Goal: Task Accomplishment & Management: Manage account settings

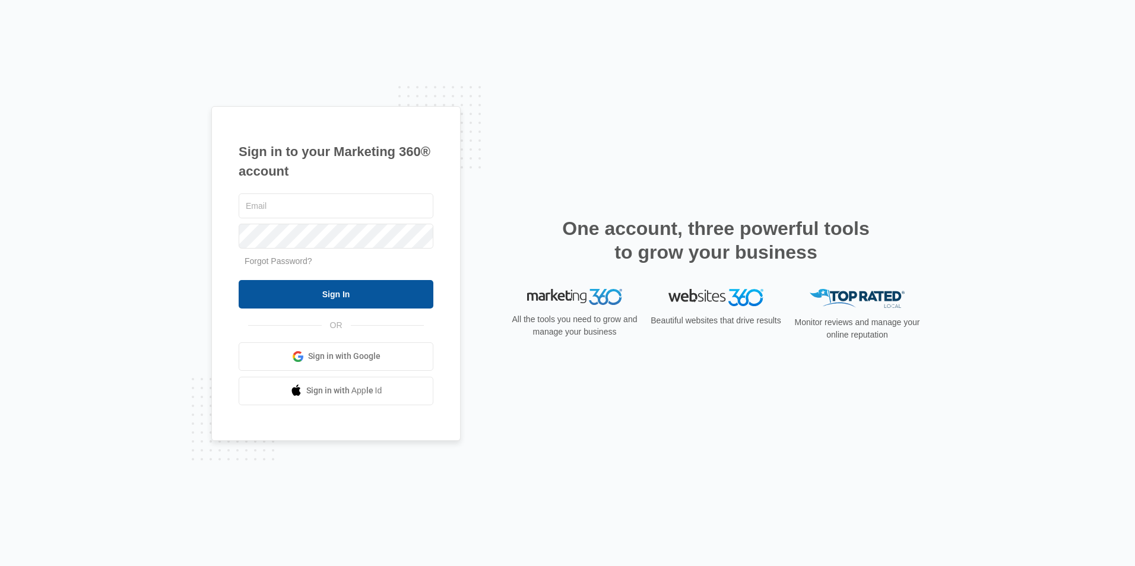
type input "[EMAIL_ADDRESS][DOMAIN_NAME]"
click at [306, 293] on input "Sign In" at bounding box center [336, 294] width 195 height 28
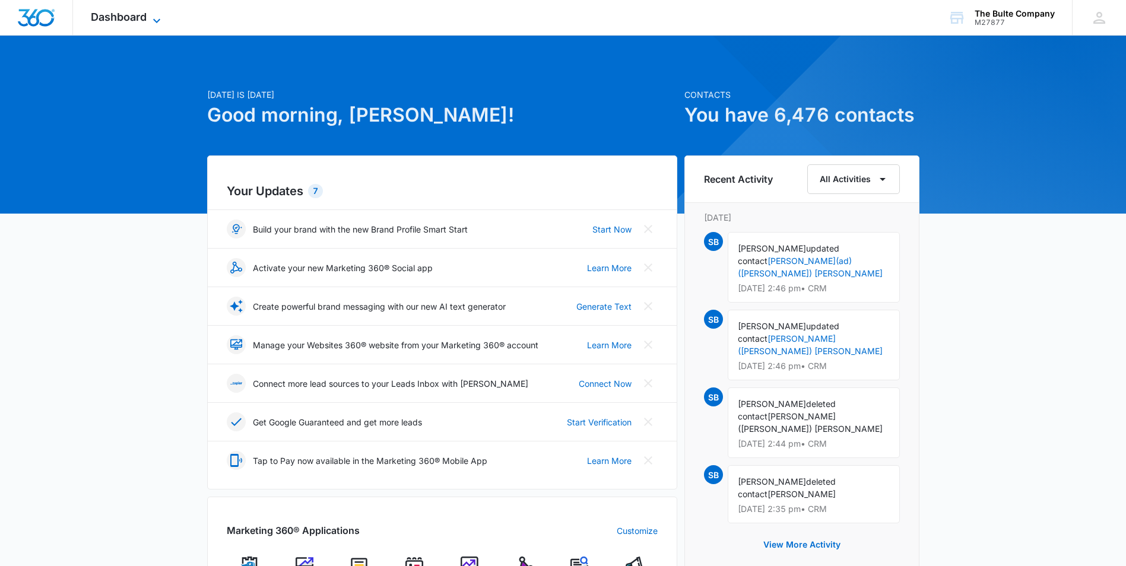
click at [109, 14] on span "Dashboard" at bounding box center [119, 17] width 56 height 12
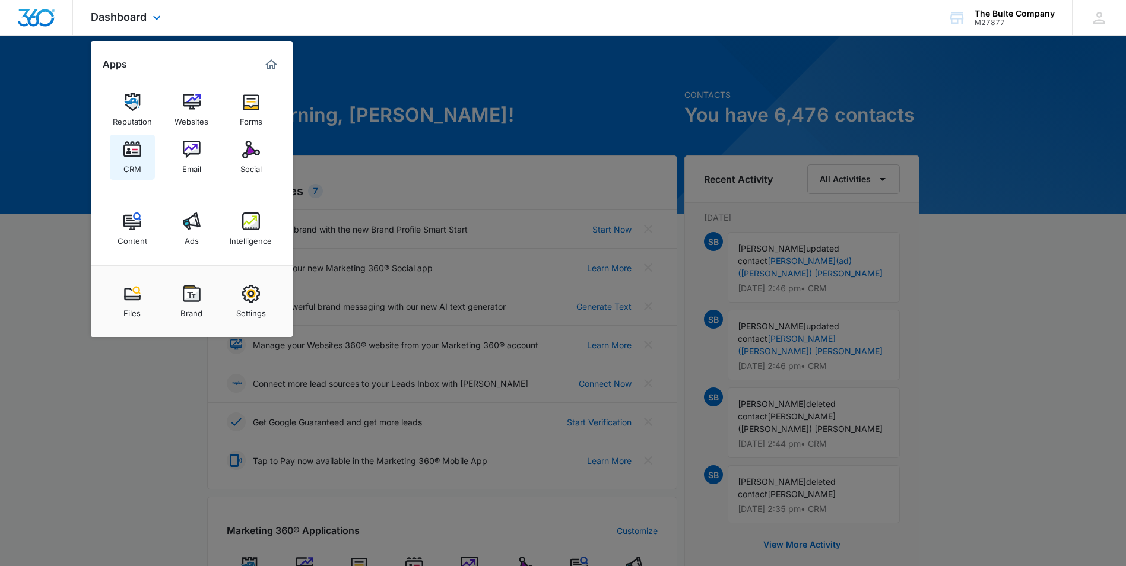
click at [129, 171] on div "CRM" at bounding box center [132, 166] width 18 height 15
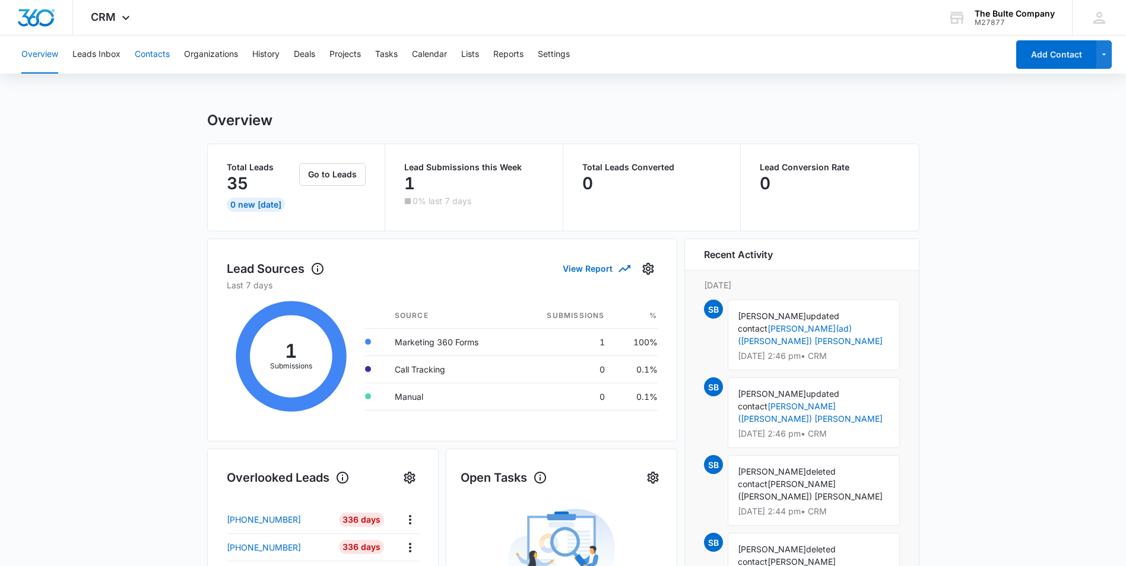
click at [161, 55] on button "Contacts" at bounding box center [152, 55] width 35 height 38
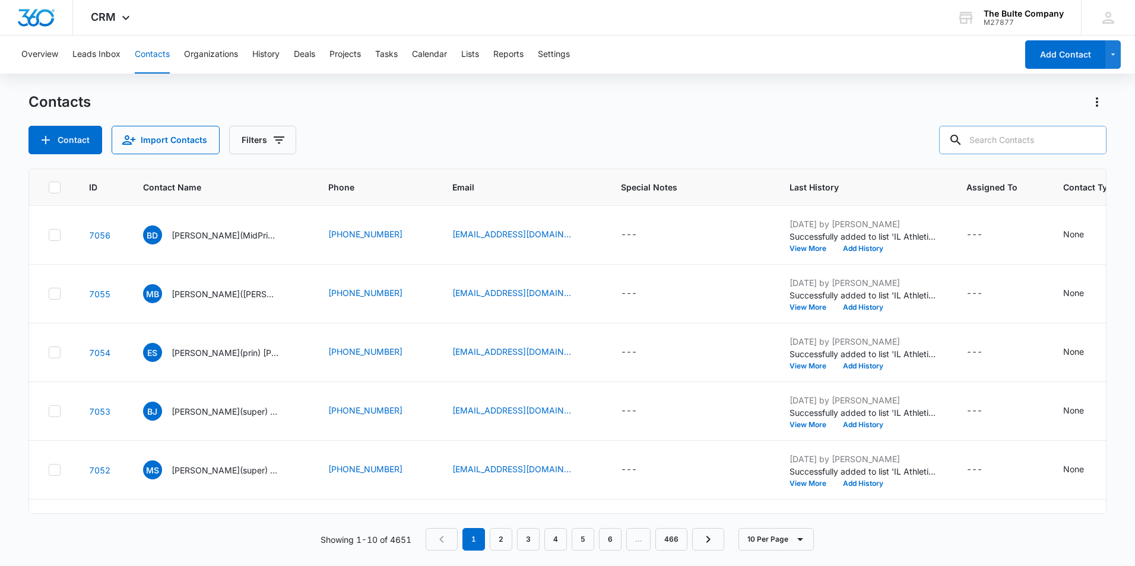
click at [1004, 140] on input "text" at bounding box center [1022, 140] width 167 height 28
type input "kline"
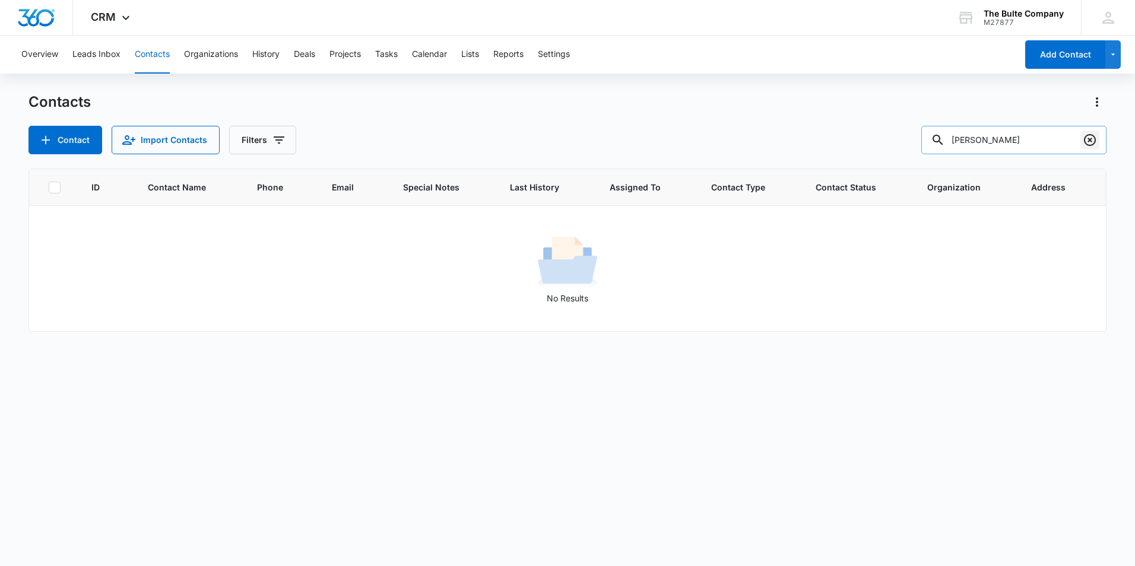
click at [1092, 137] on icon "Clear" at bounding box center [1090, 140] width 14 height 14
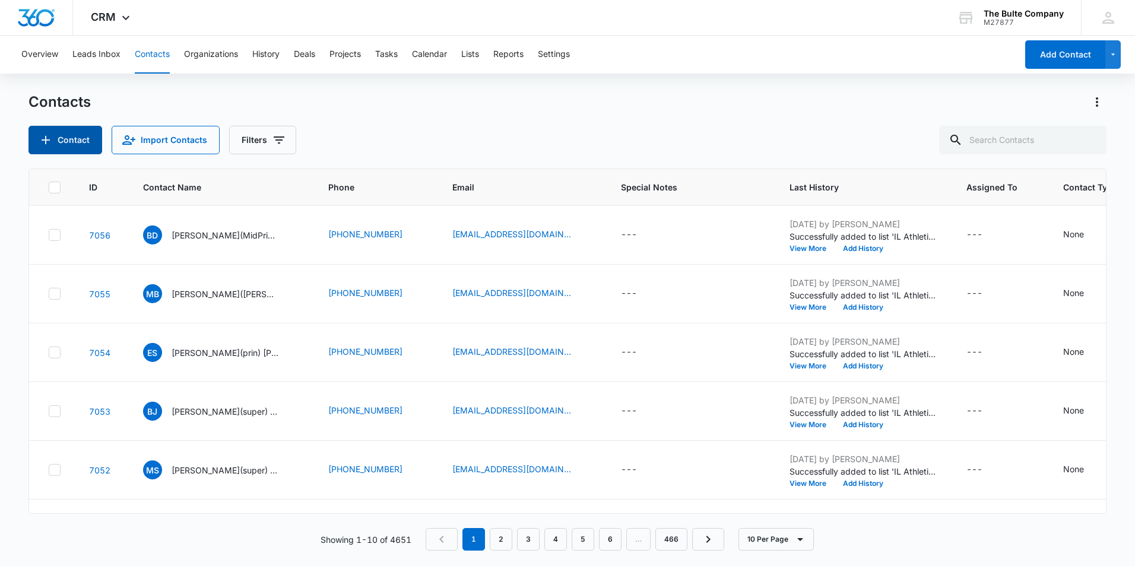
click at [85, 135] on button "Contact" at bounding box center [65, 140] width 74 height 28
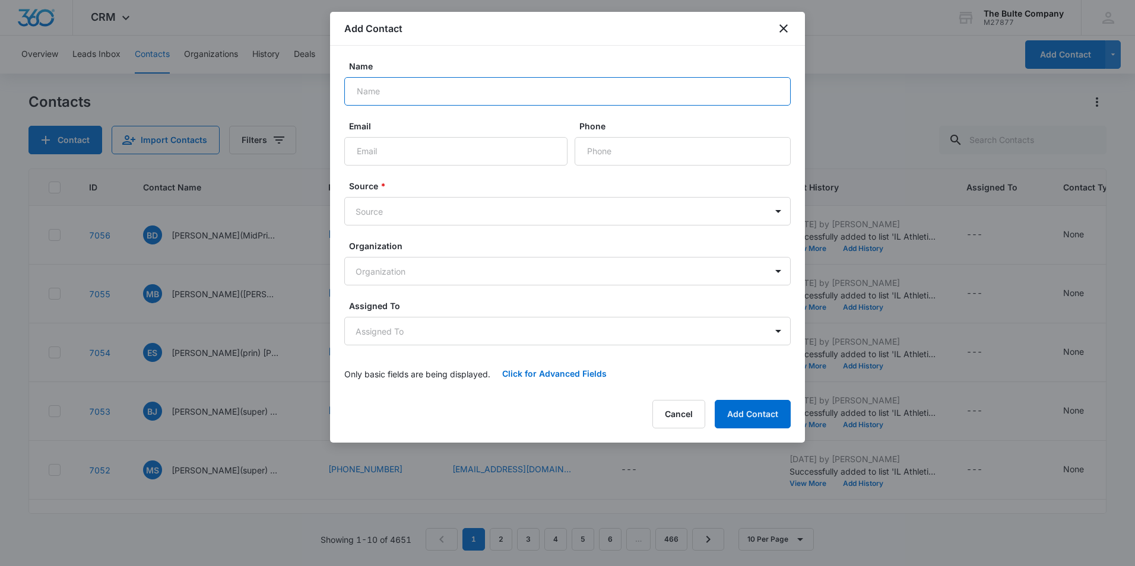
paste input "John Gresham"
click at [402, 153] on input "Email" at bounding box center [455, 151] width 223 height 28
click at [374, 93] on input "John Gresham" at bounding box center [567, 91] width 446 height 28
type input "John(ad) Gresham"
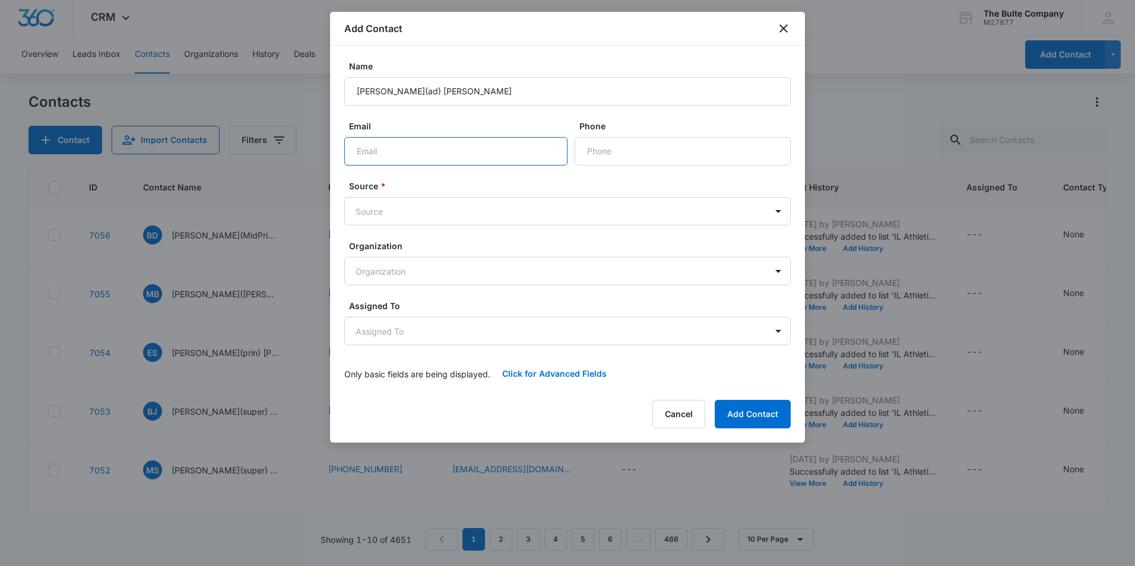
click at [483, 148] on input "Email" at bounding box center [455, 151] width 223 height 28
paste input "greshamj@universityacademy.org"
type input "greshamj@universityacademy.org"
click at [646, 148] on input "Phone" at bounding box center [683, 151] width 216 height 28
paste input "(816) 412-5900"
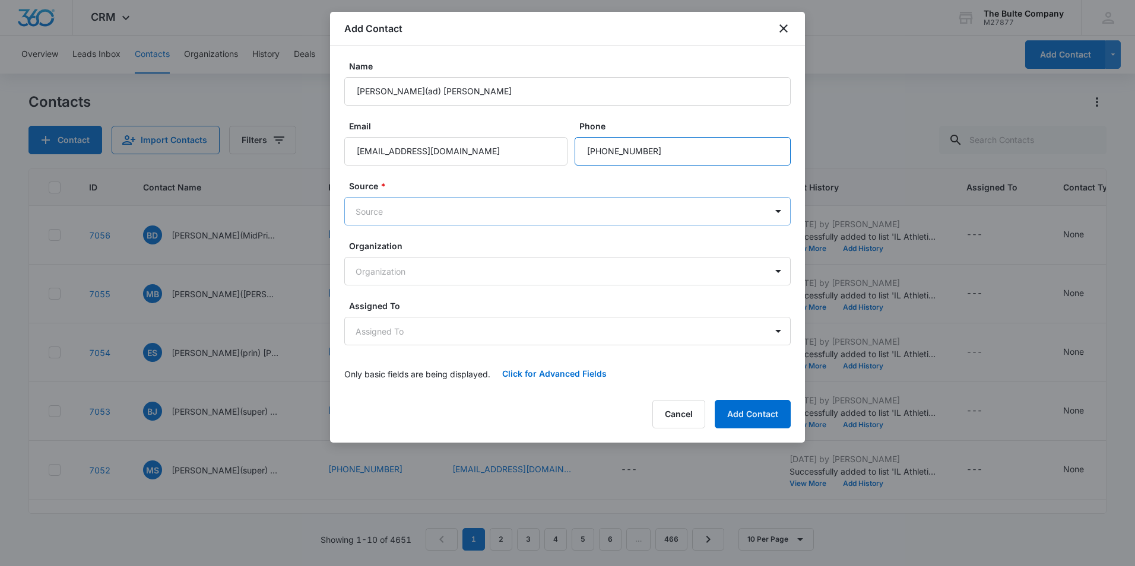
type input "(816) 412-5900"
click at [496, 209] on body "CRM Apps Reputation Websites Forms CRM Email Social Content Ads Intelligence Fi…" at bounding box center [567, 283] width 1135 height 566
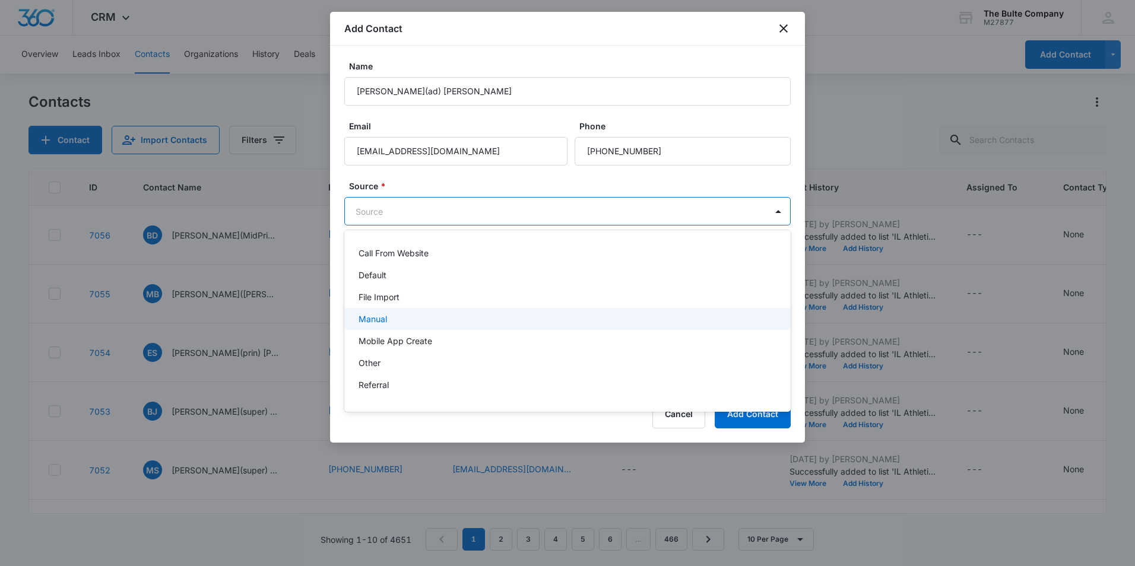
click at [468, 316] on div "Manual" at bounding box center [567, 319] width 416 height 12
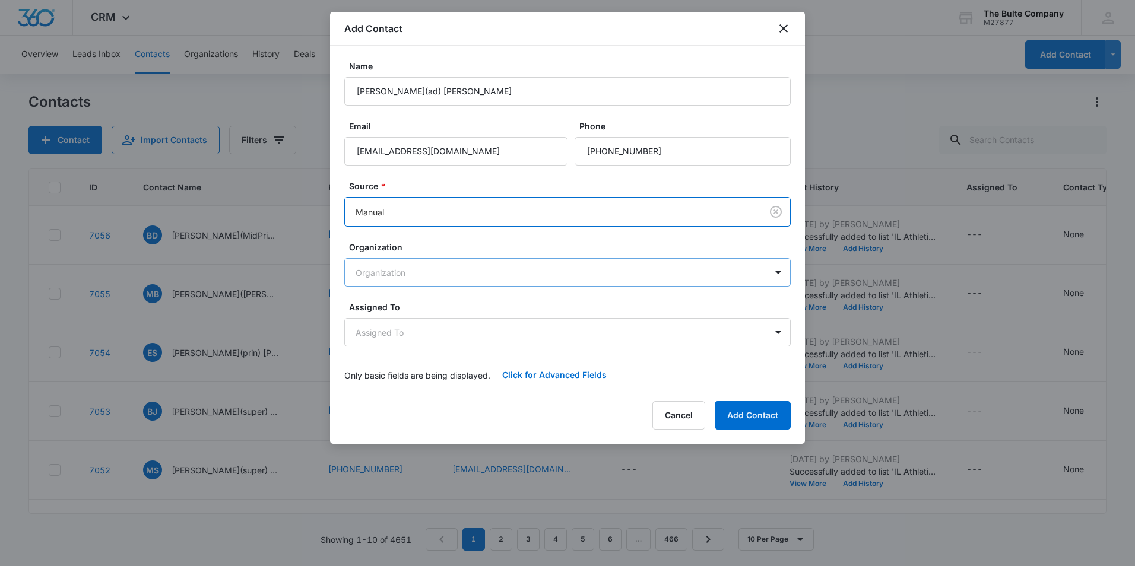
click at [483, 274] on body "CRM Apps Reputation Websites Forms CRM Email Social Content Ads Intelligence Fi…" at bounding box center [567, 283] width 1135 height 566
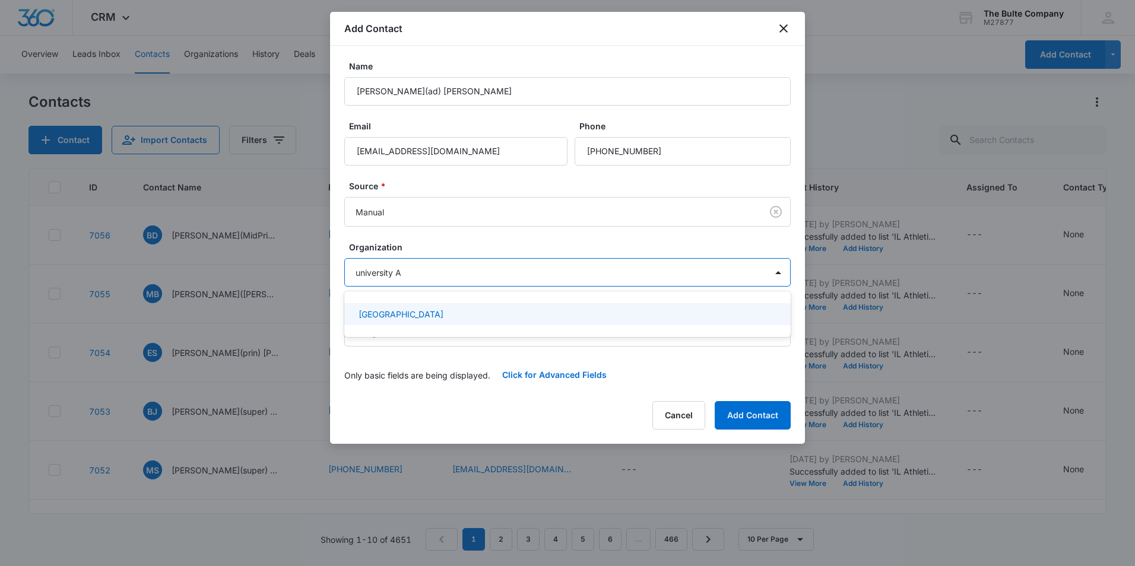
type input "university Ac"
click at [471, 317] on div "University Academy" at bounding box center [567, 314] width 416 height 12
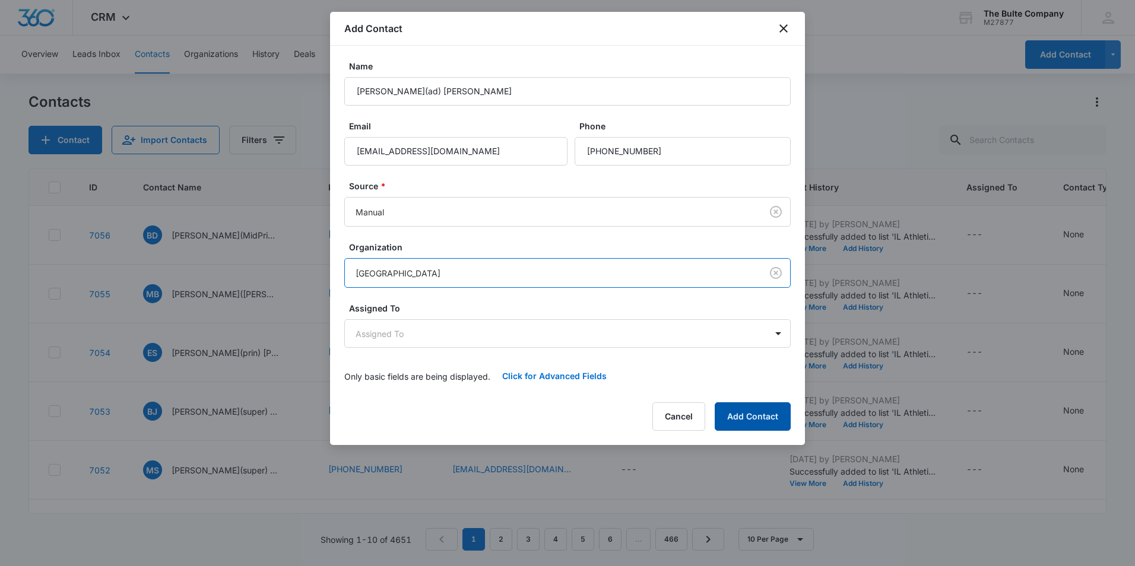
click at [743, 424] on button "Add Contact" at bounding box center [753, 416] width 76 height 28
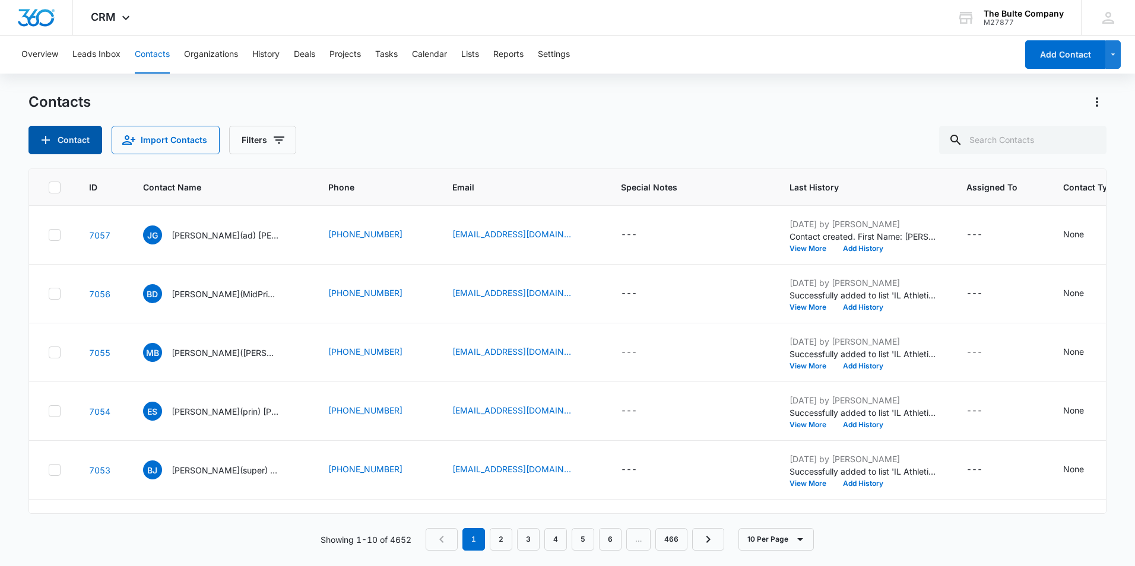
click at [77, 136] on button "Contact" at bounding box center [65, 140] width 74 height 28
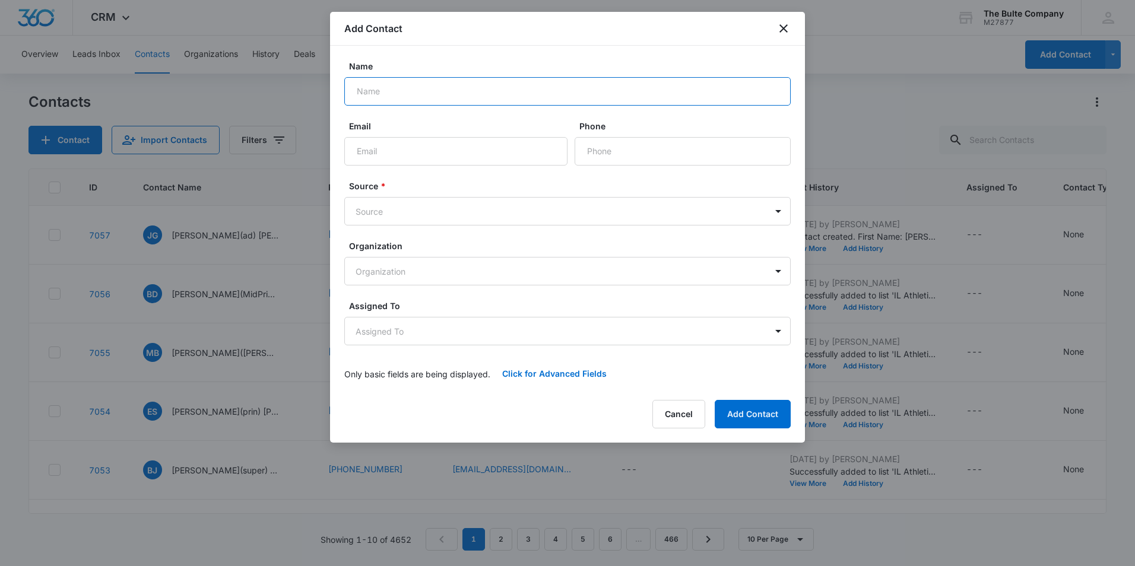
paste input "Rebecca Gudde"
click at [391, 89] on input "Rebecca Gudde" at bounding box center [567, 91] width 446 height 28
type input "Rebecca(Super) Gudde"
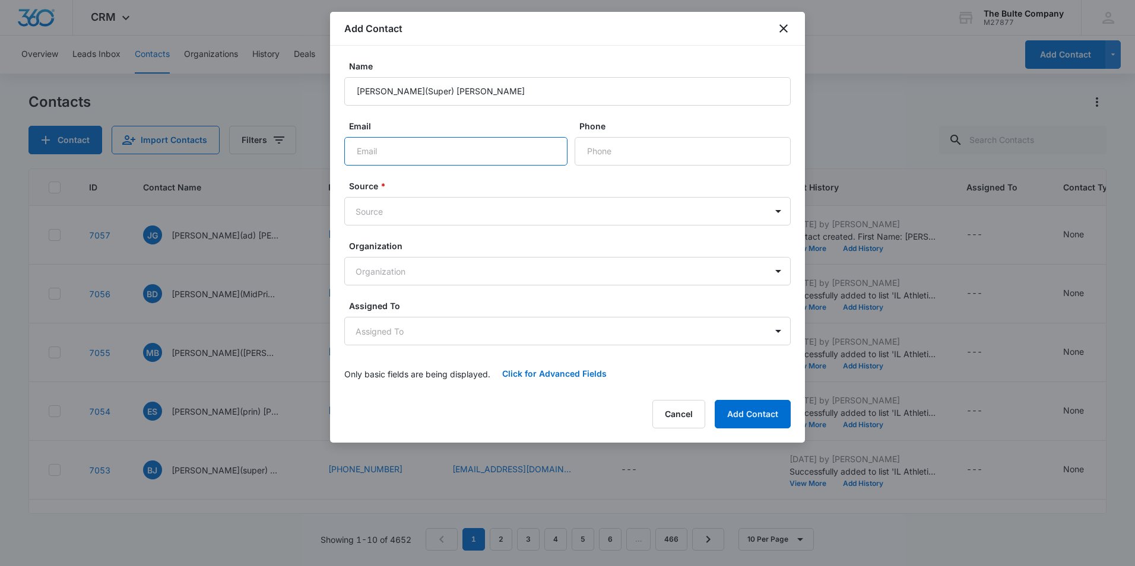
click at [484, 144] on input "Email" at bounding box center [455, 151] width 223 height 28
paste input "gudder@universityacademy.org"
type input "gudder@universityacademy.org"
click at [627, 148] on input "Phone" at bounding box center [683, 151] width 216 height 28
paste input "(816) 412-5900"
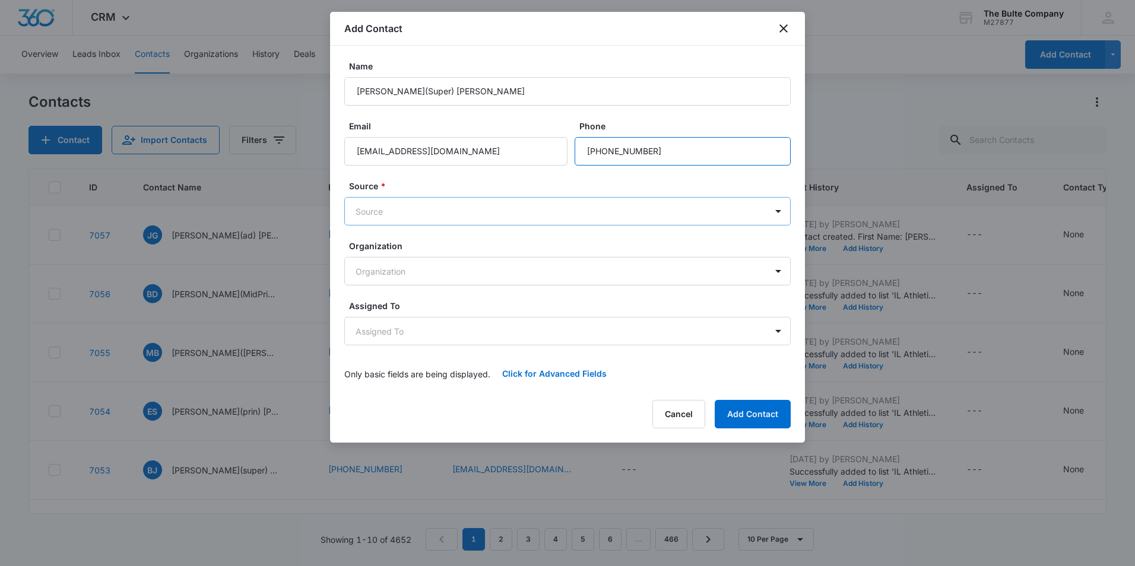
type input "(816) 412-5900"
click at [479, 205] on body "CRM Apps Reputation Websites Forms CRM Email Social Content Ads Intelligence Fi…" at bounding box center [567, 283] width 1135 height 566
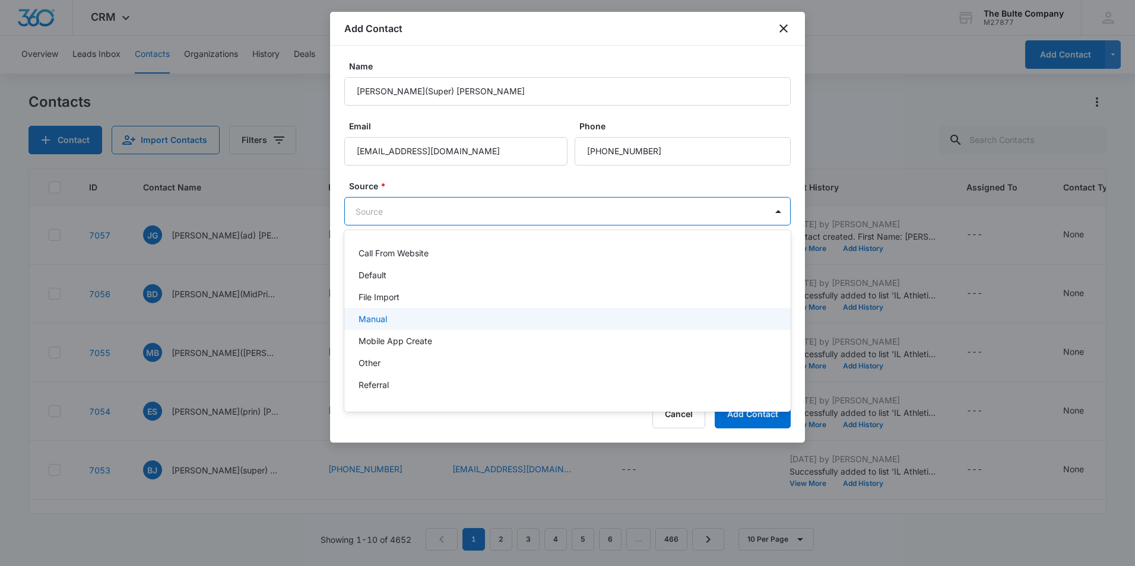
click at [455, 321] on div "Manual" at bounding box center [567, 319] width 416 height 12
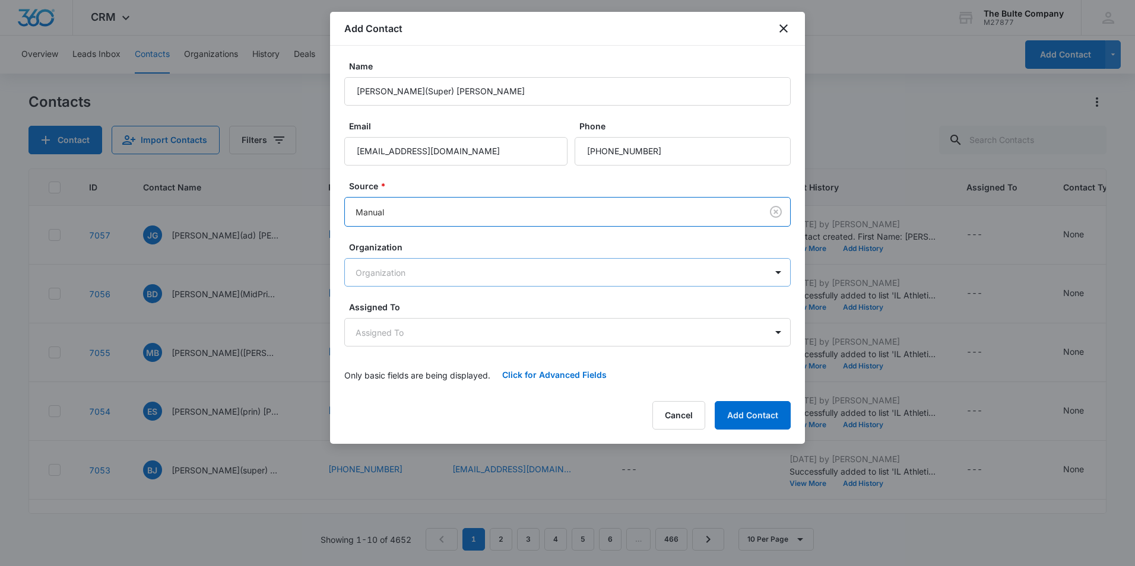
click at [478, 276] on body "CRM Apps Reputation Websites Forms CRM Email Social Content Ads Intelligence Fi…" at bounding box center [567, 283] width 1135 height 566
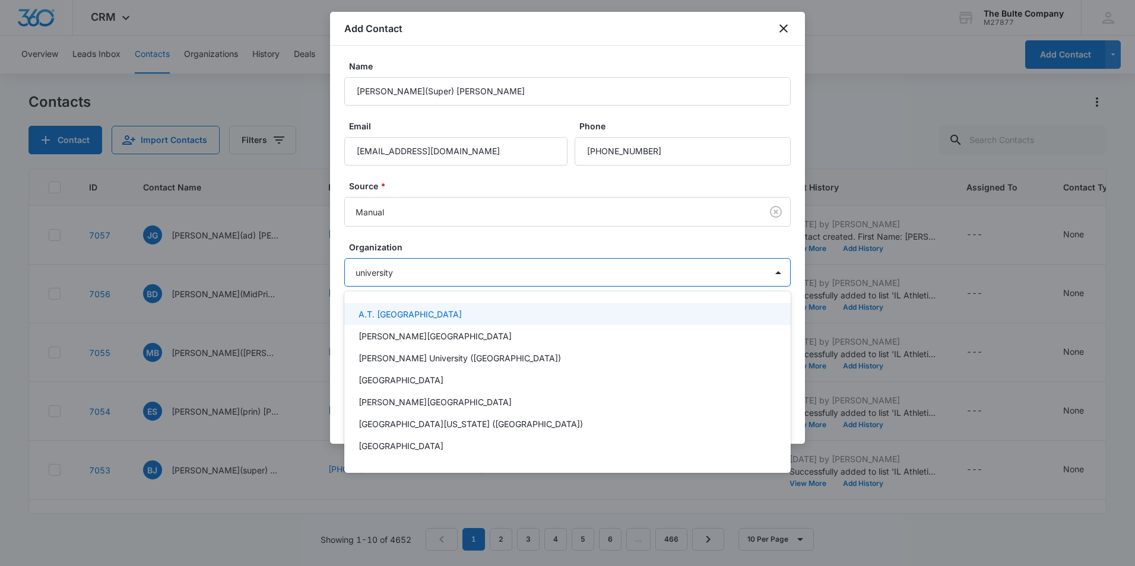
type input "university a"
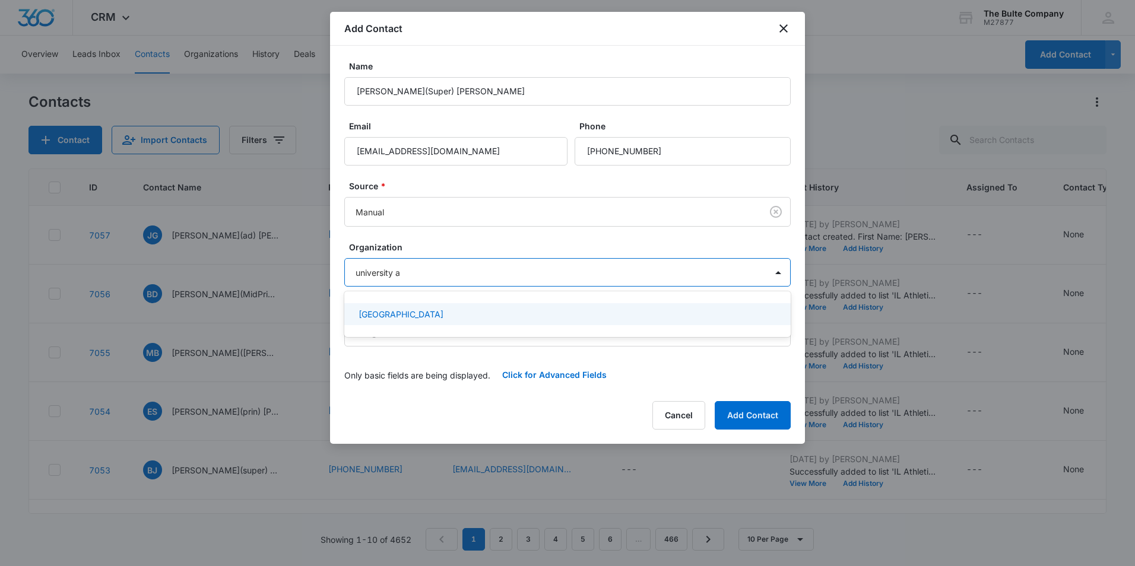
click at [452, 308] on div "University Academy" at bounding box center [567, 314] width 416 height 12
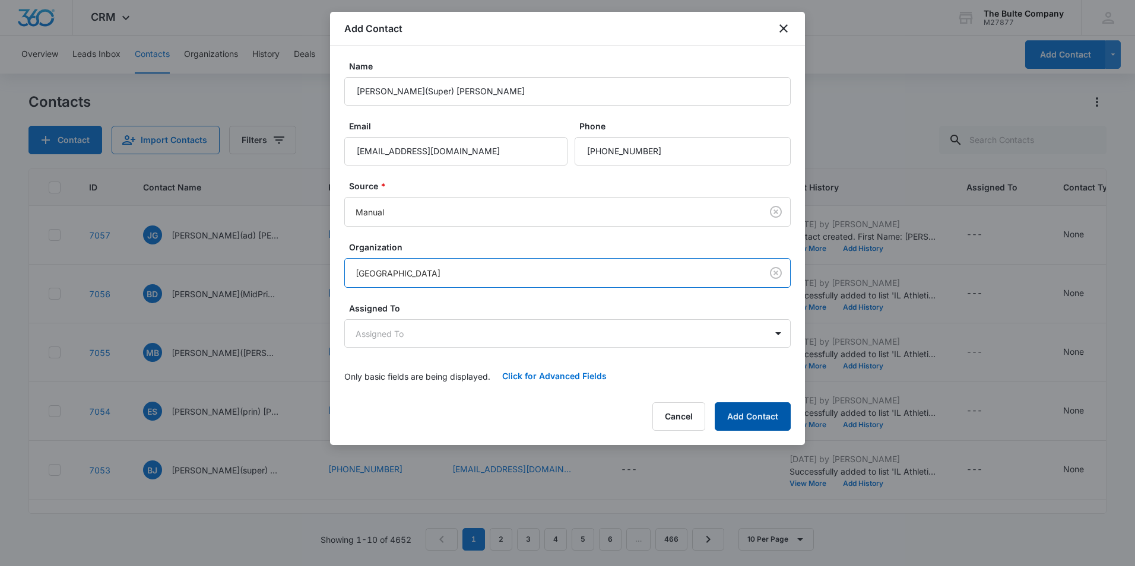
click at [774, 417] on button "Add Contact" at bounding box center [753, 416] width 76 height 28
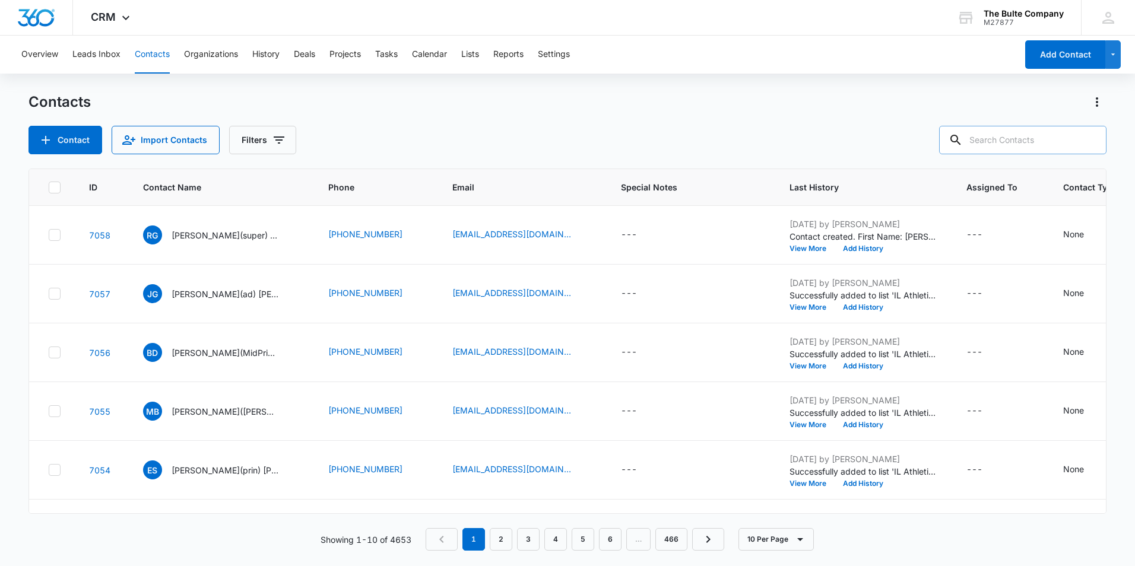
click at [1034, 134] on input "text" at bounding box center [1022, 140] width 167 height 28
type input "grumich"
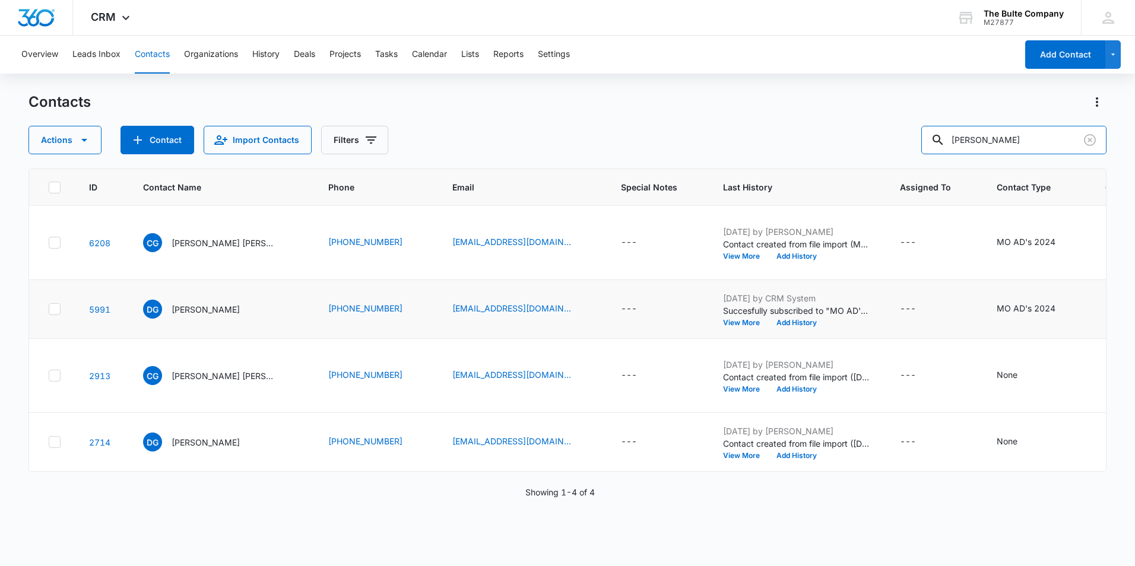
scroll to position [287, 0]
click at [49, 438] on icon at bounding box center [54, 442] width 11 height 11
click at [49, 442] on input "checkbox" at bounding box center [48, 442] width 1 height 1
checkbox input "true"
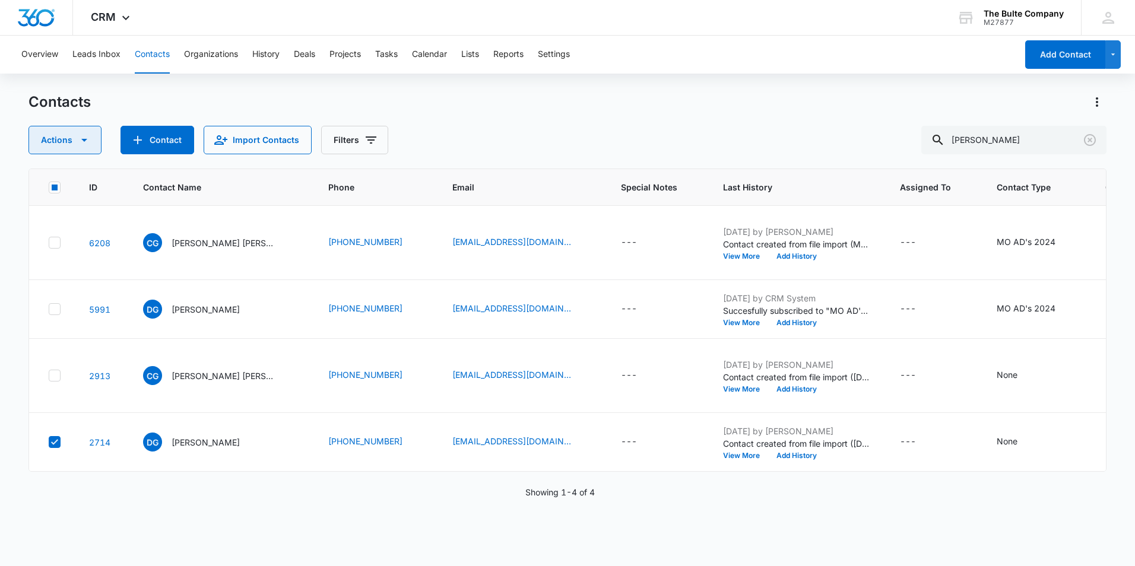
click at [81, 142] on icon "button" at bounding box center [84, 140] width 14 height 14
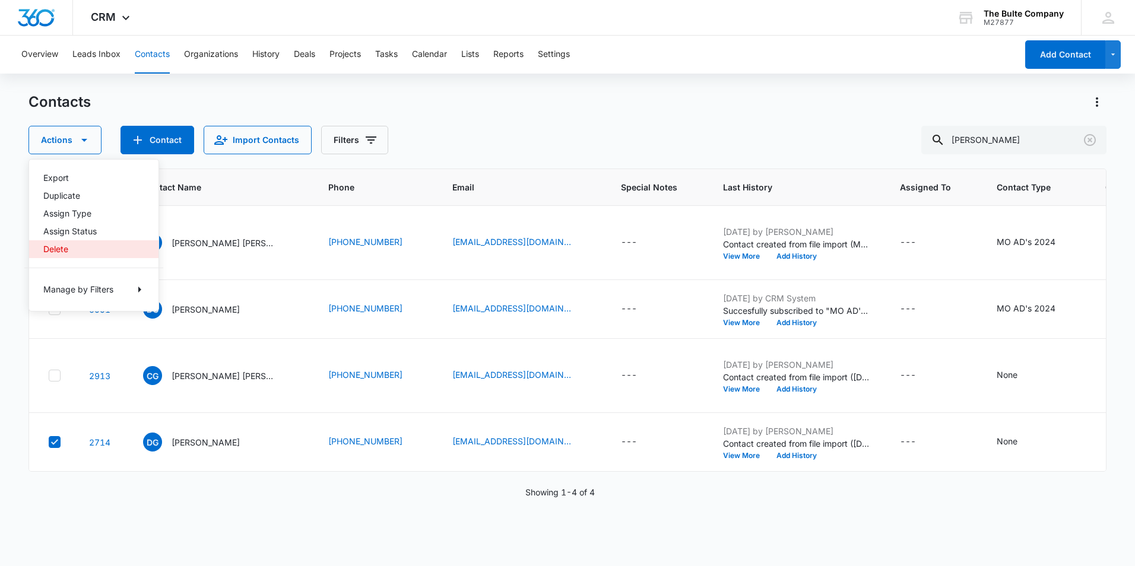
click at [60, 252] on div "Delete" at bounding box center [86, 249] width 87 height 8
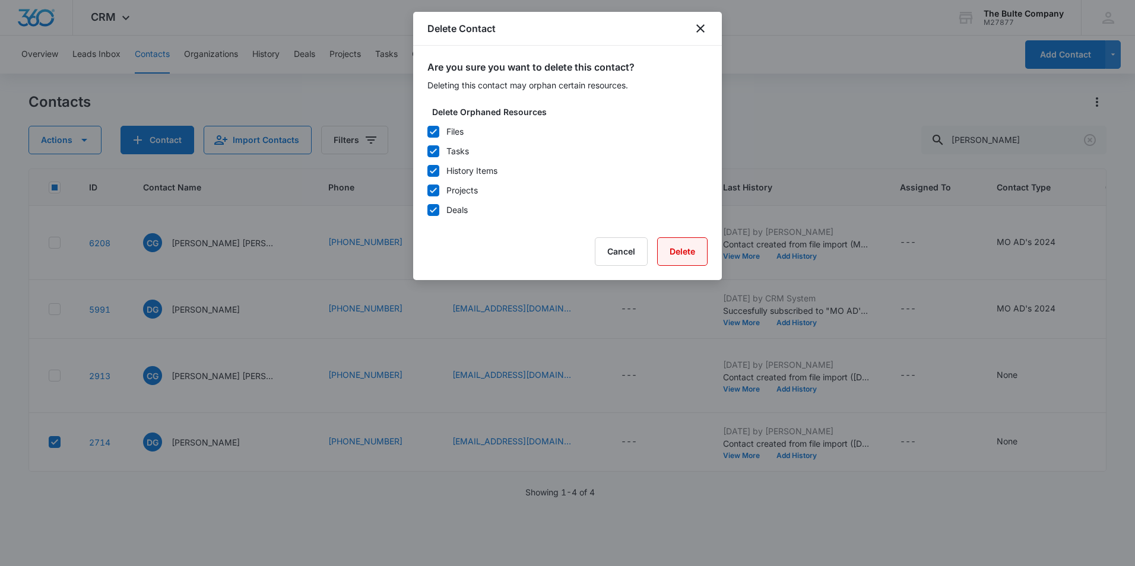
click at [679, 248] on button "Delete" at bounding box center [682, 251] width 50 height 28
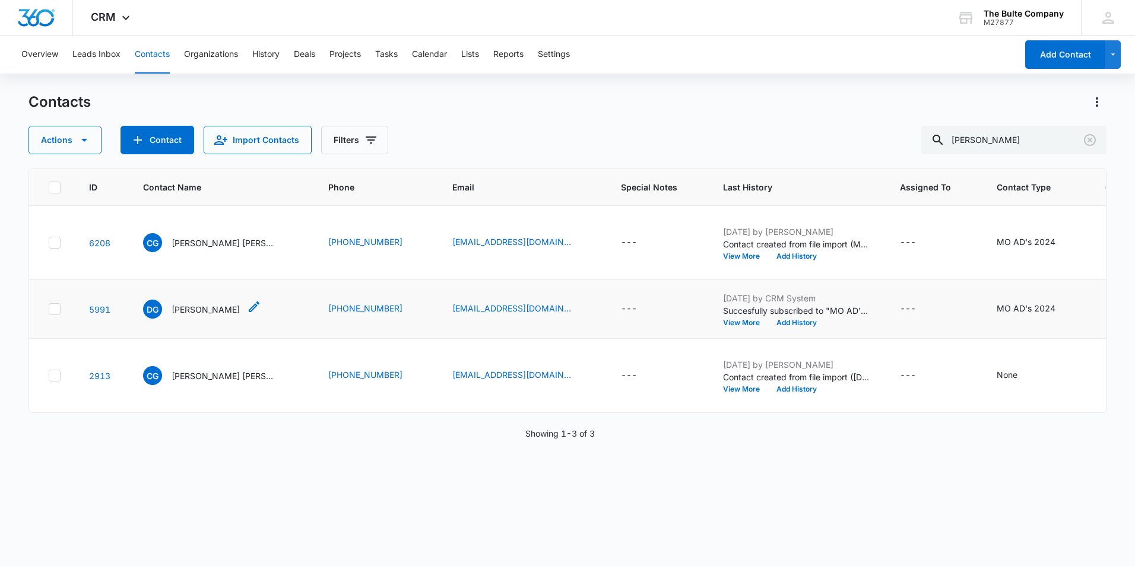
click at [247, 314] on icon "Contact Name - Dan Grumich - Select to Edit Field" at bounding box center [254, 307] width 14 height 14
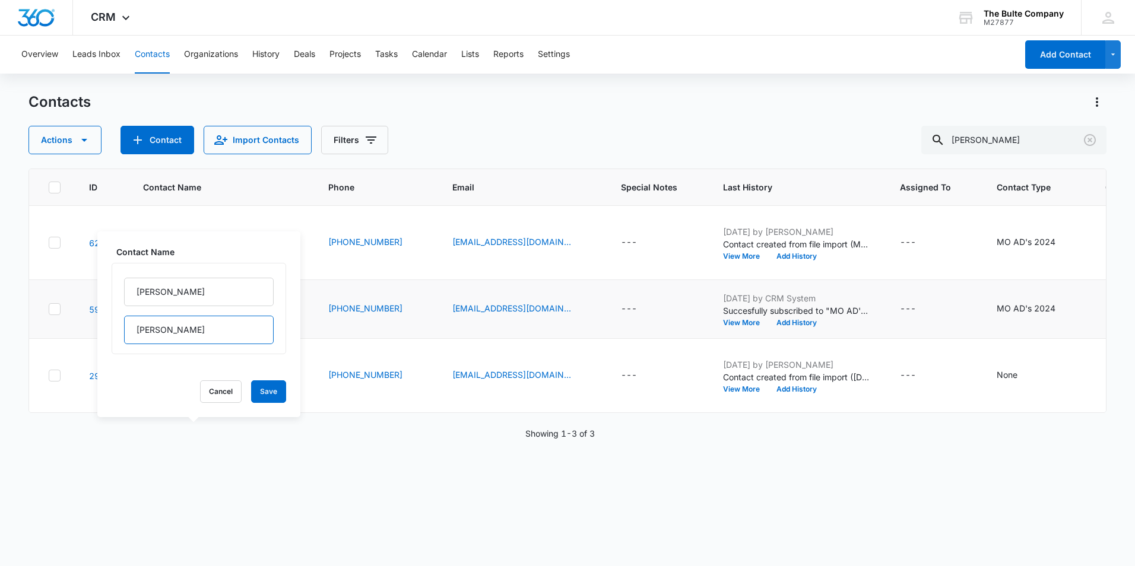
drag, startPoint x: 182, startPoint y: 332, endPoint x: 127, endPoint y: 332, distance: 54.6
click at [127, 332] on input "Grumich" at bounding box center [199, 330] width 150 height 28
drag, startPoint x: 176, startPoint y: 289, endPoint x: 119, endPoint y: 280, distance: 57.6
click at [126, 283] on input "Dan" at bounding box center [199, 292] width 150 height 28
paste input "Alec"
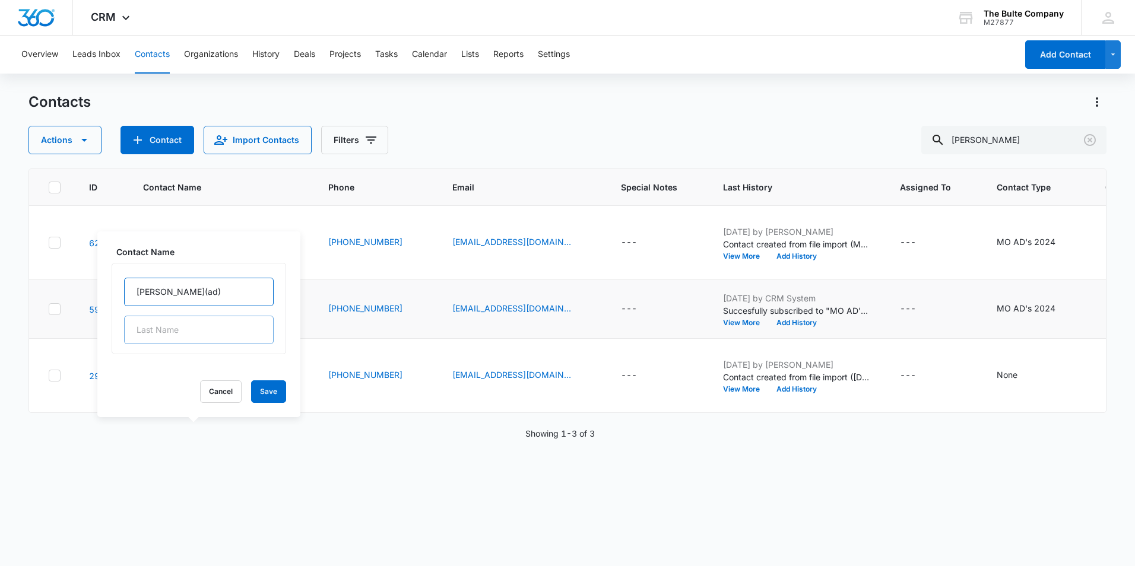
type input "Alec(ad)"
click at [151, 335] on input "text" at bounding box center [199, 330] width 150 height 28
paste input "Moss"
type input "Moss"
click at [259, 389] on button "Save" at bounding box center [268, 392] width 35 height 23
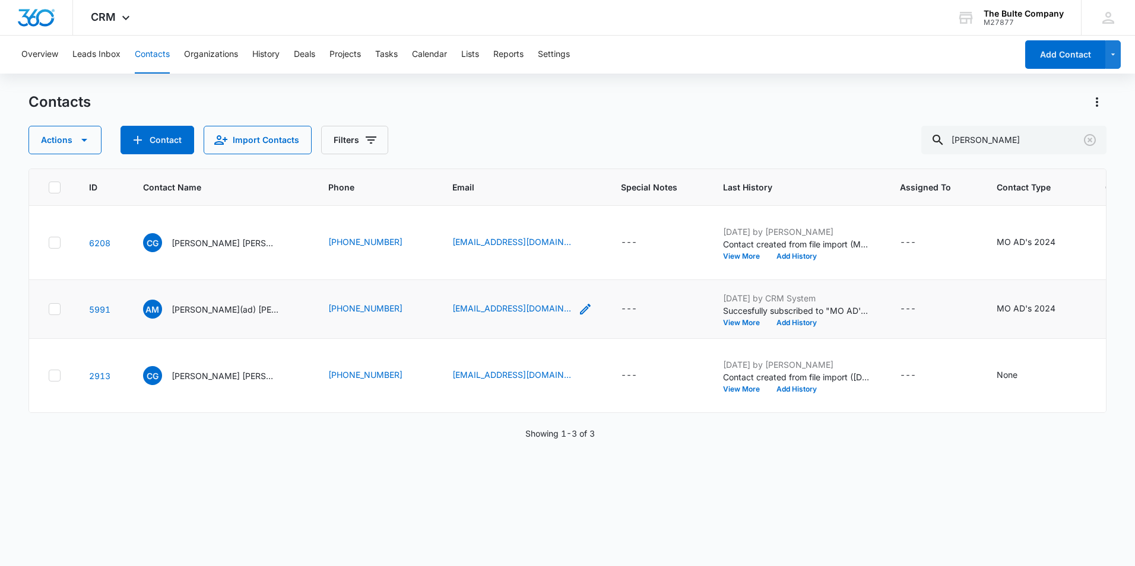
click at [578, 316] on icon "Email - dgrumich@ndhs.net - Select to Edit Field" at bounding box center [585, 309] width 14 height 14
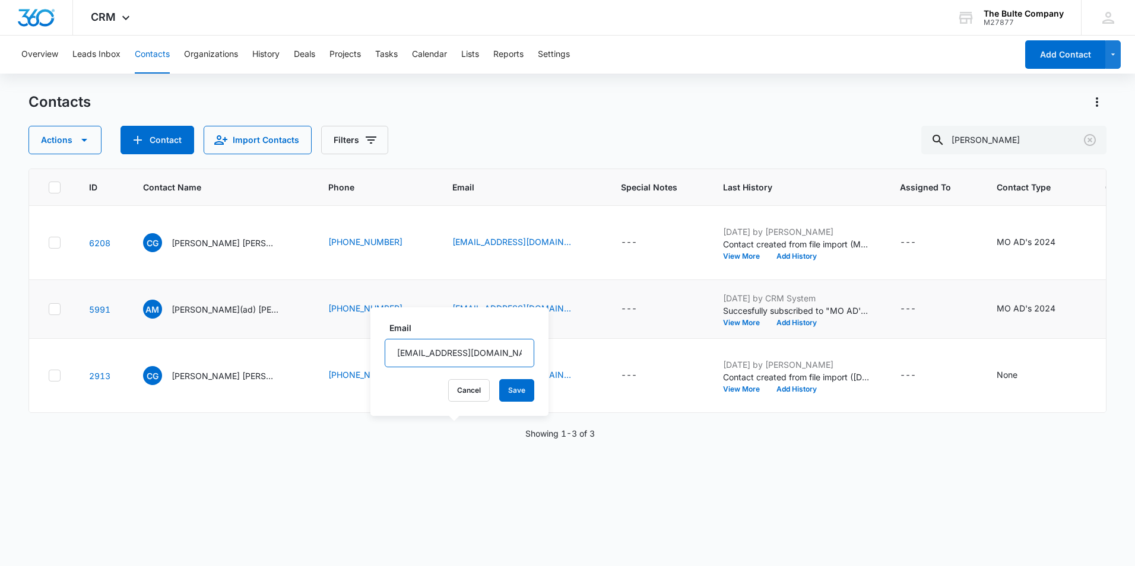
drag, startPoint x: 490, startPoint y: 353, endPoint x: 386, endPoint y: 356, distance: 103.9
click at [386, 355] on input "dgrumich@ndhs.net" at bounding box center [460, 353] width 150 height 28
paste input "moss@ndhs.org"
type input "moss@ndhs.org"
click at [507, 384] on button "Save" at bounding box center [516, 390] width 35 height 23
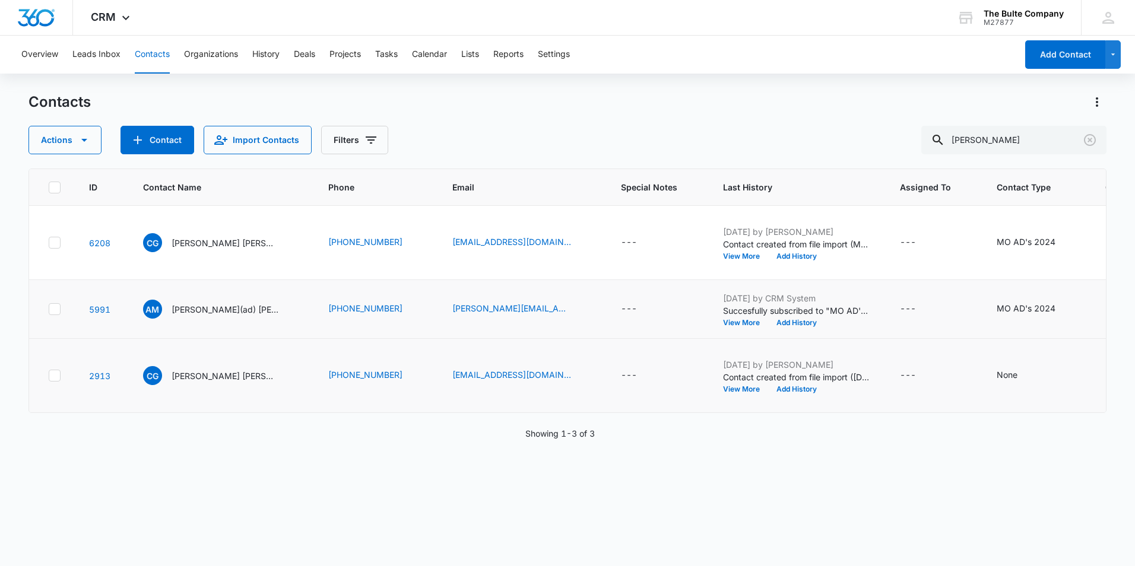
scroll to position [138, 0]
click at [53, 381] on icon at bounding box center [54, 375] width 11 height 11
click at [49, 376] on input "checkbox" at bounding box center [48, 376] width 1 height 1
checkbox input "true"
click at [80, 134] on icon "button" at bounding box center [84, 140] width 14 height 14
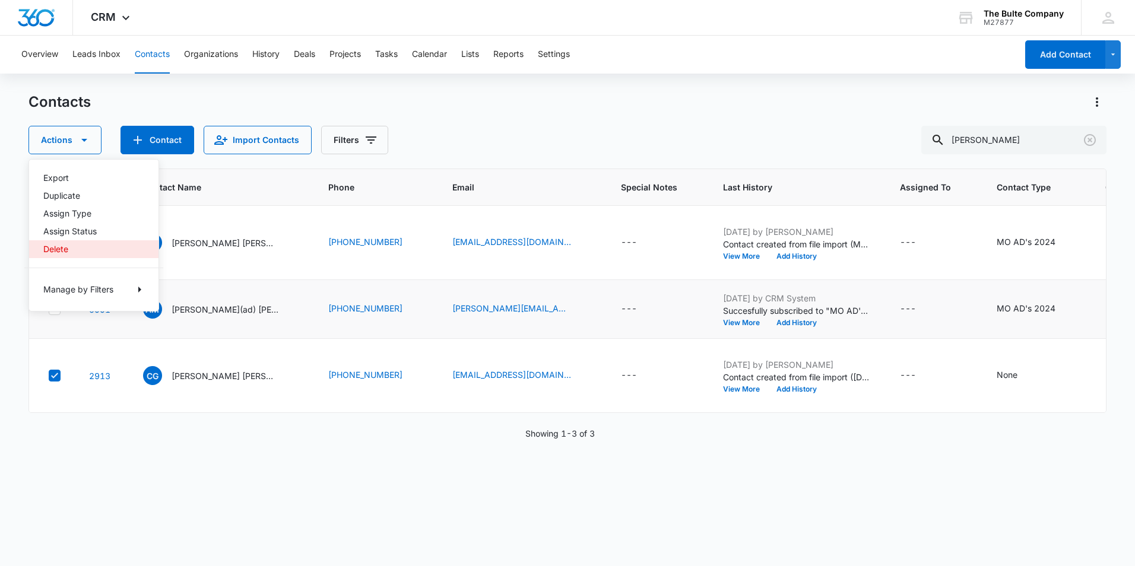
click at [81, 251] on div "Delete" at bounding box center [86, 249] width 87 height 8
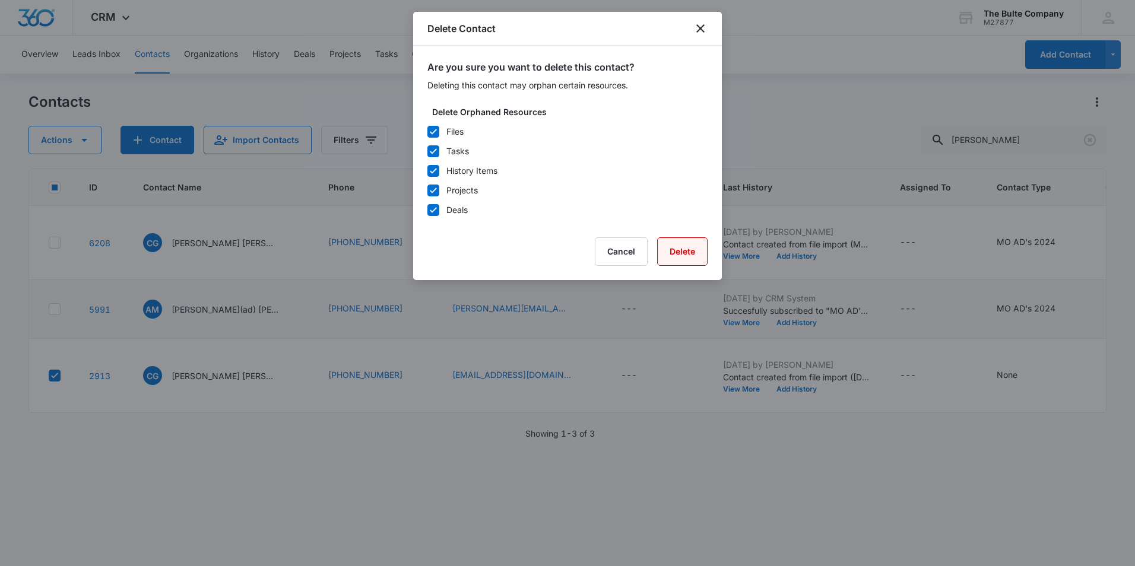
click at [677, 250] on button "Delete" at bounding box center [682, 251] width 50 height 28
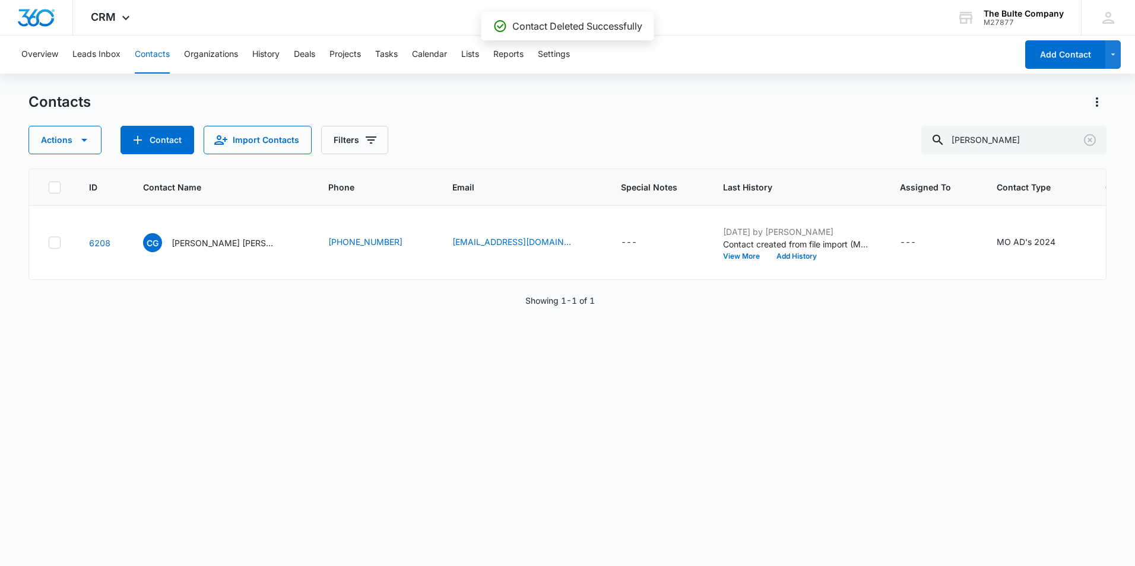
scroll to position [0, 0]
click at [1085, 140] on icon "Clear" at bounding box center [1090, 140] width 12 height 12
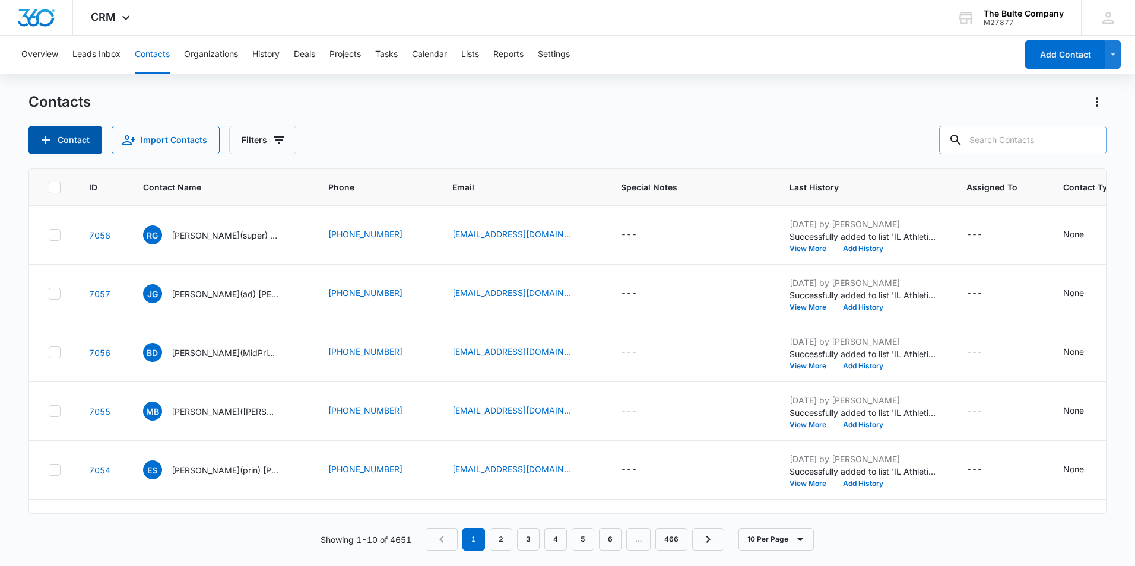
click at [57, 139] on button "Contact" at bounding box center [65, 140] width 74 height 28
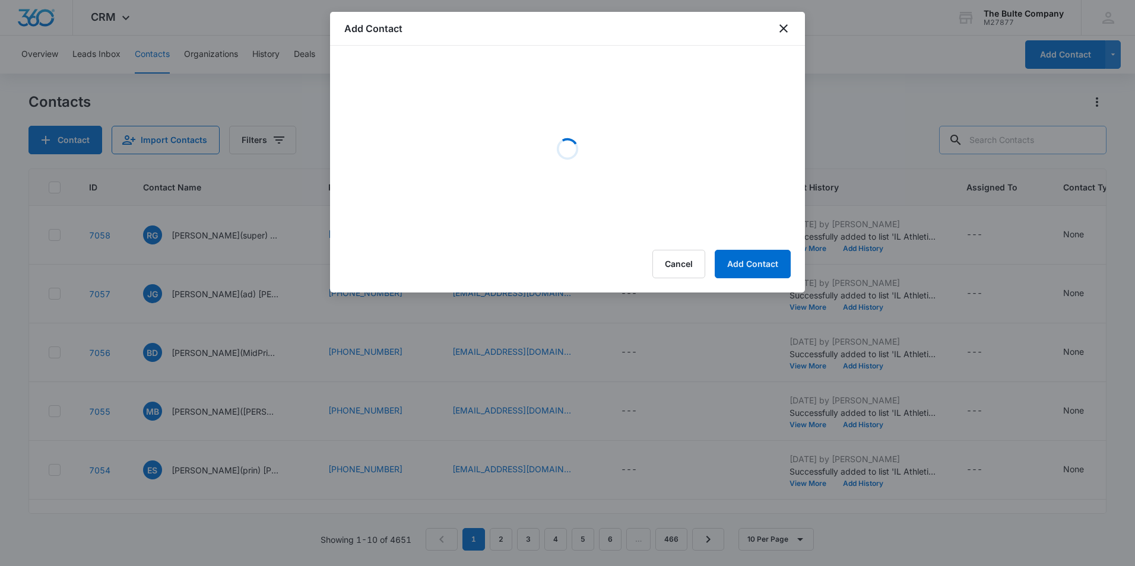
click at [791, 23] on div "Add Contact" at bounding box center [567, 29] width 475 height 34
click at [782, 25] on icon "close" at bounding box center [784, 28] width 14 height 14
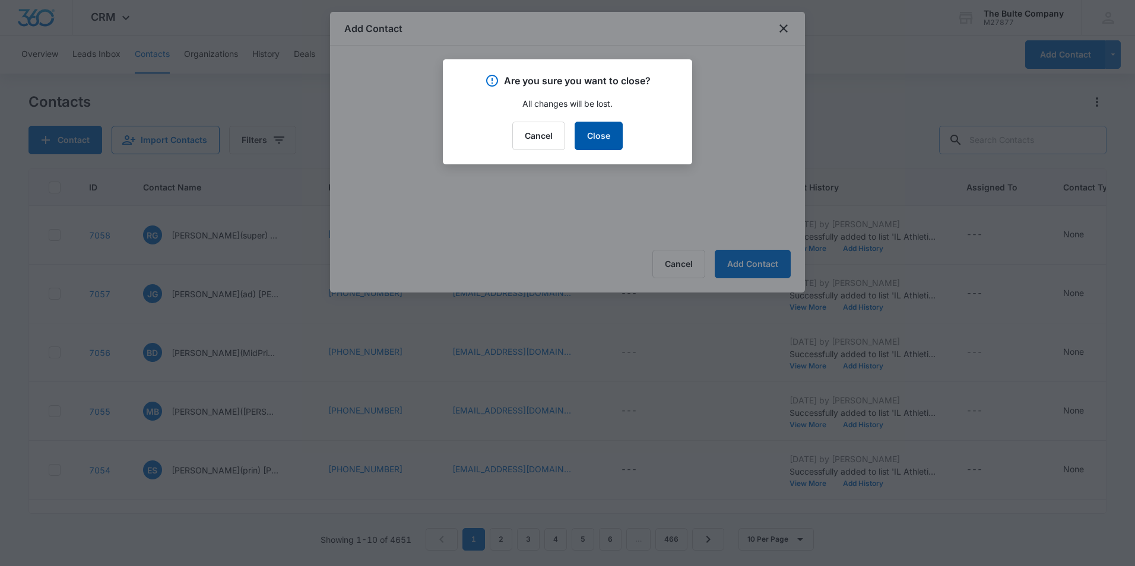
click at [598, 137] on button "Close" at bounding box center [599, 136] width 48 height 28
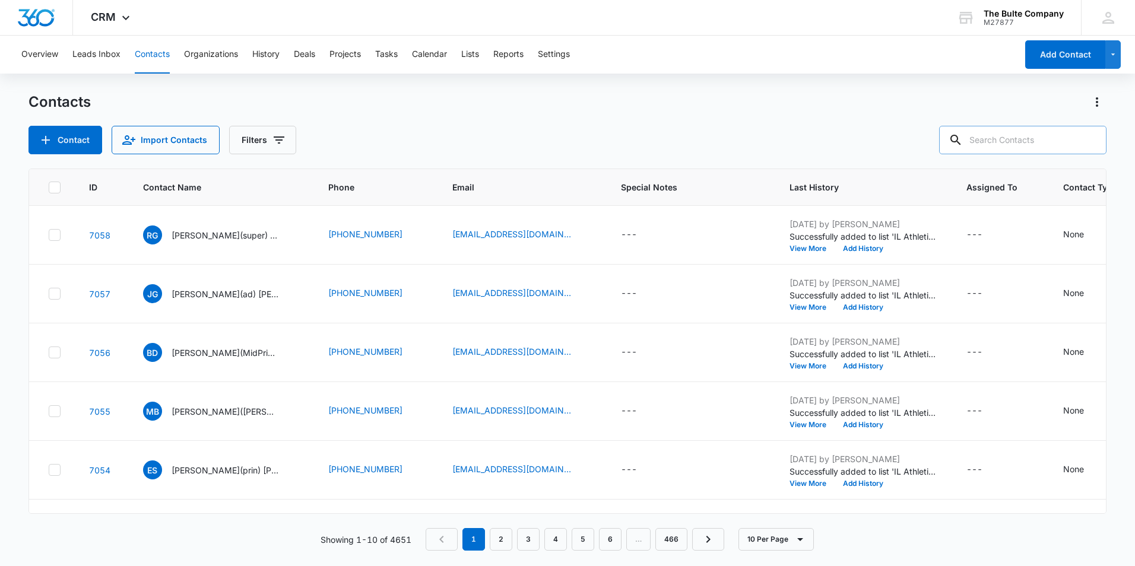
click at [1027, 143] on input "text" at bounding box center [1022, 140] width 167 height 28
type input "notre dame"
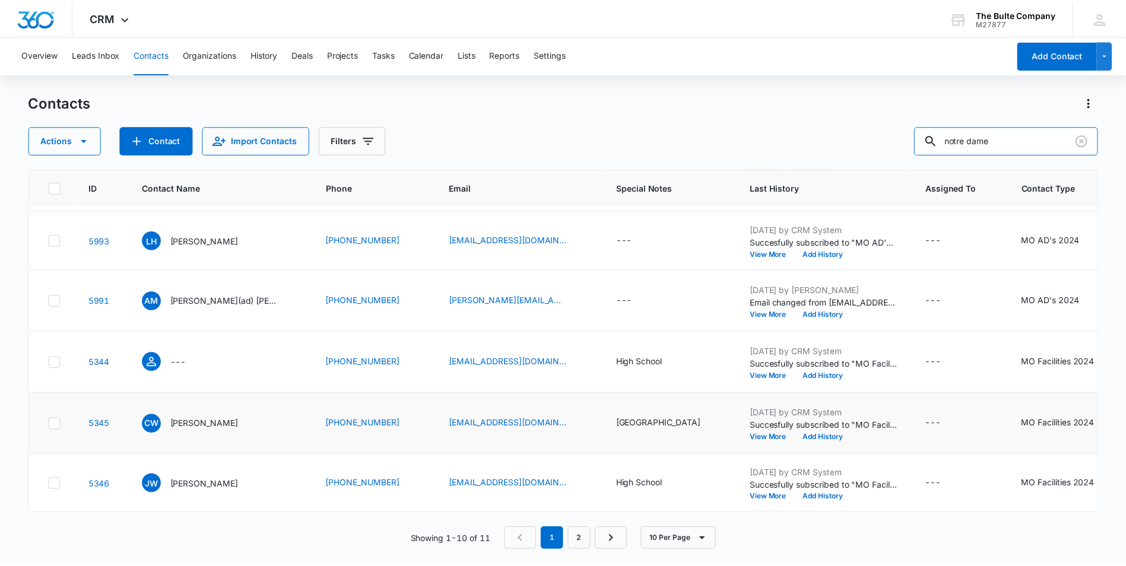
scroll to position [714, 0]
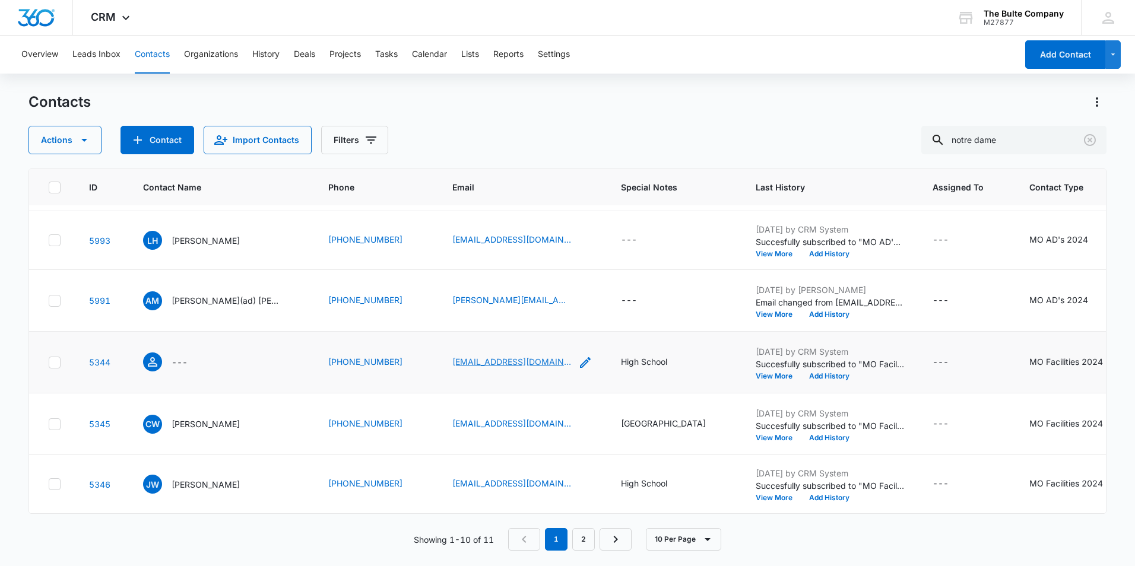
click at [467, 358] on link "facilities@ndsion.edu" at bounding box center [511, 362] width 119 height 12
click at [157, 359] on icon "Contact Name - - Select to Edit Field" at bounding box center [152, 362] width 14 height 14
click at [157, 359] on body "CRM Apps Reputation Websites Forms CRM Email Social Content Ads Intelligence Fi…" at bounding box center [567, 283] width 1135 height 566
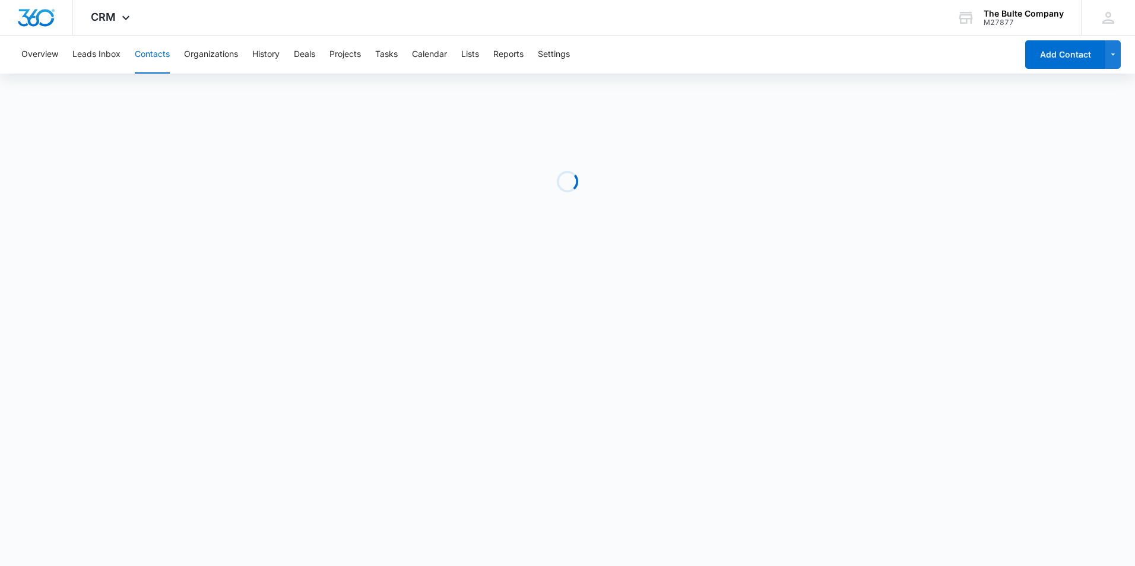
click at [157, 359] on body "CRM Apps Reputation Websites Forms CRM Email Social Content Ads Intelligence Fi…" at bounding box center [567, 283] width 1135 height 566
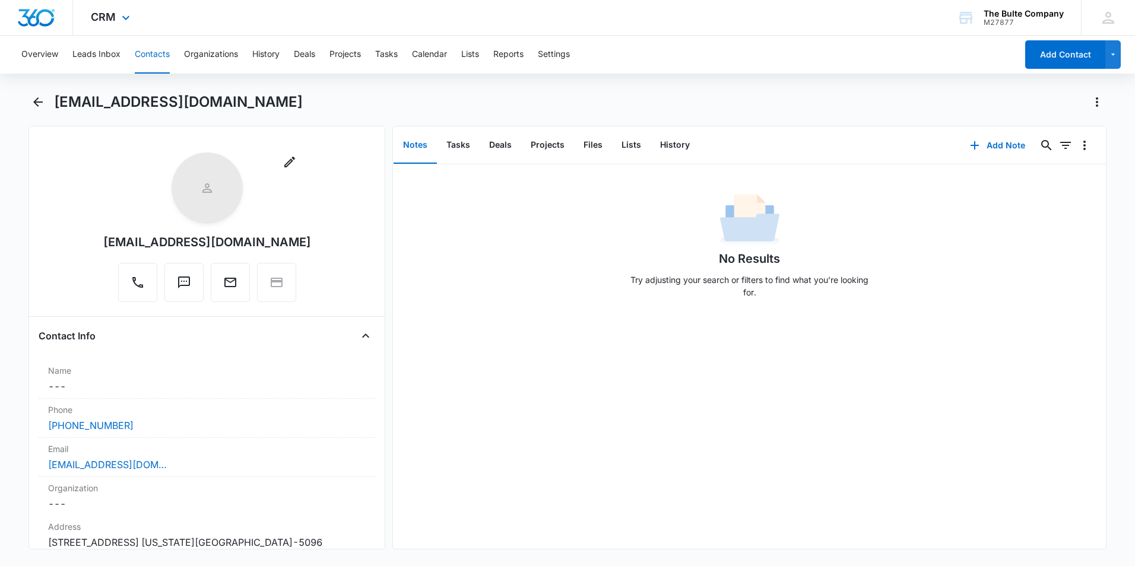
click at [37, 13] on img "Dashboard" at bounding box center [36, 18] width 38 height 18
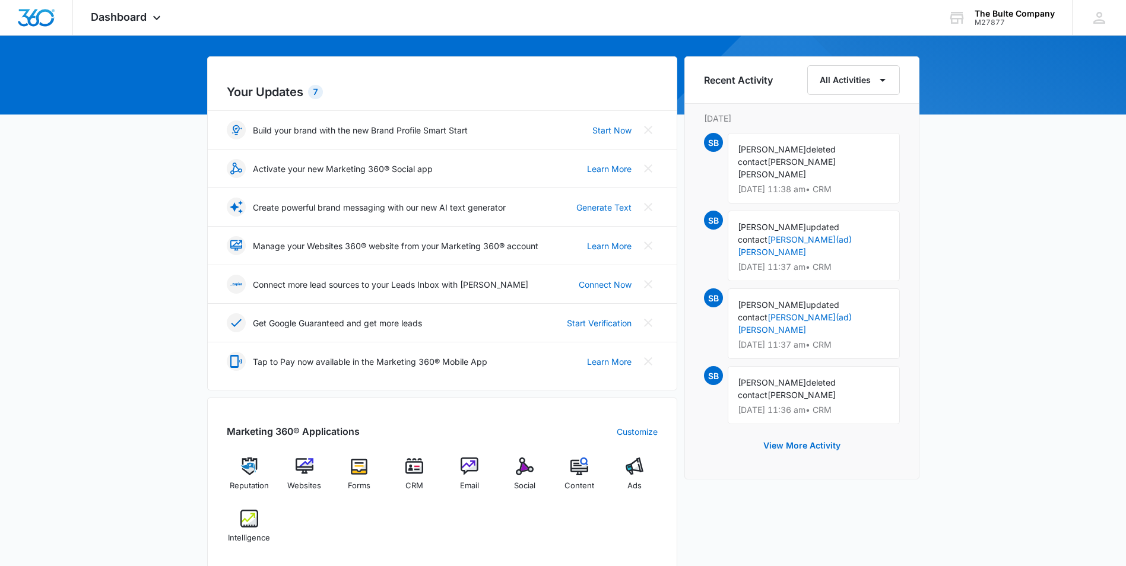
scroll to position [119, 0]
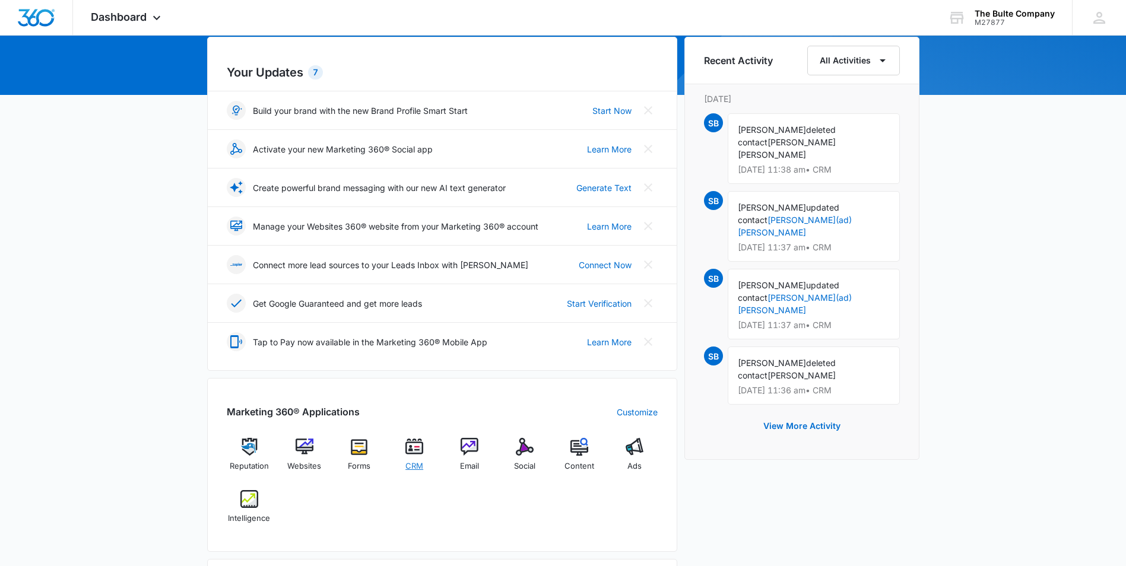
click at [419, 454] on img at bounding box center [414, 447] width 18 height 18
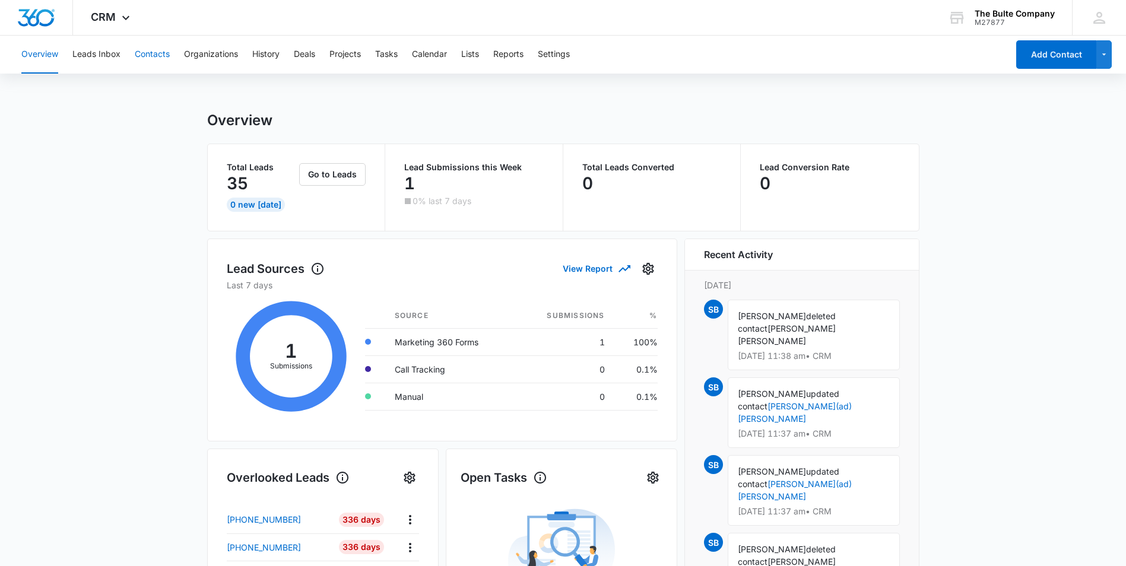
click at [142, 56] on button "Contacts" at bounding box center [152, 55] width 35 height 38
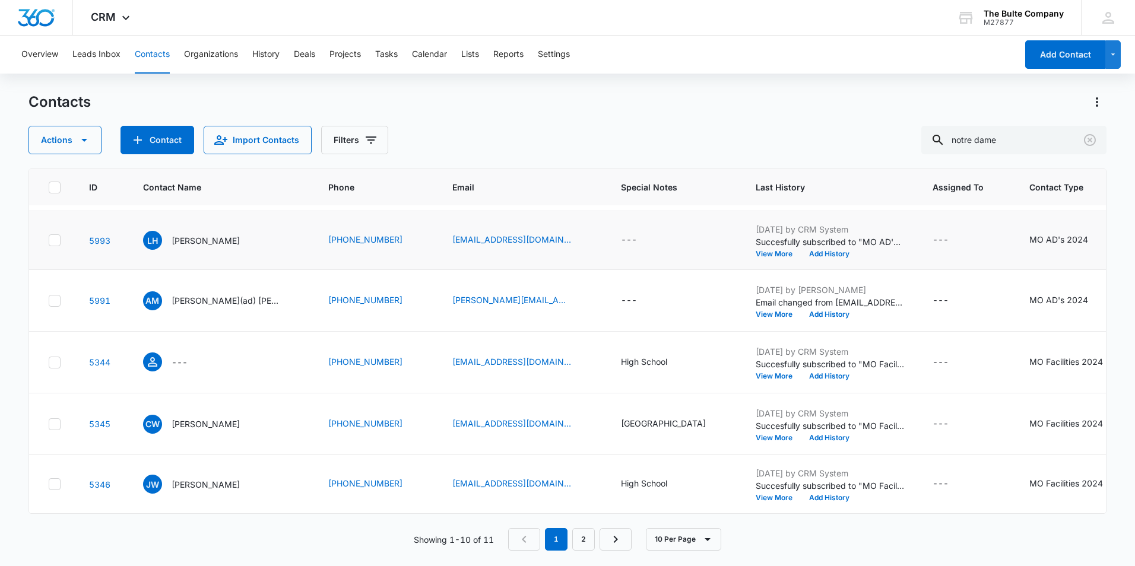
scroll to position [595, 0]
click at [217, 307] on p "Alec(ad) Moss" at bounding box center [225, 300] width 107 height 12
click at [217, 355] on body "CRM Apps Reputation Websites Forms CRM Email Social Content Ads Intelligence Fi…" at bounding box center [567, 283] width 1135 height 566
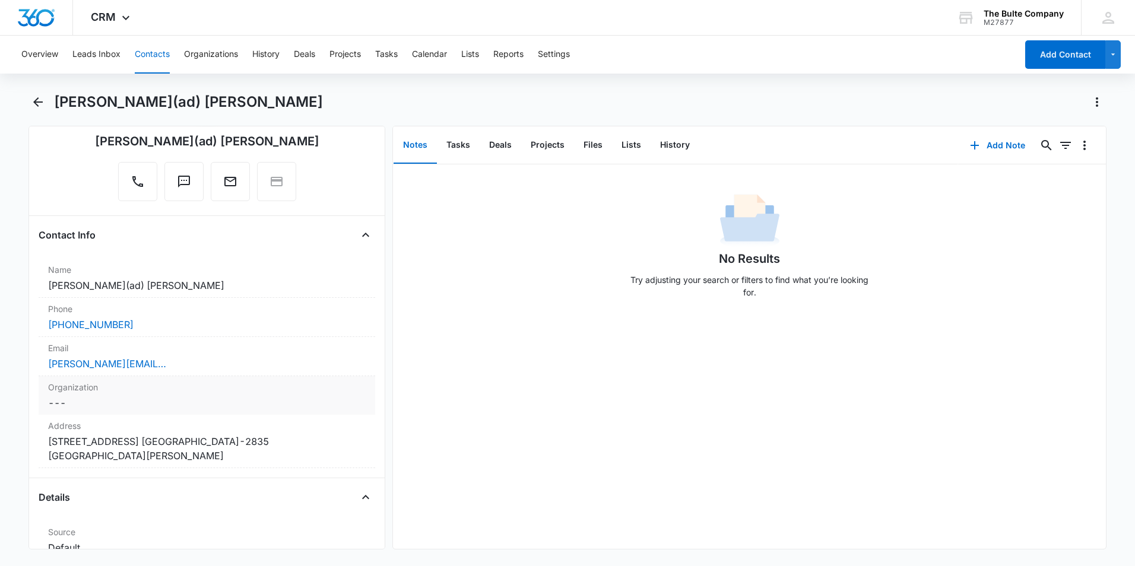
scroll to position [119, 0]
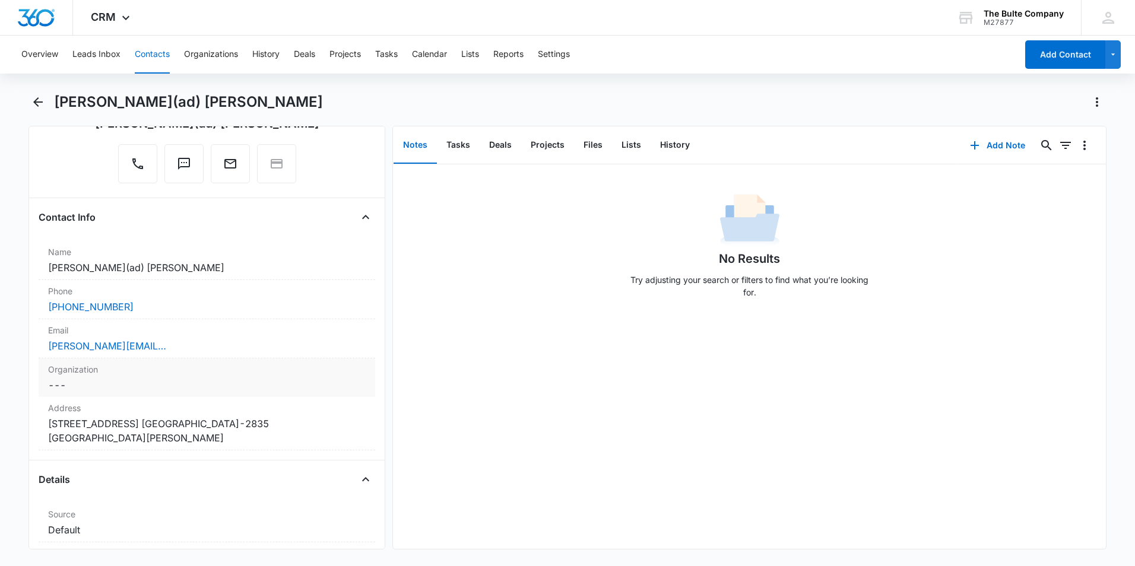
click at [252, 384] on dd "Cancel Save Changes ---" at bounding box center [207, 385] width 318 height 14
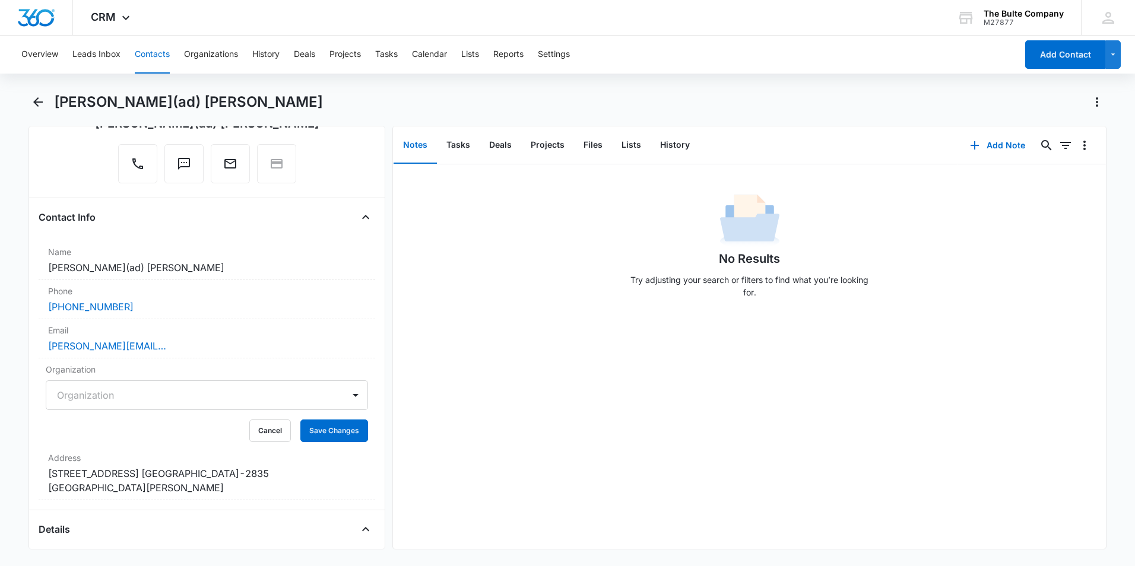
click at [225, 395] on div at bounding box center [192, 395] width 271 height 17
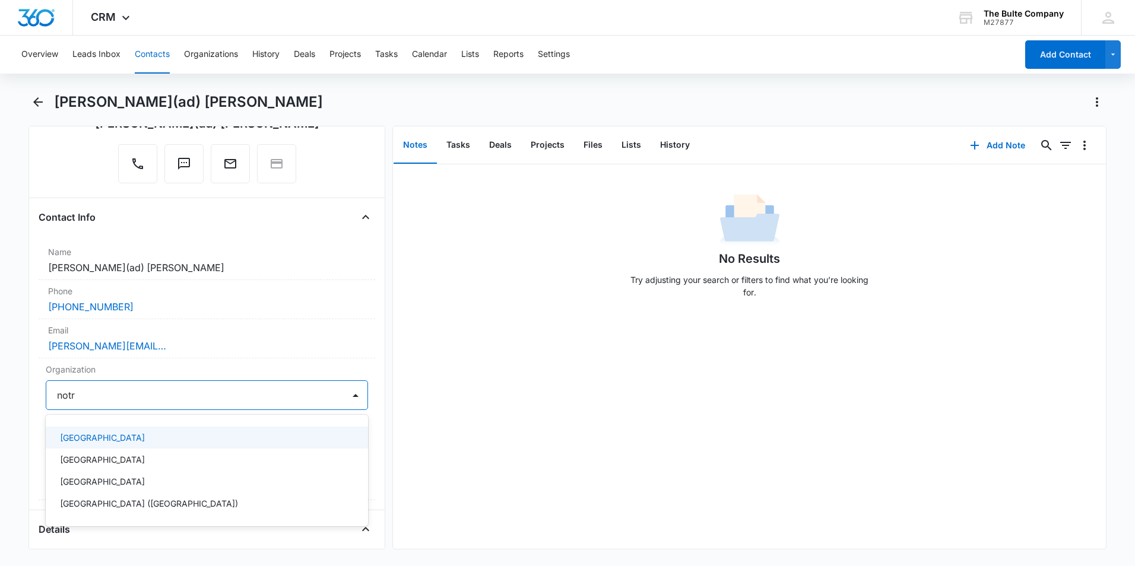
type input "notre"
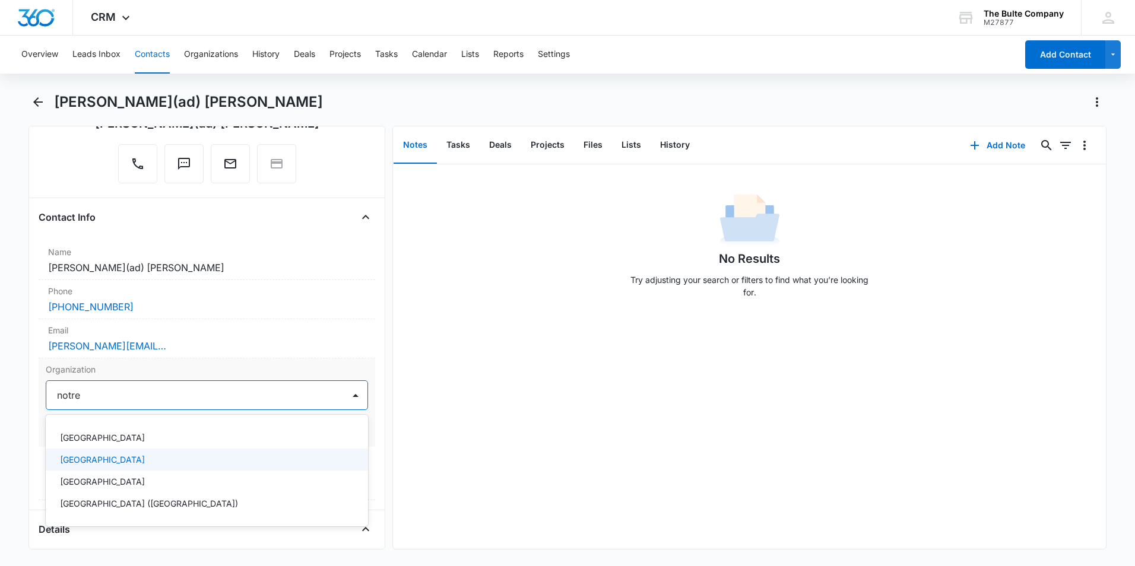
click at [155, 451] on div "Notre Dame High School" at bounding box center [207, 460] width 322 height 22
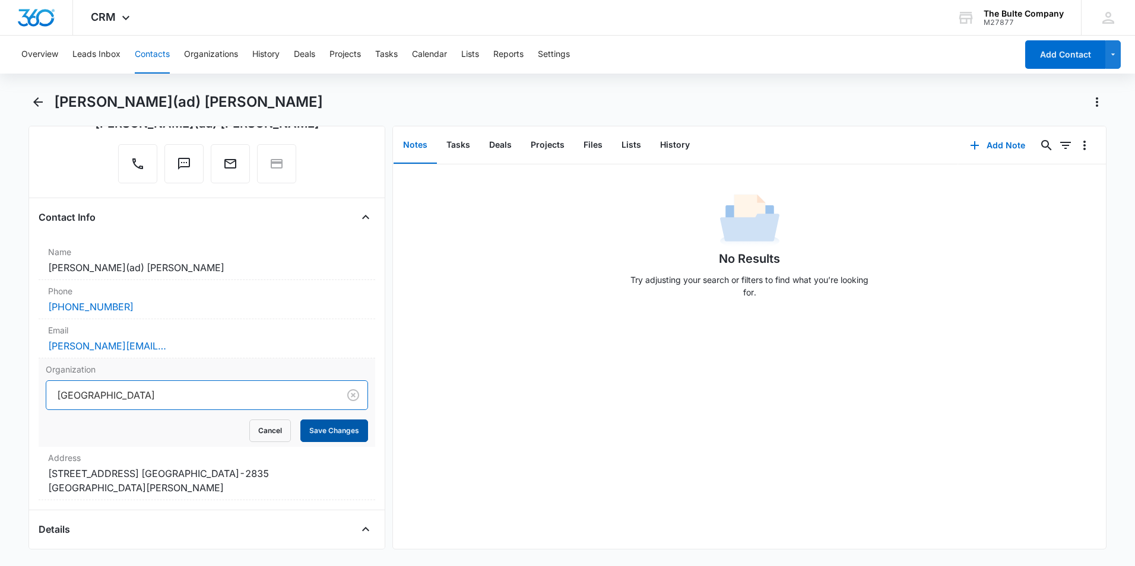
click at [320, 435] on button "Save Changes" at bounding box center [334, 431] width 68 height 23
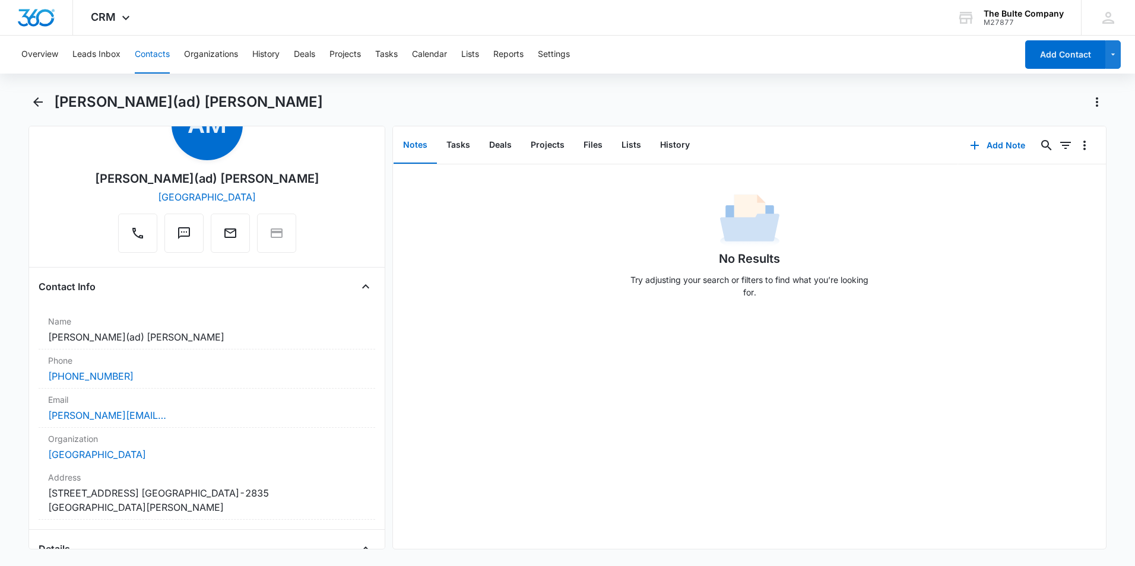
scroll to position [0, 0]
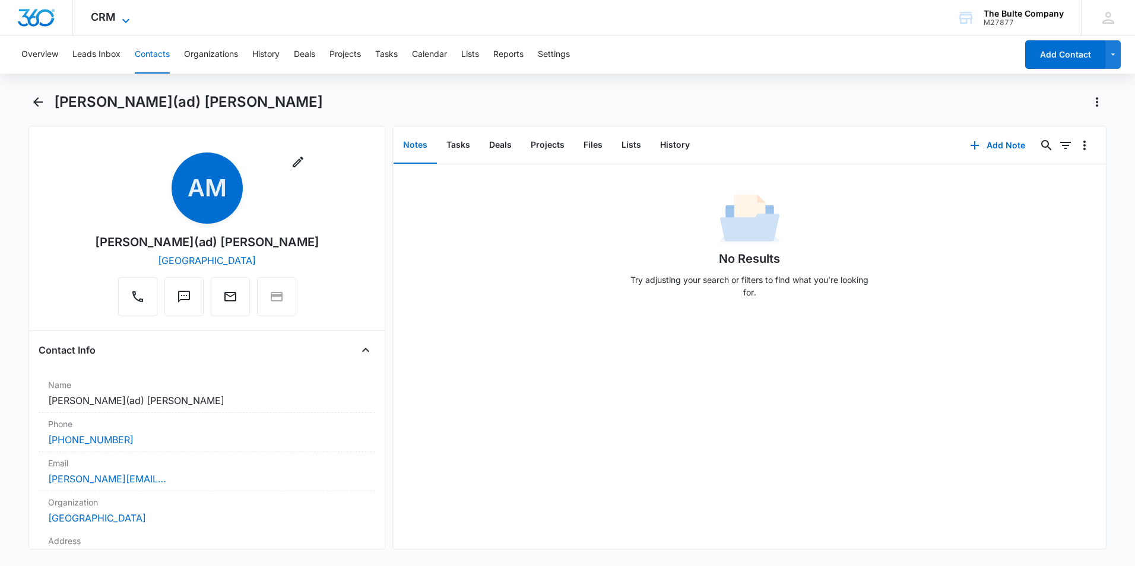
click at [122, 19] on icon at bounding box center [125, 20] width 7 height 4
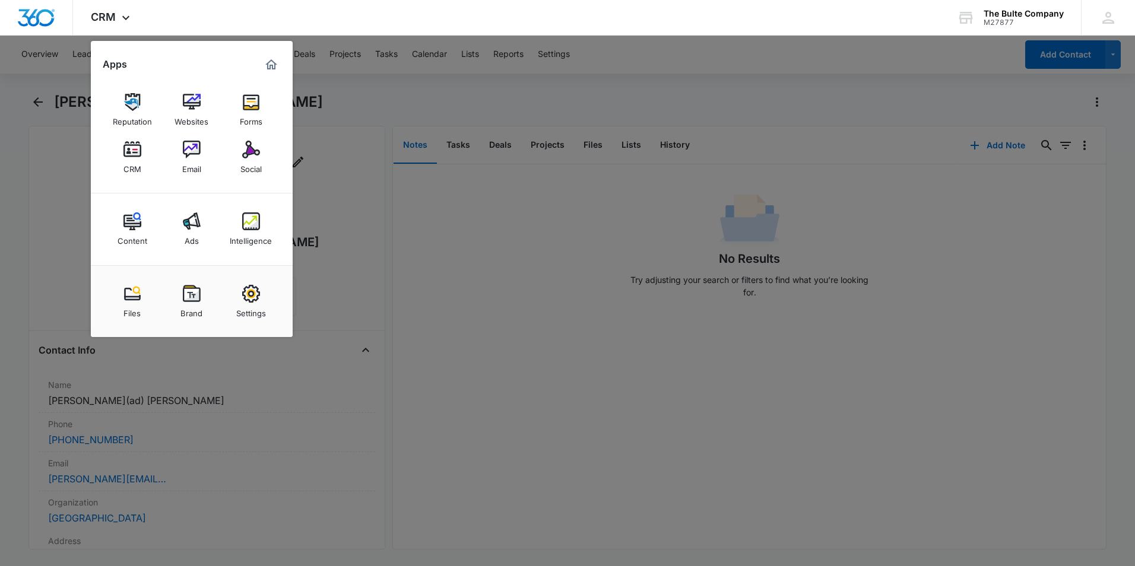
click at [400, 92] on div at bounding box center [567, 283] width 1135 height 566
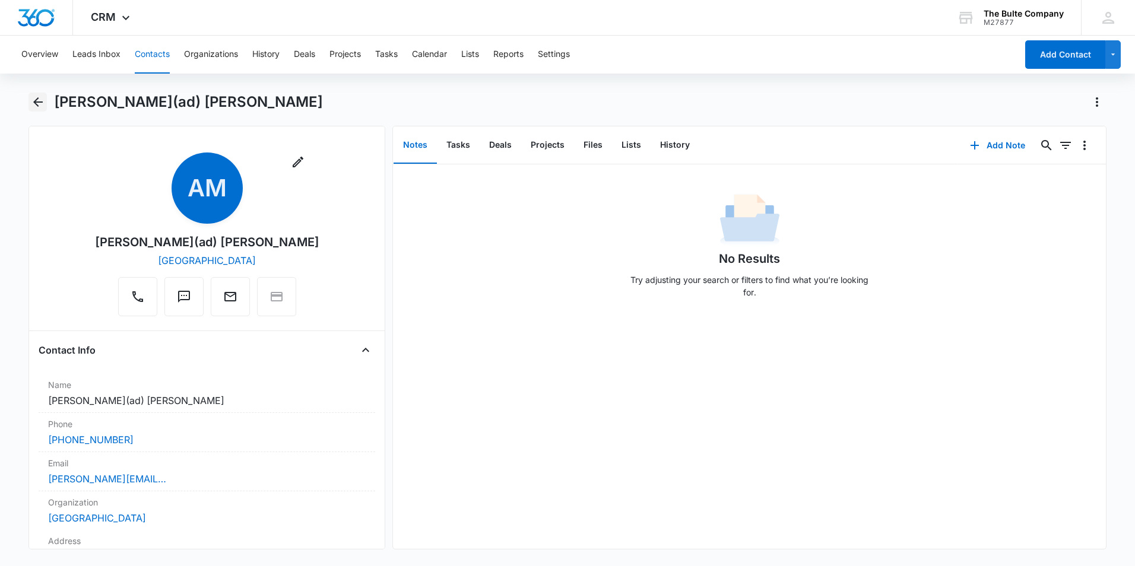
click at [35, 104] on icon "Back" at bounding box center [38, 102] width 14 height 14
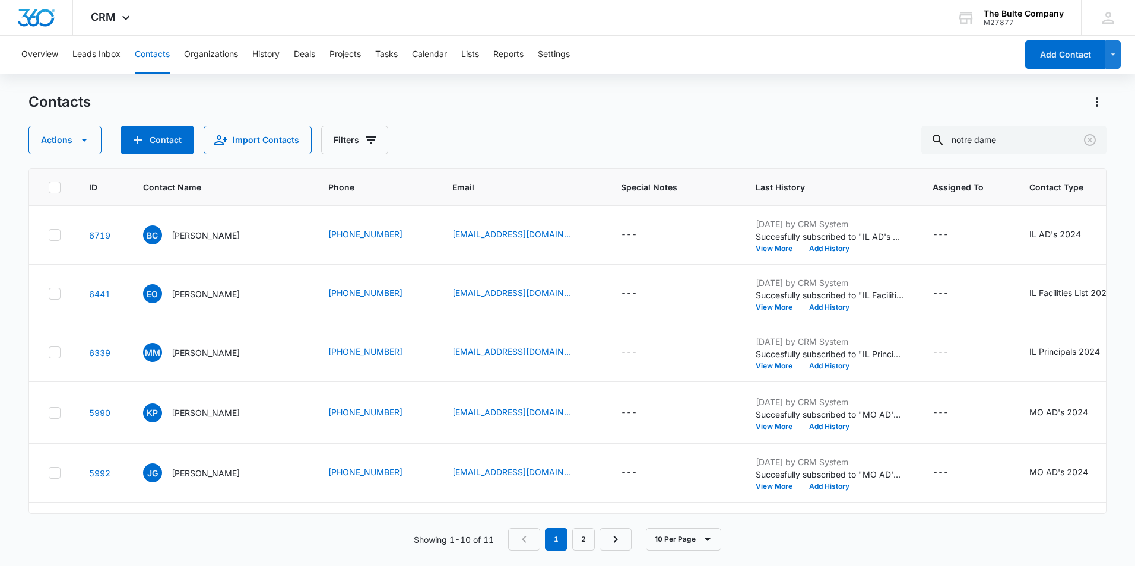
scroll to position [595, 0]
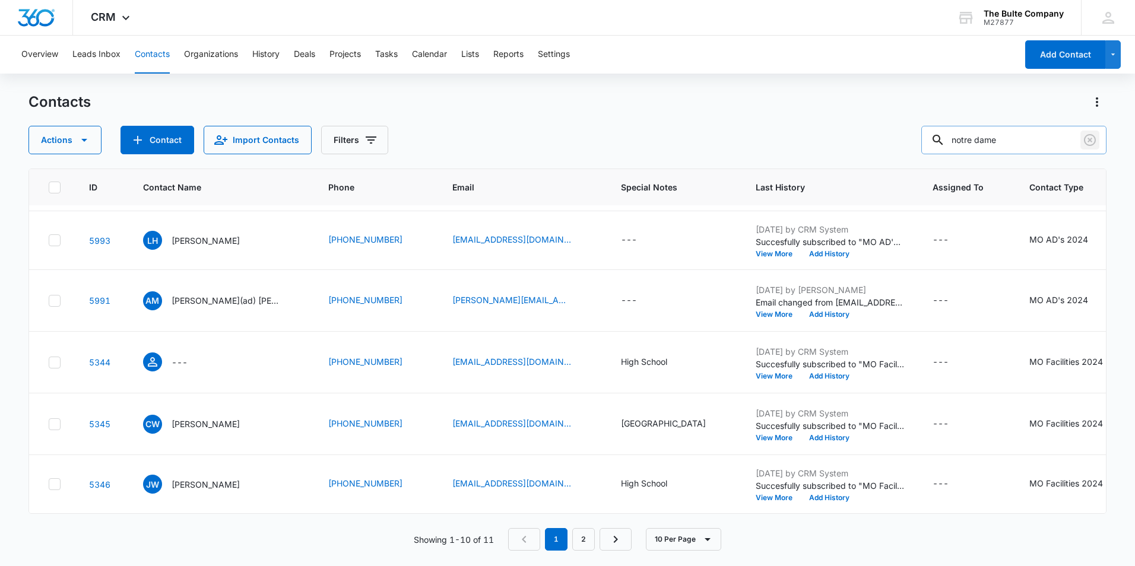
click at [1092, 138] on icon "Clear" at bounding box center [1090, 140] width 14 height 14
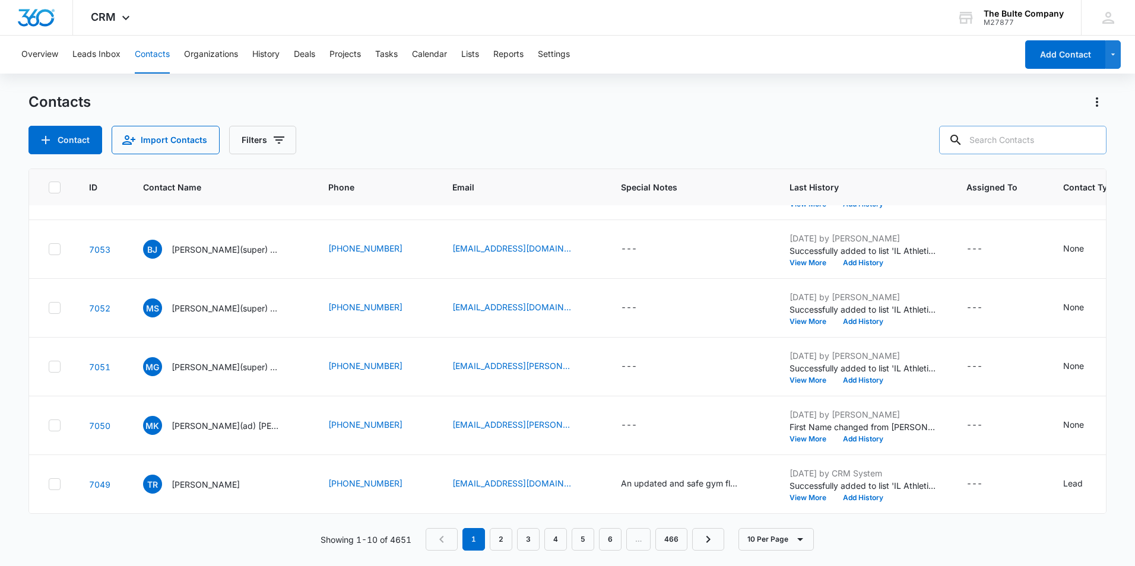
scroll to position [0, 0]
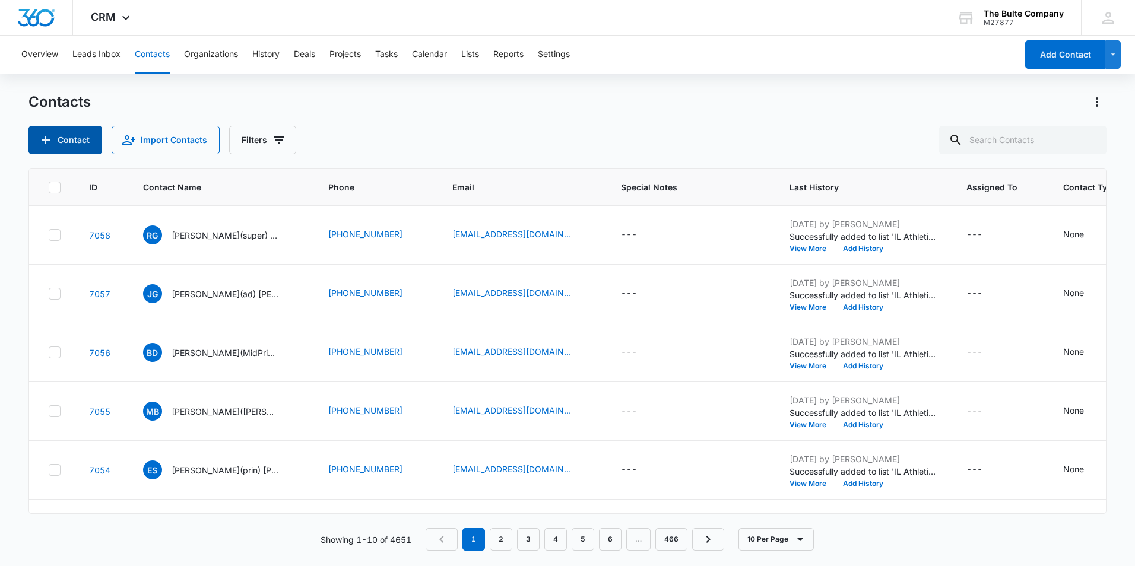
click at [58, 143] on button "Contact" at bounding box center [65, 140] width 74 height 28
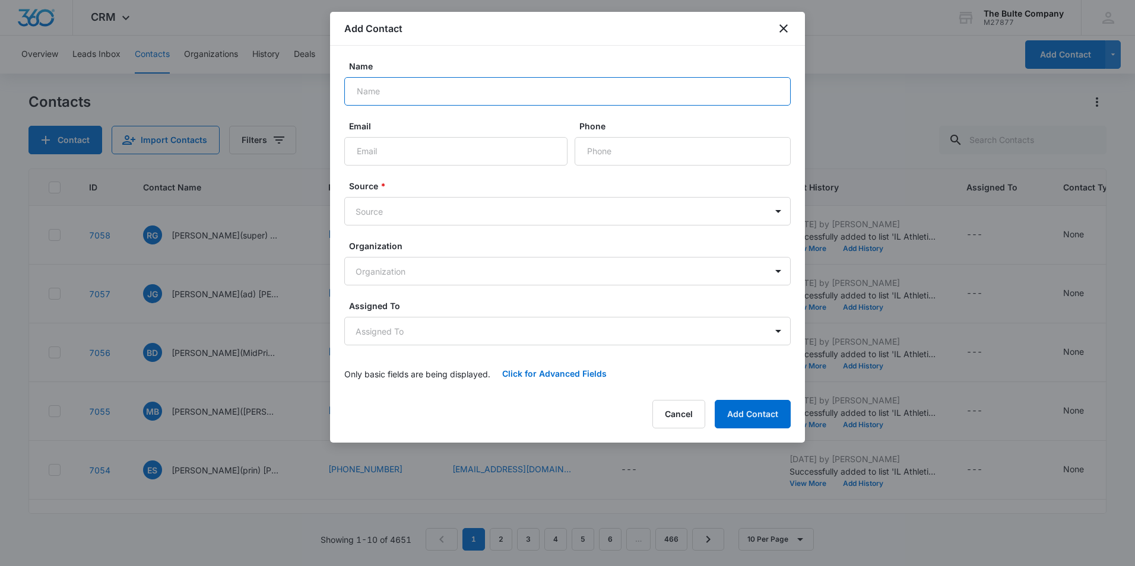
click at [457, 87] on input "Name" at bounding box center [567, 91] width 446 height 28
paste input "Rob Thomas"
click at [371, 90] on input "Rob Thomas" at bounding box center [567, 91] width 446 height 28
type input "Rob(Super) Thomas"
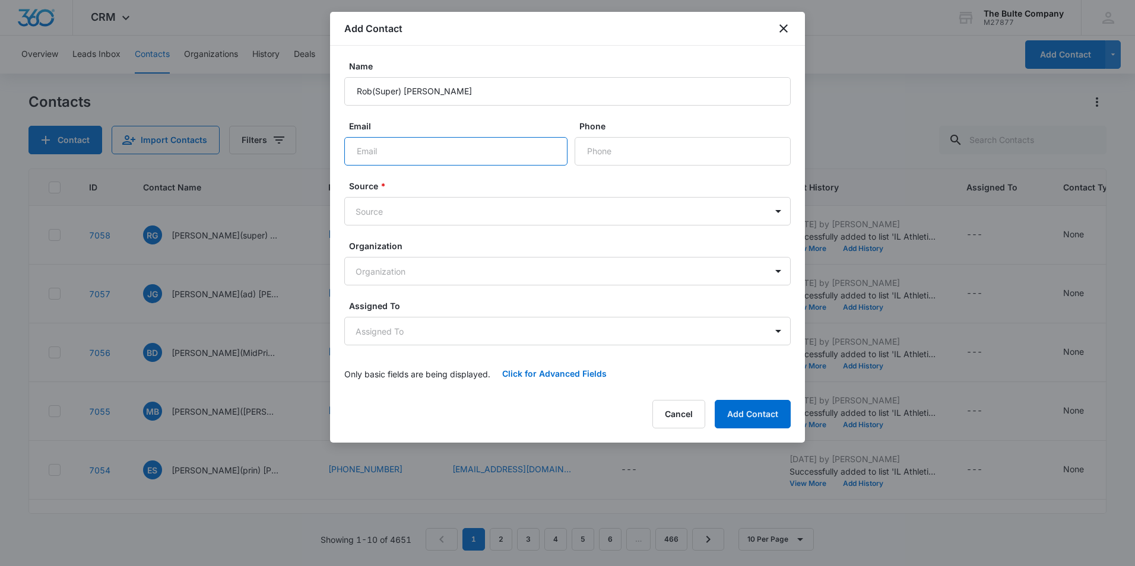
click at [392, 157] on input "Email" at bounding box center [455, 151] width 223 height 28
paste input "thomas@ndhs.org"
type input "thomas@ndhs.org"
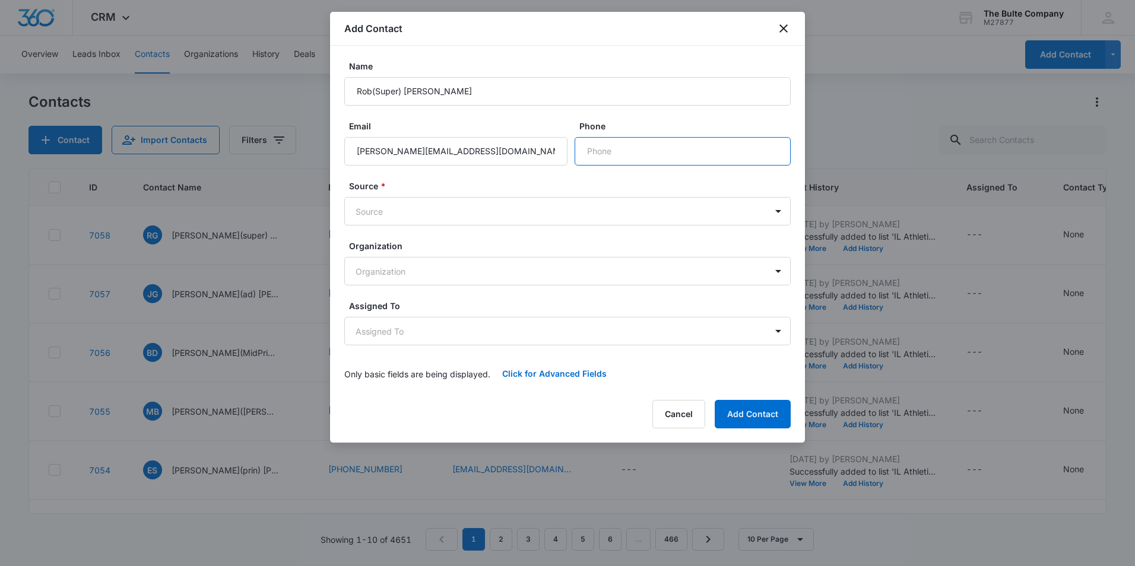
click at [616, 142] on input "Phone" at bounding box center [683, 151] width 216 height 28
click at [607, 145] on input "Phone" at bounding box center [683, 151] width 216 height 28
paste input "(314) 544-1015"
type input "(314) 544-1015"
click at [507, 209] on body "CRM Apps Reputation Websites Forms CRM Email Social Content Ads Intelligence Fi…" at bounding box center [567, 283] width 1135 height 566
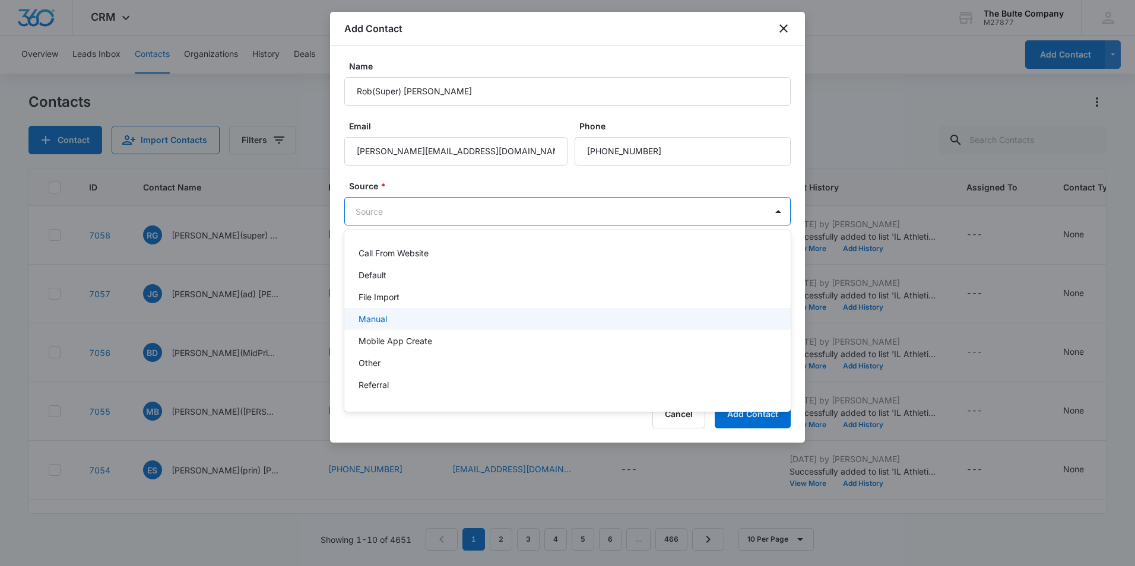
click at [455, 315] on div "Manual" at bounding box center [567, 319] width 416 height 12
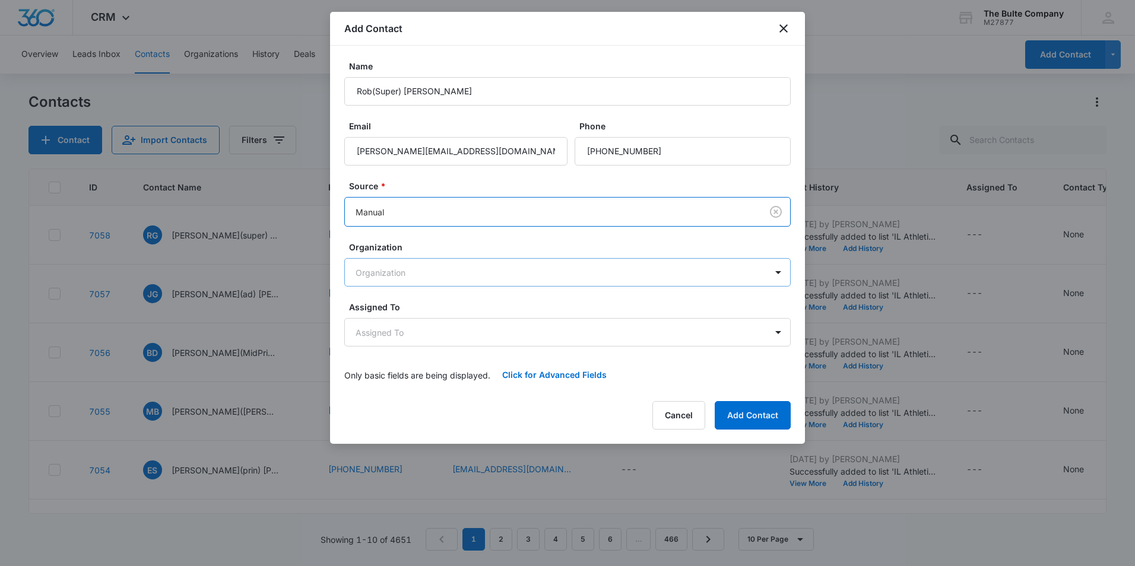
click at [466, 270] on body "CRM Apps Reputation Websites Forms CRM Email Social Content Ads Intelligence Fi…" at bounding box center [567, 283] width 1135 height 566
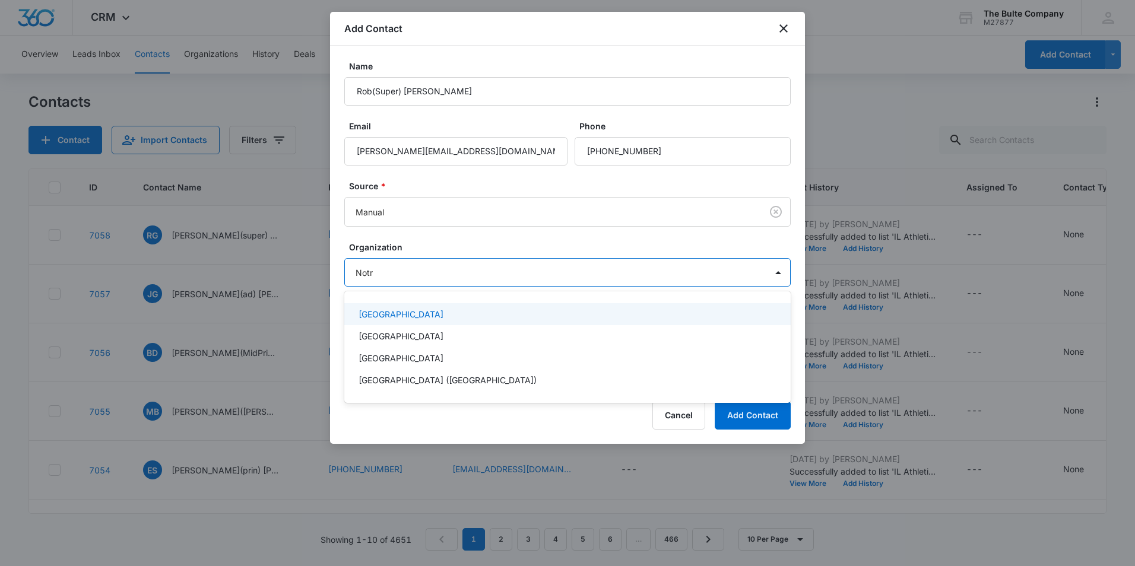
type input "Notre"
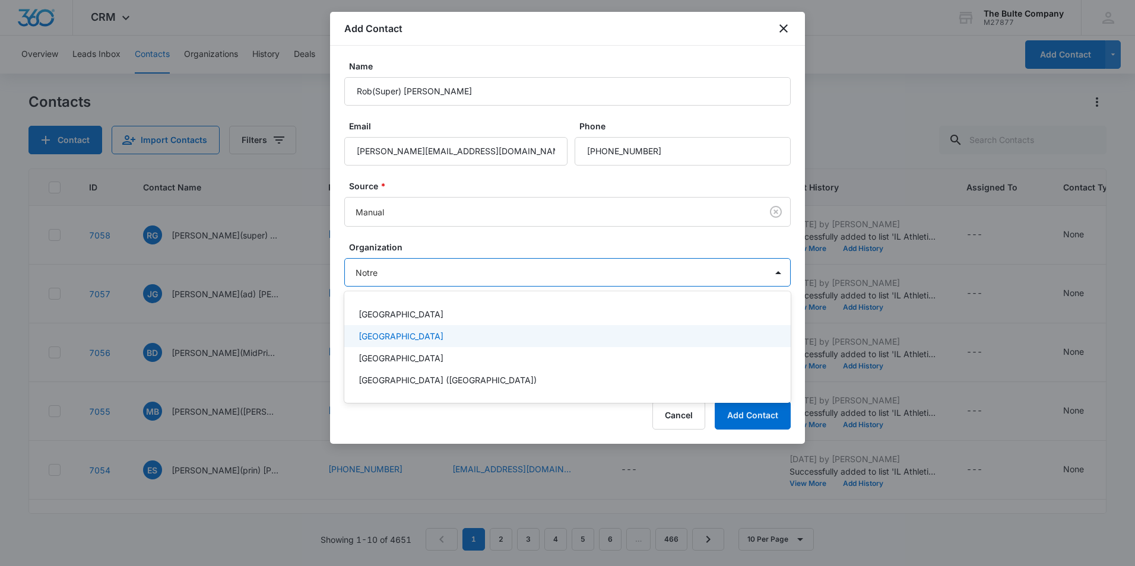
click at [443, 337] on p "Notre Dame High School" at bounding box center [401, 336] width 85 height 12
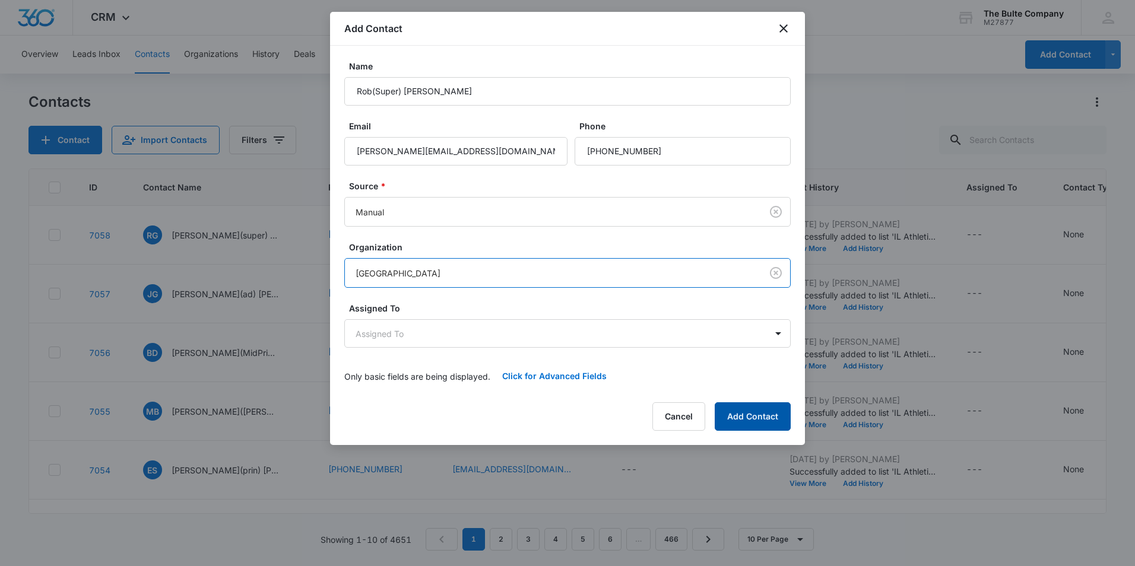
click at [766, 408] on button "Add Contact" at bounding box center [753, 416] width 76 height 28
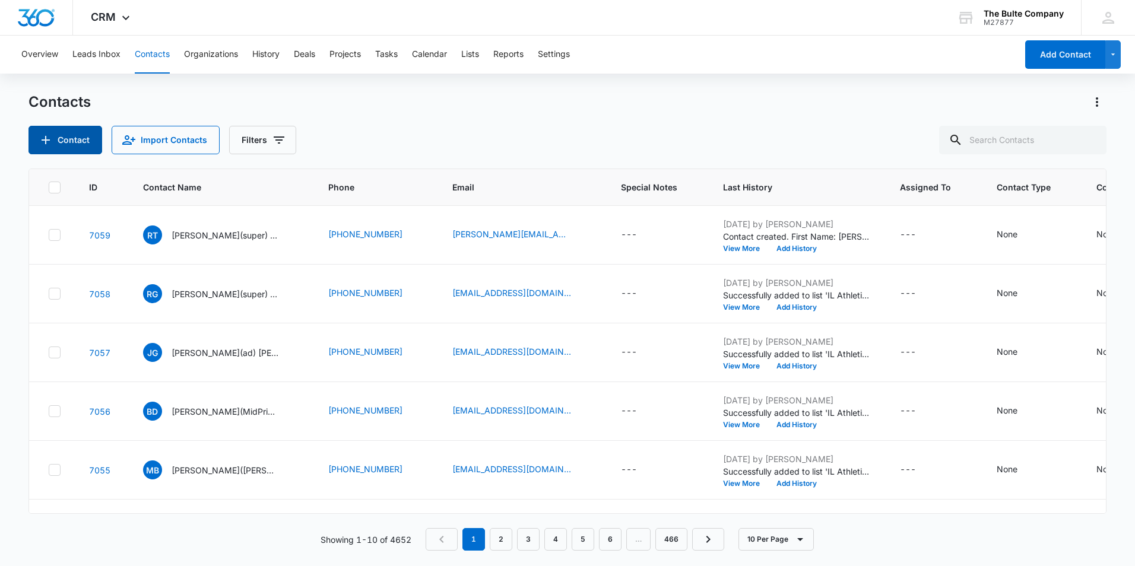
click at [61, 134] on button "Contact" at bounding box center [65, 140] width 74 height 28
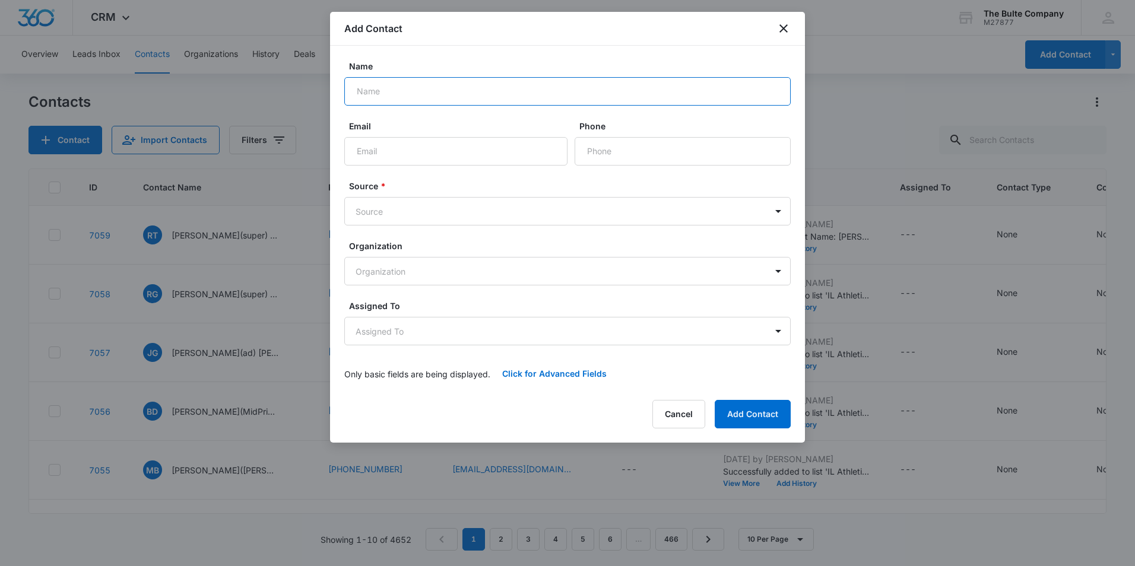
paste input "Matt Gocke"
click at [374, 90] on input "Matt Gocke" at bounding box center [567, 91] width 446 height 28
type input "Matt(Fac) Gocke"
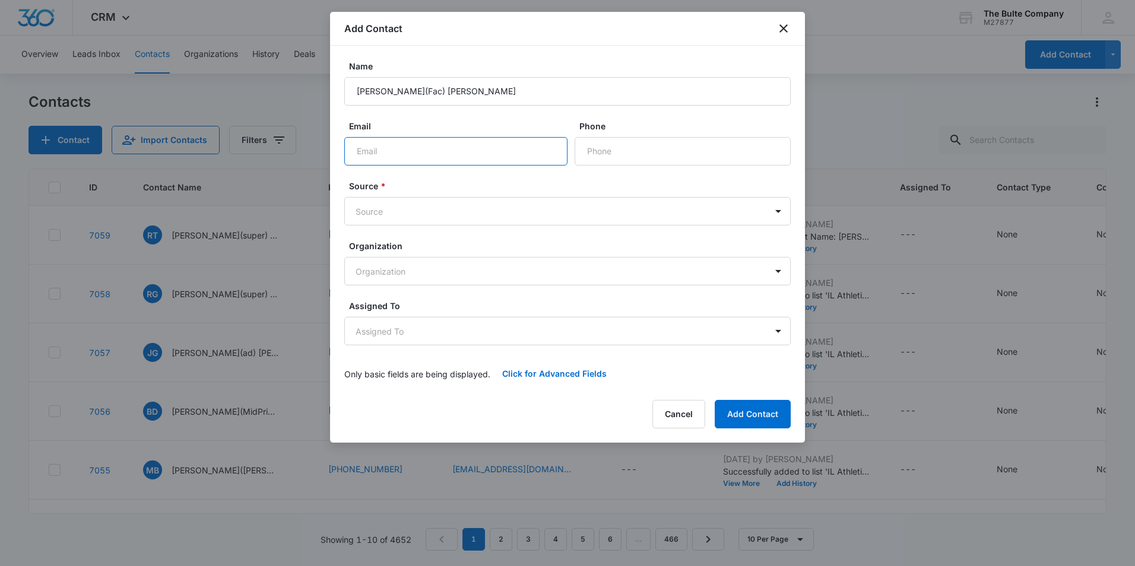
click at [541, 153] on input "Email" at bounding box center [455, 151] width 223 height 28
paste input "gocke@ndhs.org"
type input "gocke@ndhs.org"
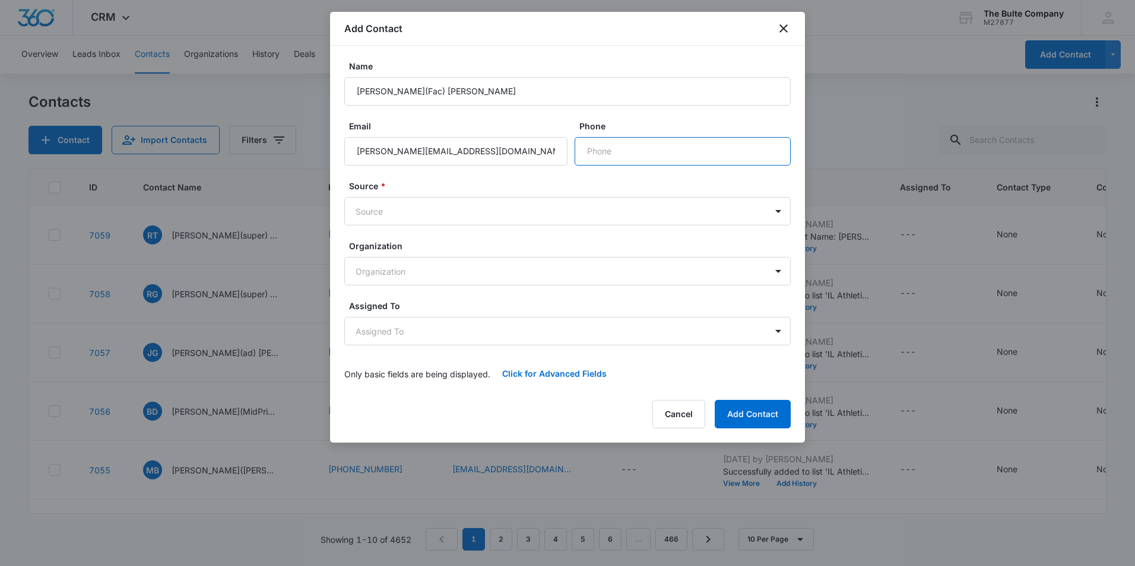
click at [666, 151] on input "Phone" at bounding box center [683, 151] width 216 height 28
paste input "(818) 933-3607"
type input "(818) 933-3607"
click at [503, 205] on body "CRM Apps Reputation Websites Forms CRM Email Social Content Ads Intelligence Fi…" at bounding box center [567, 283] width 1135 height 566
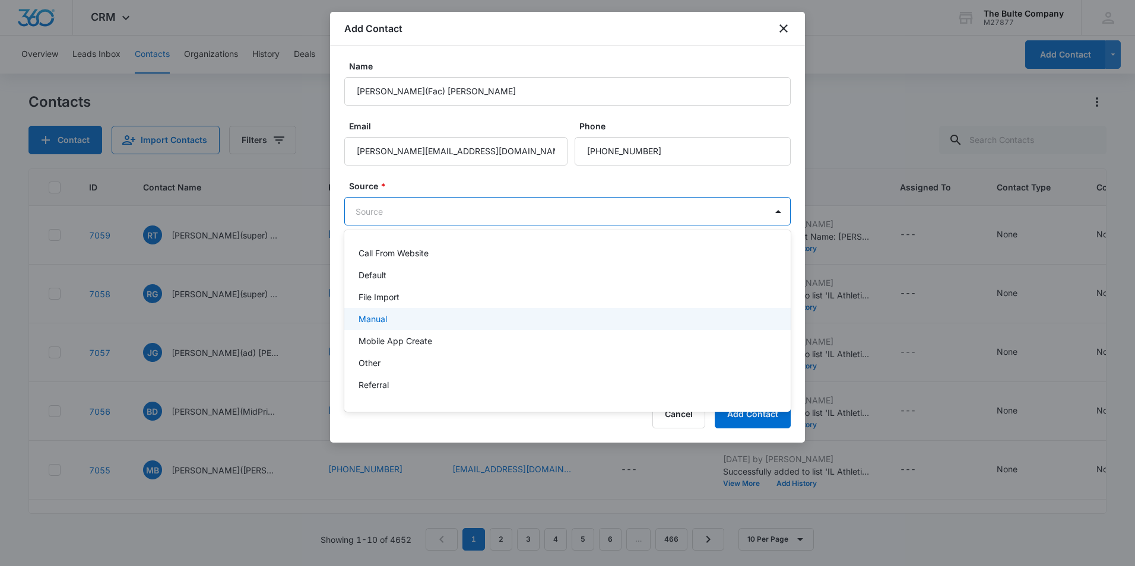
click at [469, 312] on div "Manual" at bounding box center [567, 319] width 446 height 22
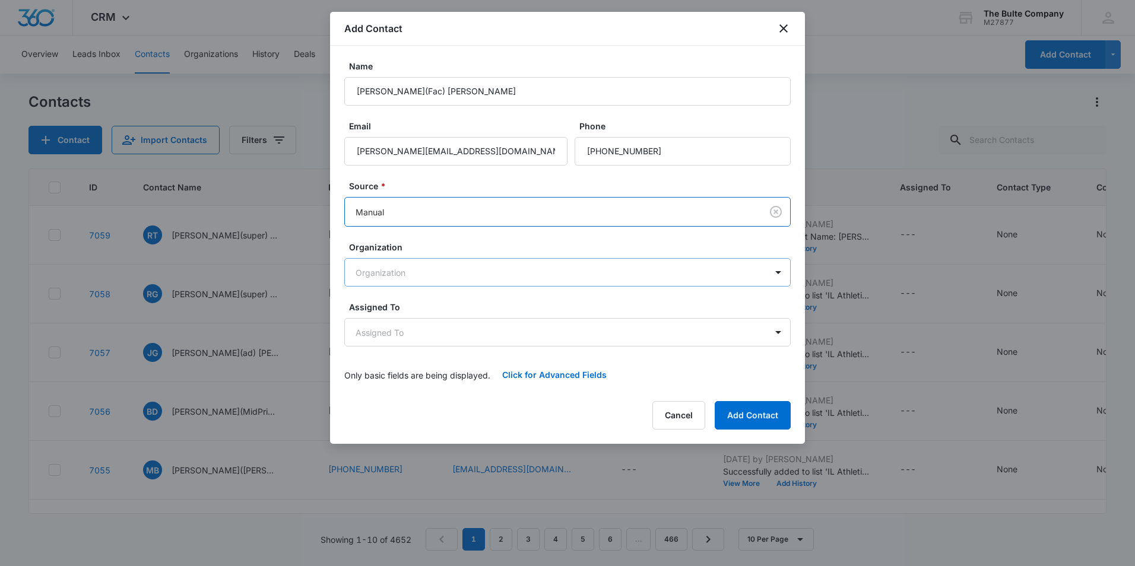
click at [477, 273] on body "CRM Apps Reputation Websites Forms CRM Email Social Content Ads Intelligence Fi…" at bounding box center [567, 283] width 1135 height 566
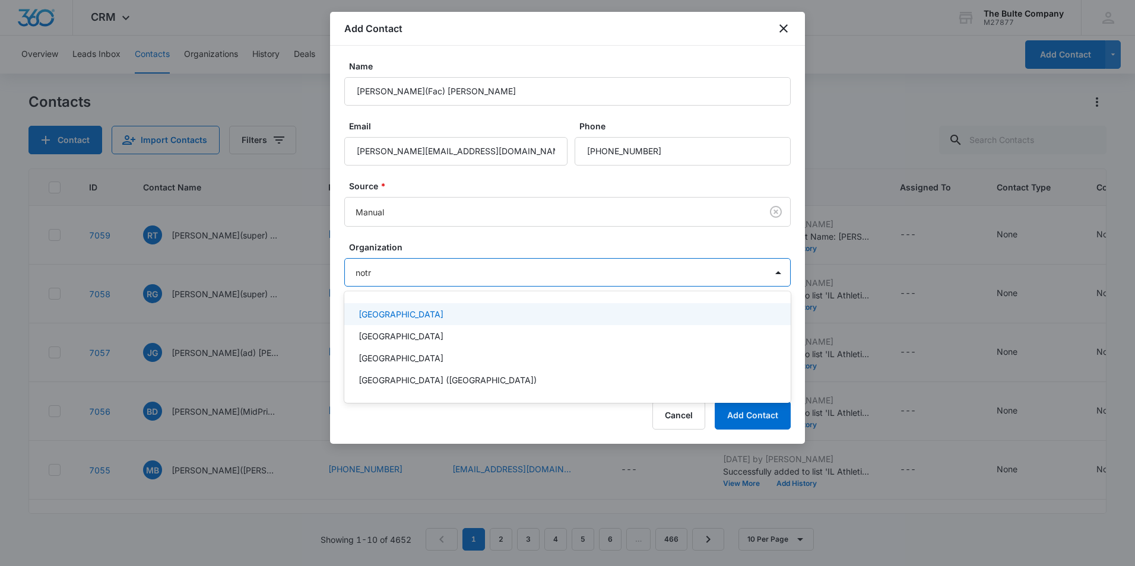
type input "notre"
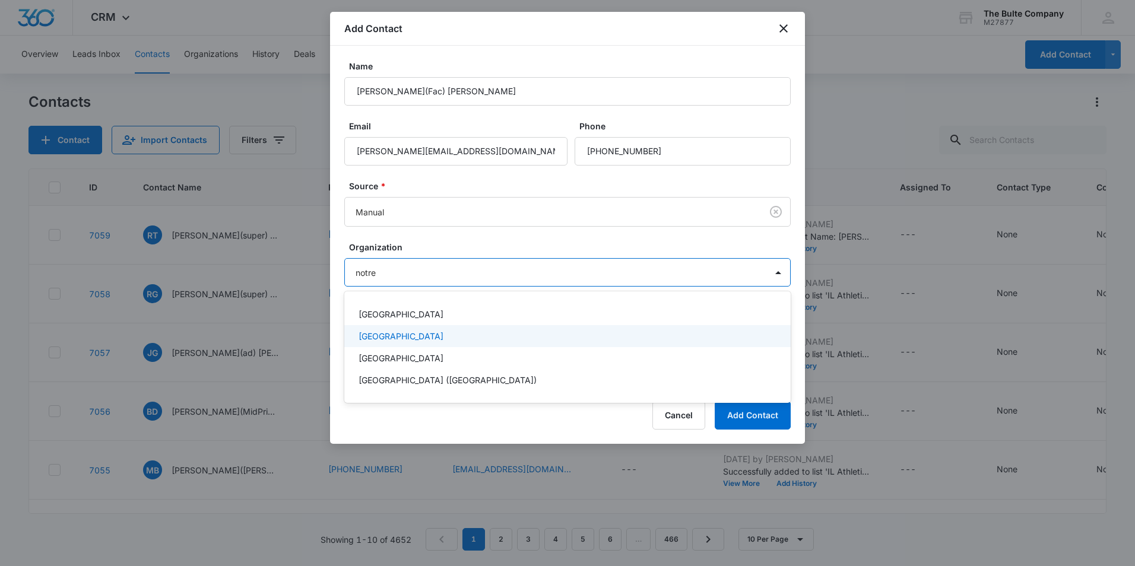
click at [451, 327] on div "Notre Dame High School" at bounding box center [567, 336] width 446 height 22
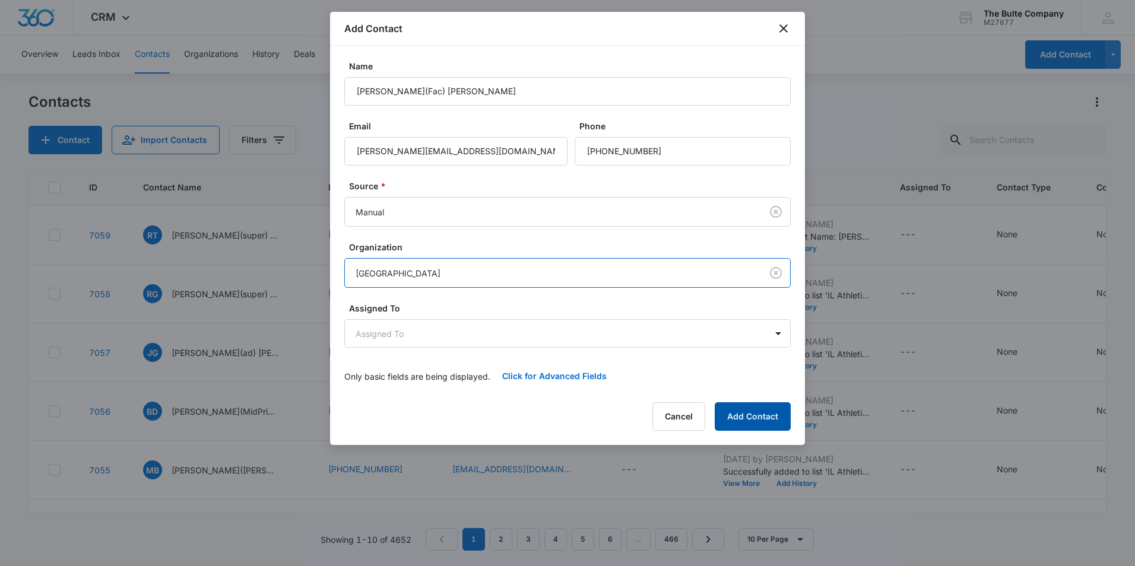
click at [736, 413] on button "Add Contact" at bounding box center [753, 416] width 76 height 28
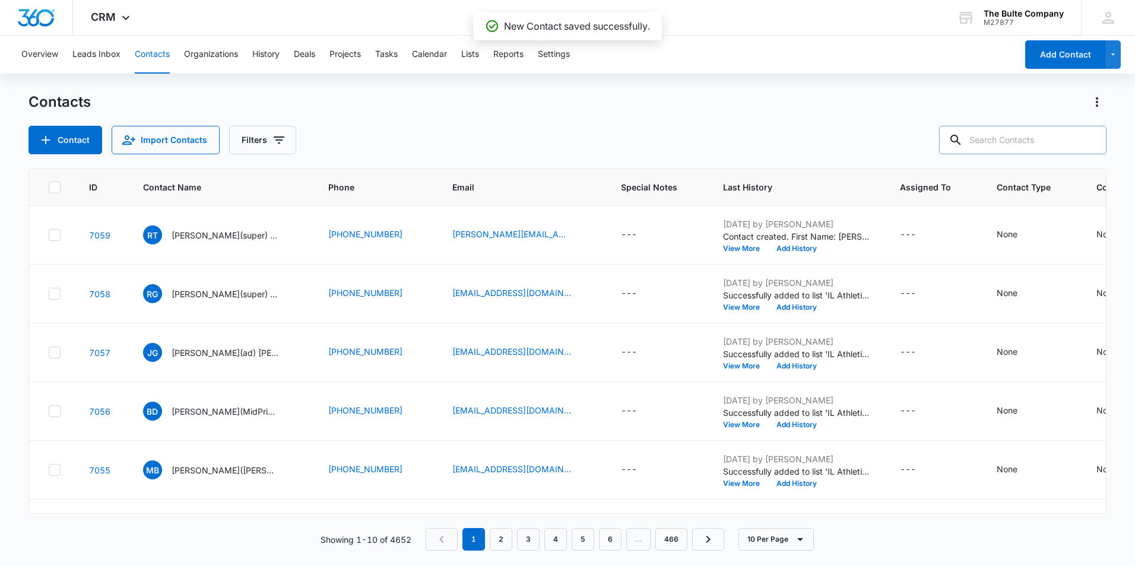
click at [1028, 144] on input "text" at bounding box center [1022, 140] width 167 height 28
type input "wright"
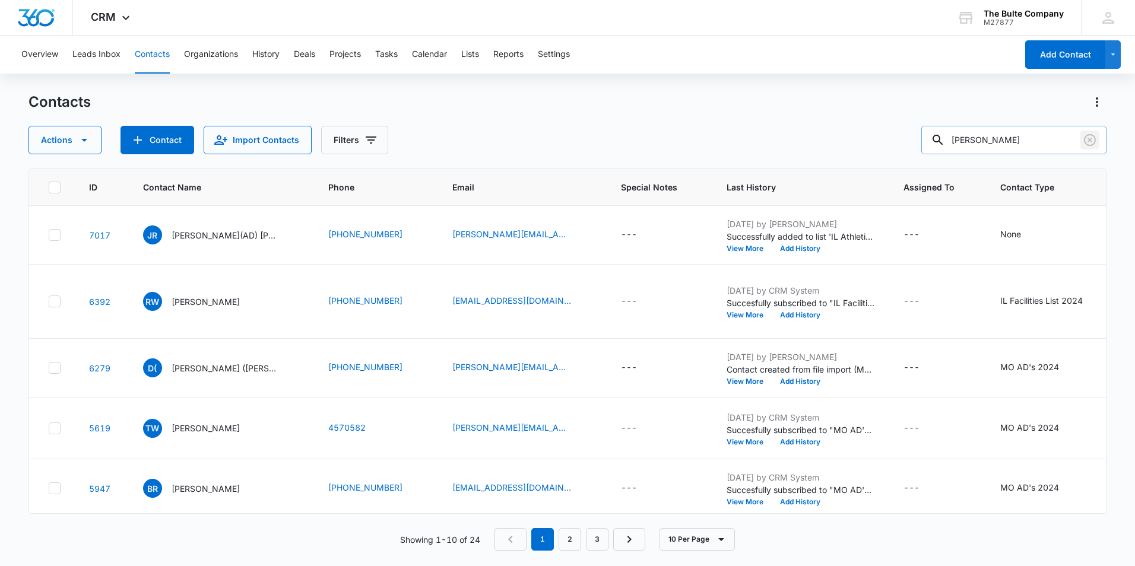
drag, startPoint x: 1088, startPoint y: 138, endPoint x: 1086, endPoint y: 131, distance: 7.5
click at [1088, 137] on icon "Clear" at bounding box center [1090, 140] width 14 height 14
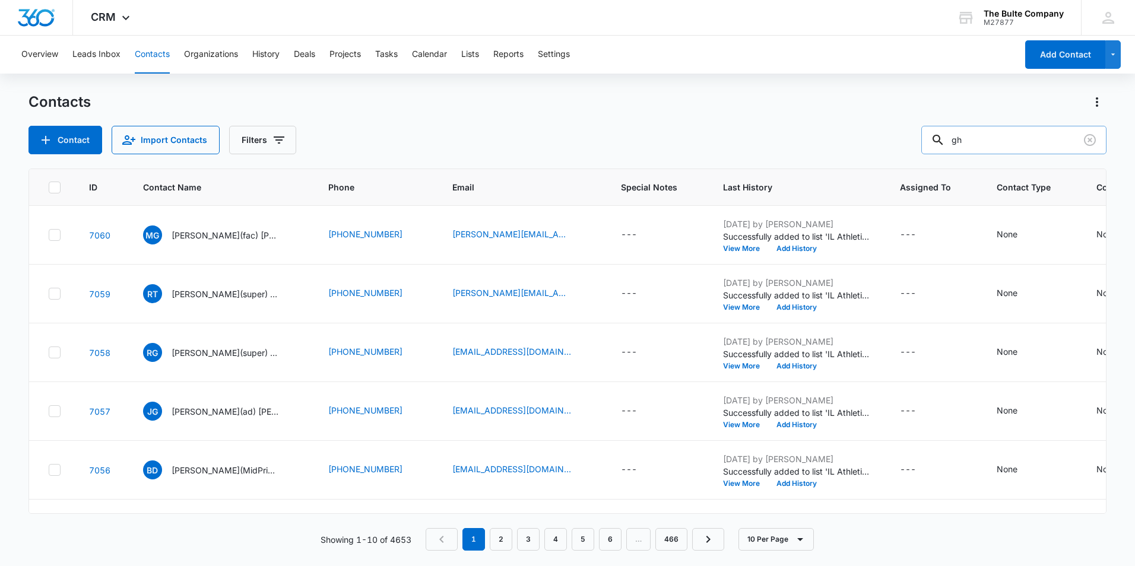
type input "g"
paste input "Graham"
type input "Graham"
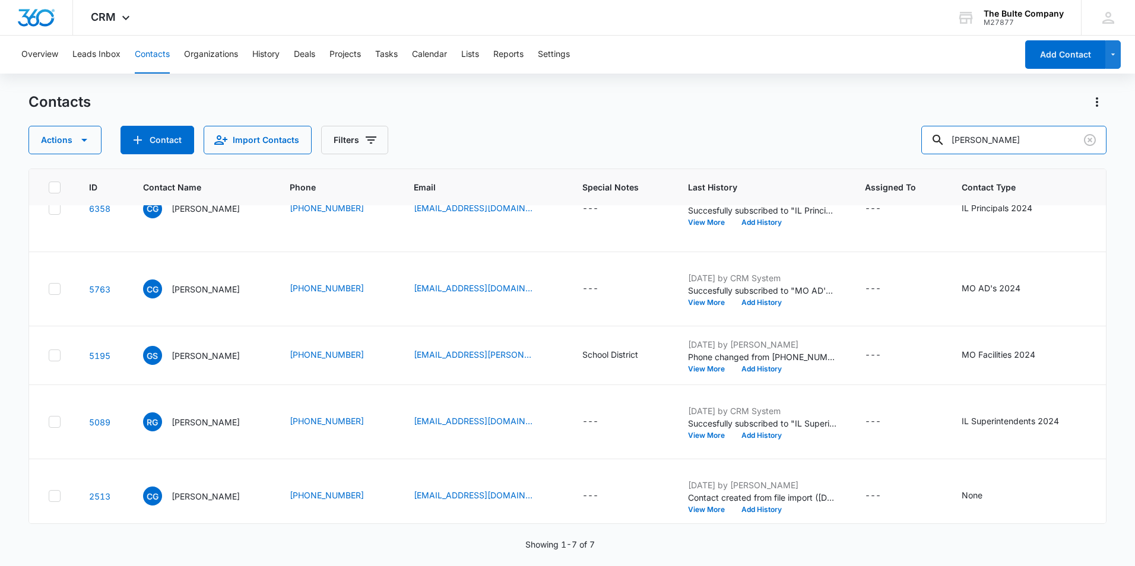
scroll to position [178, 0]
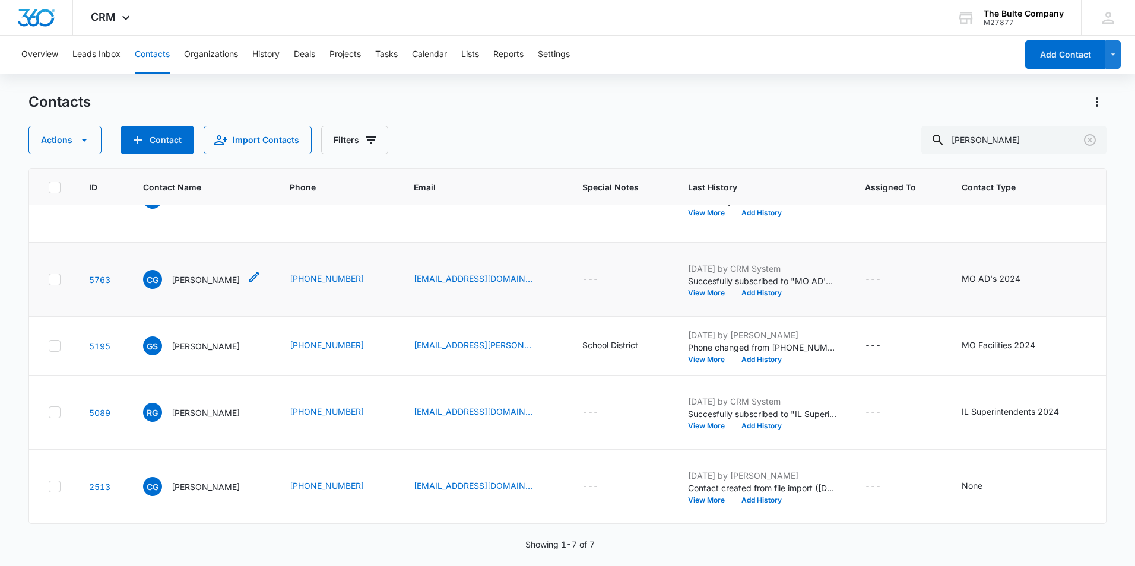
click at [249, 283] on icon "Contact Name - Clint Graham - Select to Edit Field" at bounding box center [254, 277] width 11 height 11
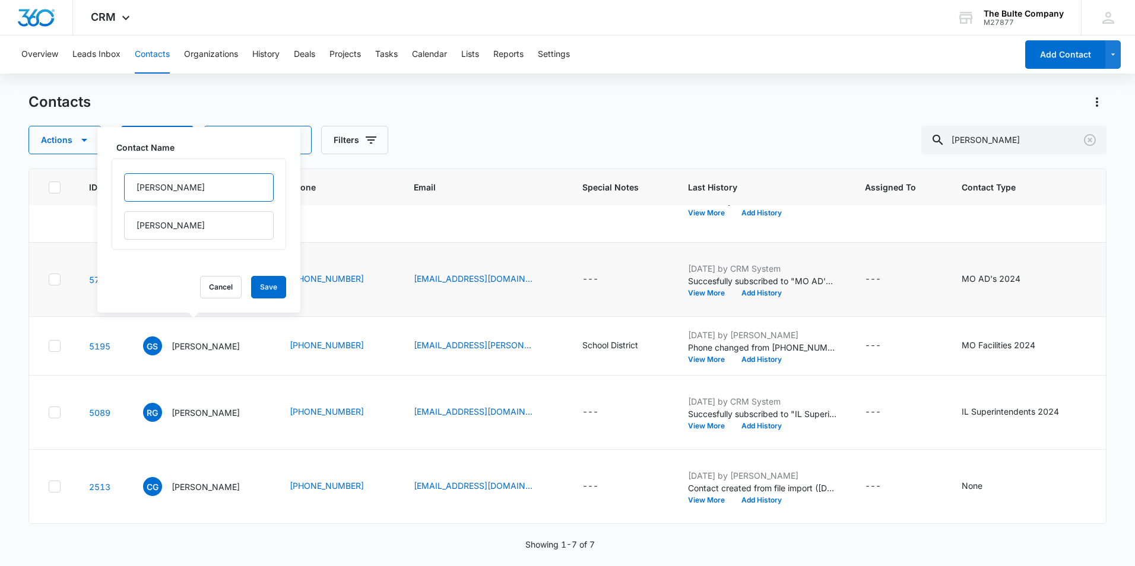
click at [169, 189] on input "Clint" at bounding box center [199, 187] width 150 height 28
type input "Clint(Ad)"
click at [260, 283] on button "Save" at bounding box center [268, 287] width 35 height 23
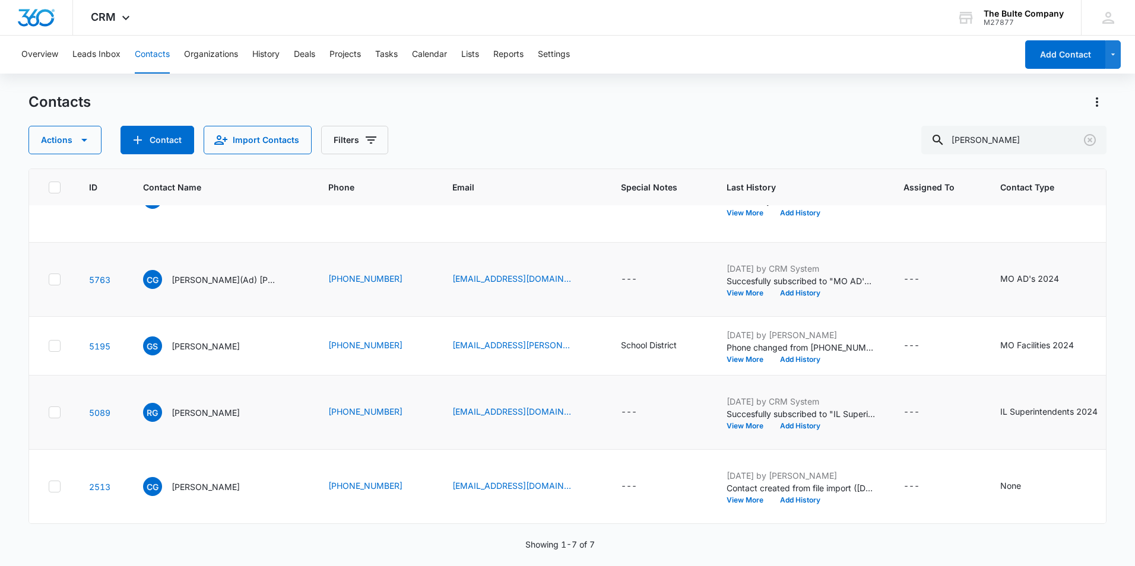
scroll to position [297, 0]
click at [54, 481] on icon at bounding box center [54, 486] width 11 height 11
click at [49, 487] on input "checkbox" at bounding box center [48, 487] width 1 height 1
checkbox input "true"
click at [69, 141] on button "Actions" at bounding box center [64, 140] width 73 height 28
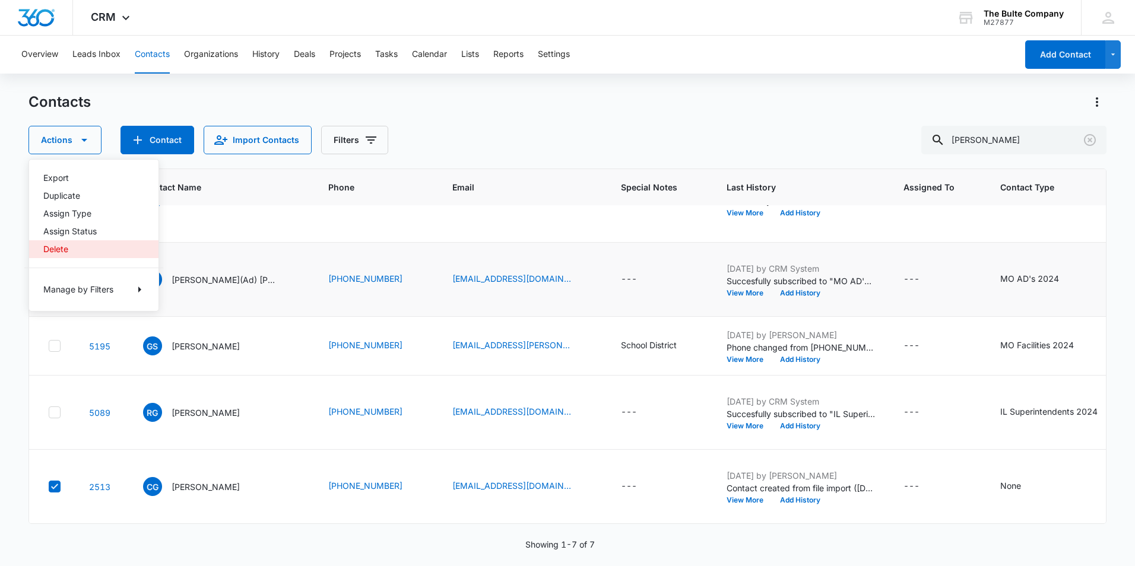
click at [62, 245] on div "Delete" at bounding box center [86, 249] width 87 height 8
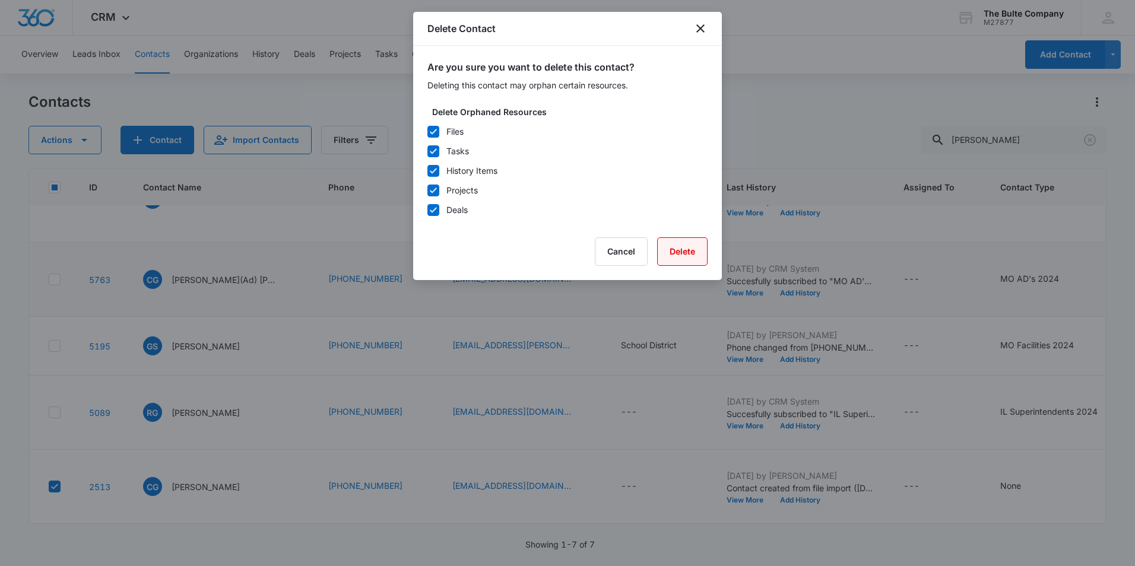
click at [680, 246] on button "Delete" at bounding box center [682, 251] width 50 height 28
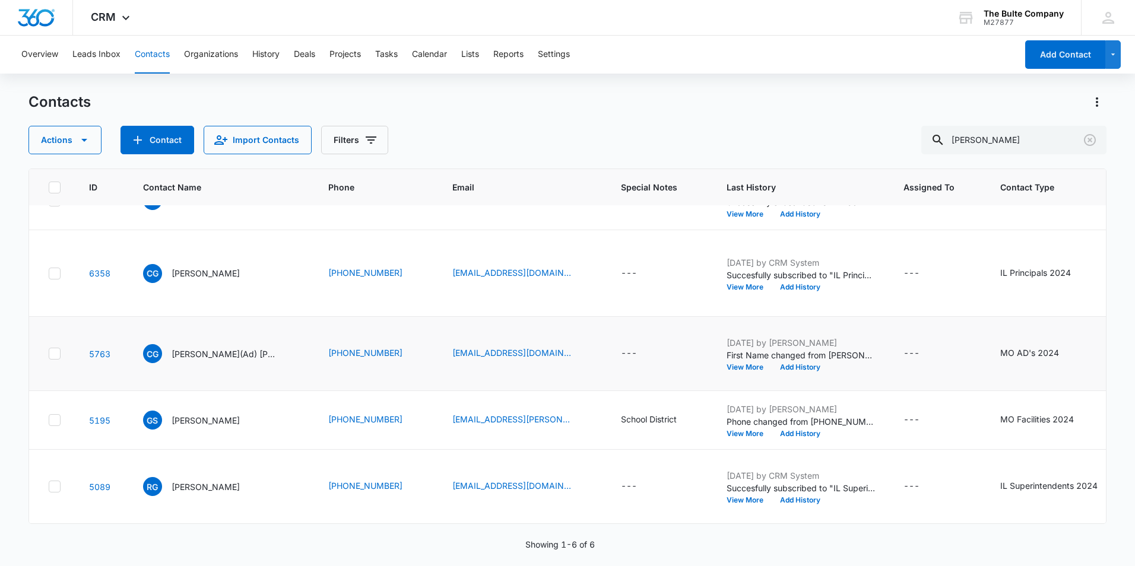
scroll to position [0, 0]
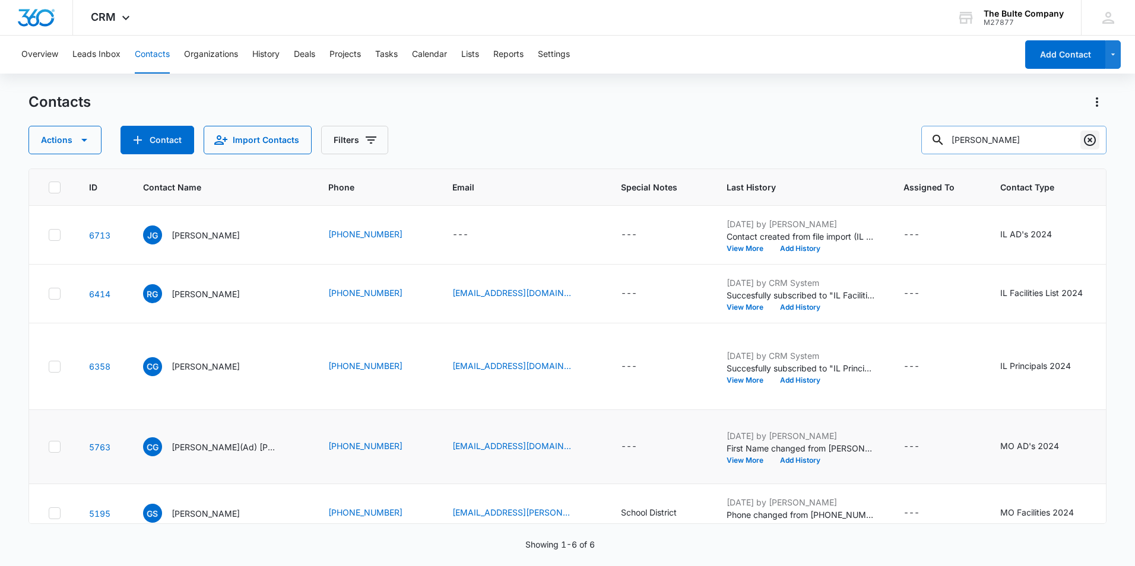
click at [1086, 141] on icon "Clear" at bounding box center [1090, 140] width 14 height 14
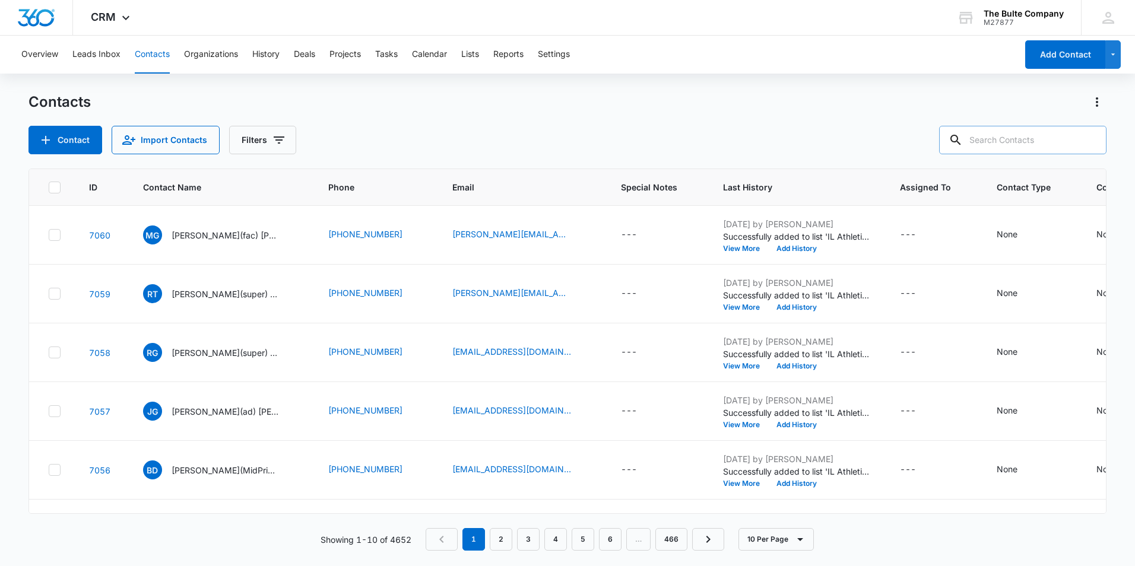
click at [1011, 137] on input "text" at bounding box center [1022, 140] width 167 height 28
type input "hull"
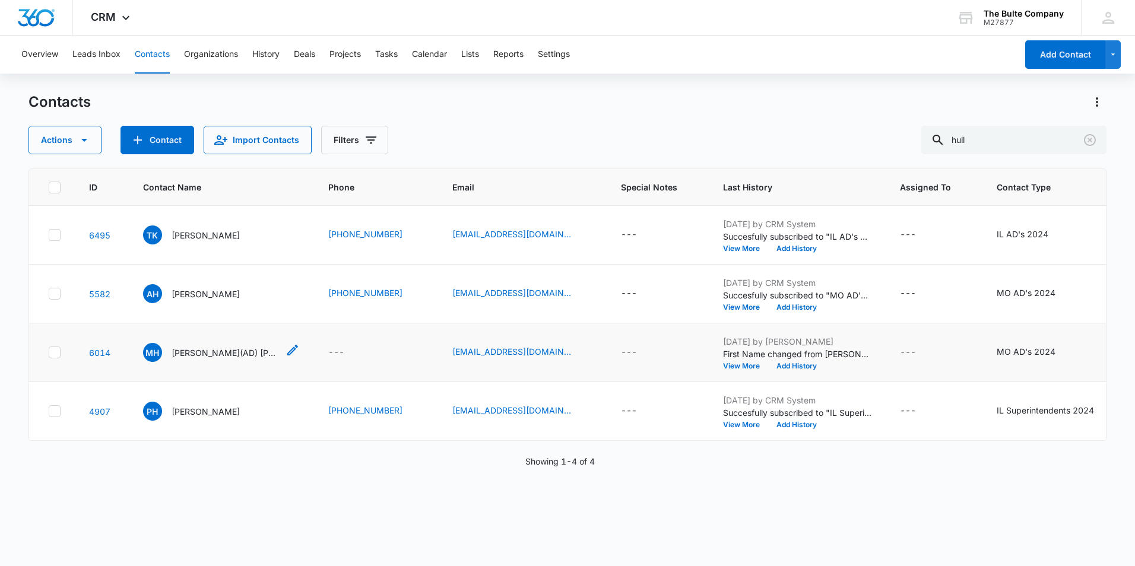
click at [192, 359] on p "Marty(AD) HULL" at bounding box center [225, 353] width 107 height 12
click at [1093, 141] on icon "Clear" at bounding box center [1090, 140] width 14 height 14
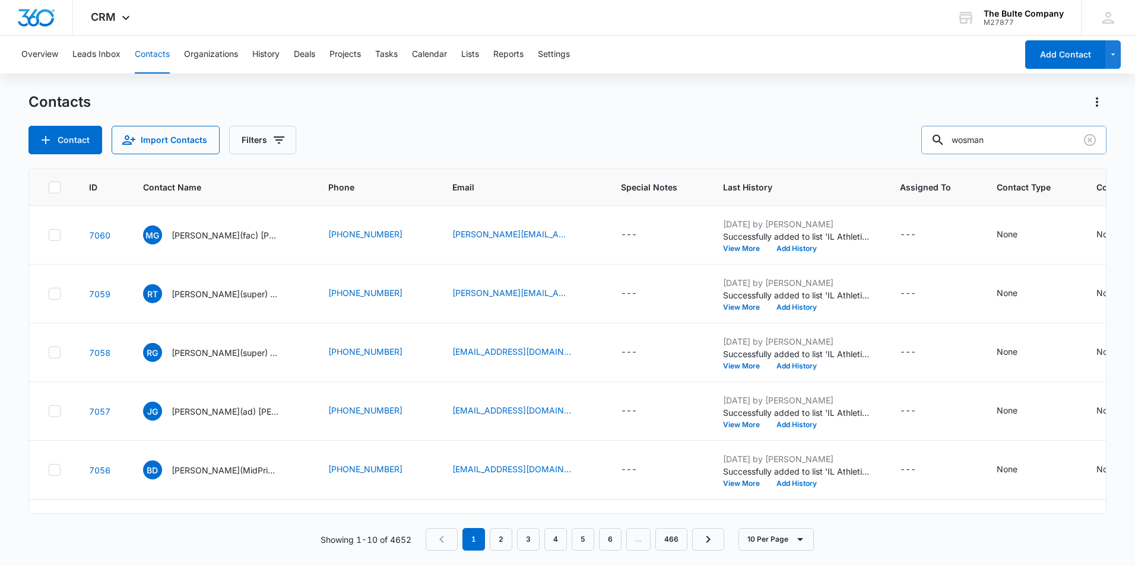
type input "wosman"
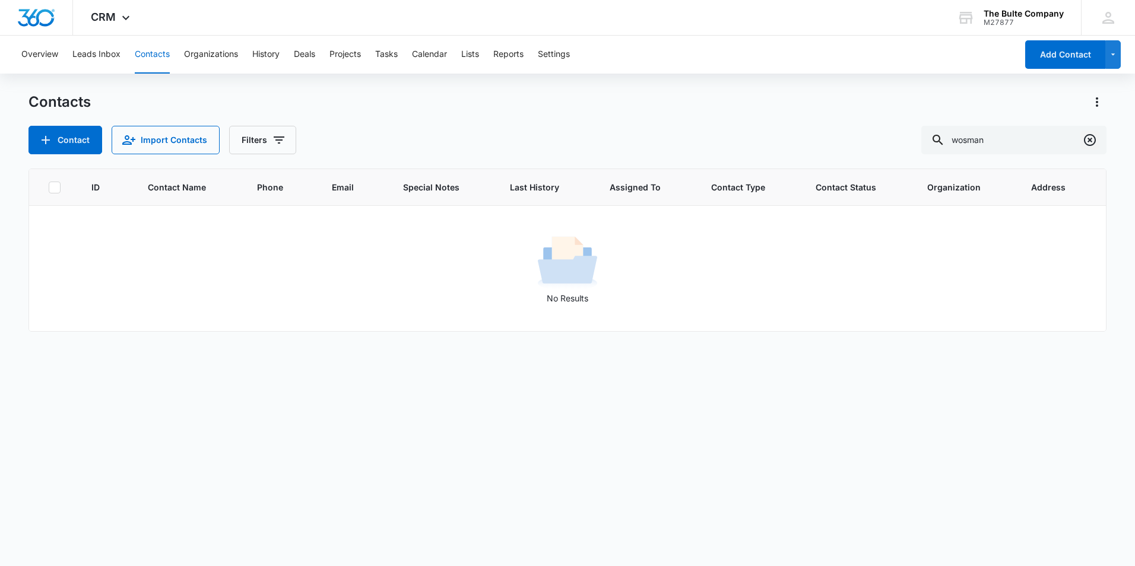
click at [1086, 136] on icon "Clear" at bounding box center [1090, 140] width 12 height 12
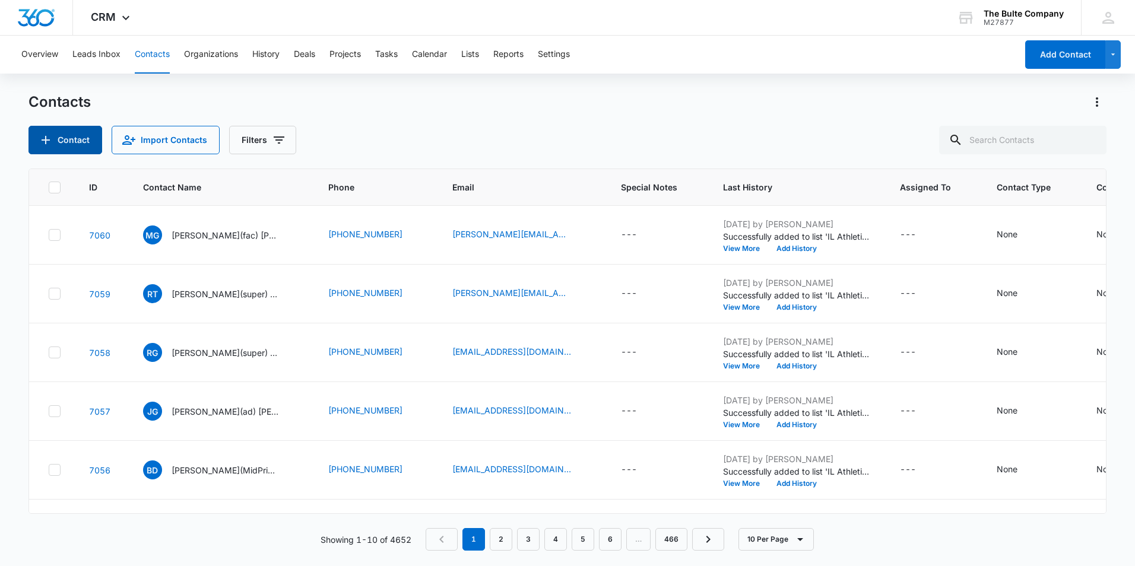
click at [71, 137] on button "Contact" at bounding box center [65, 140] width 74 height 28
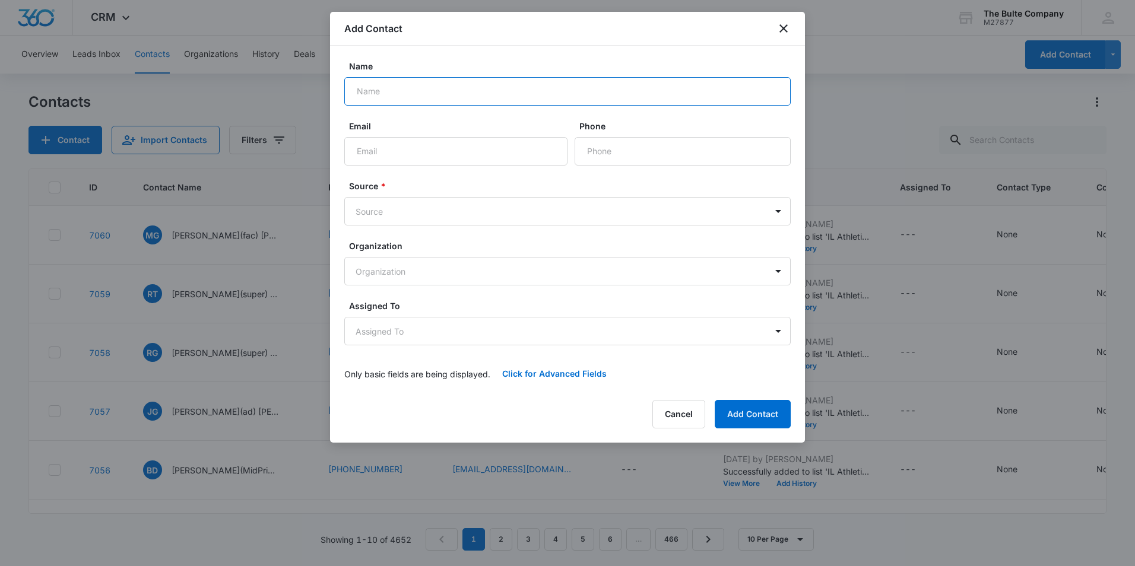
click at [444, 84] on input "Name" at bounding box center [567, 91] width 446 height 28
paste input "Jason Harper"
click at [380, 90] on input "Jason Harper" at bounding box center [567, 91] width 446 height 28
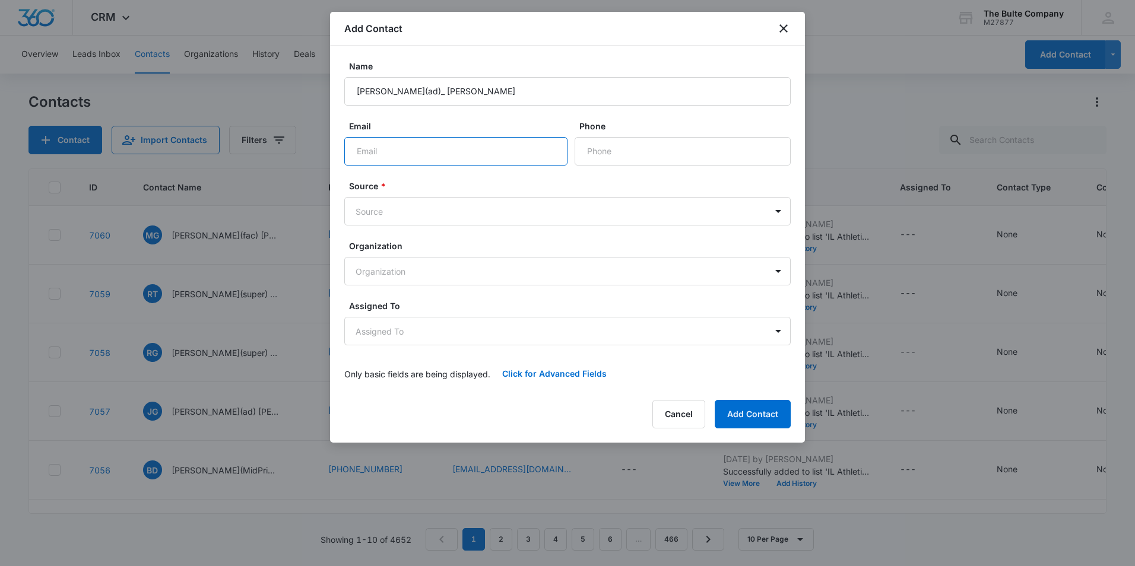
click at [496, 149] on input "Email" at bounding box center [455, 151] width 223 height 28
click at [401, 90] on input "Jason(ad)_ Harper" at bounding box center [567, 91] width 446 height 28
type input "Jason(ad) Harper"
click at [476, 157] on input "Email" at bounding box center [455, 151] width 223 height 28
click at [591, 520] on div at bounding box center [567, 283] width 1135 height 566
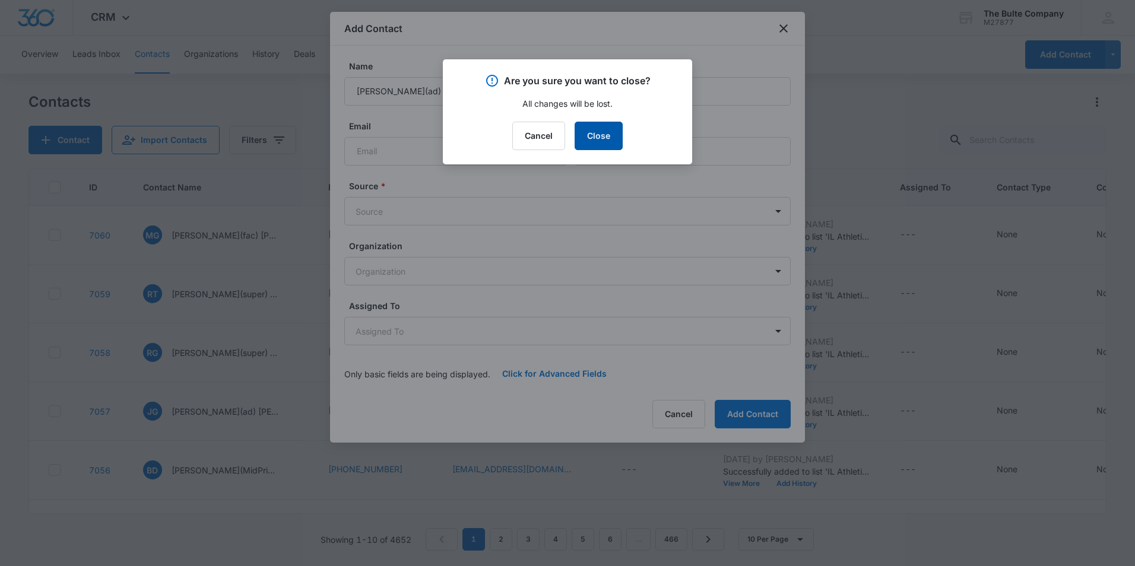
click at [606, 128] on button "Close" at bounding box center [599, 136] width 48 height 28
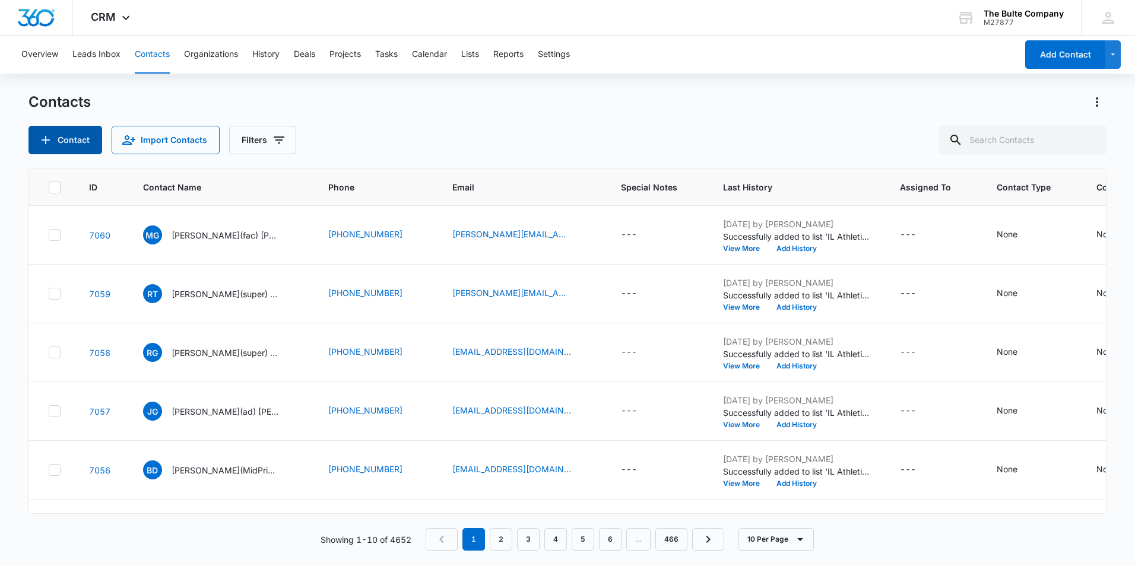
click at [74, 135] on button "Contact" at bounding box center [65, 140] width 74 height 28
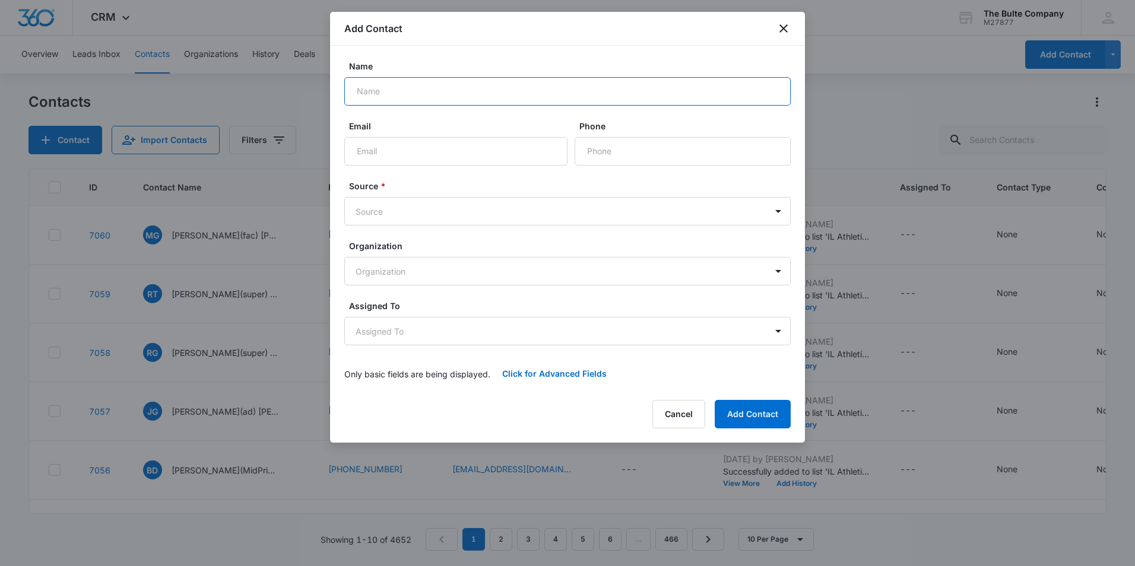
click at [457, 90] on input "Name" at bounding box center [567, 91] width 446 height 28
paste input "Jason Harper"
click at [379, 90] on input "Jason Harper" at bounding box center [567, 91] width 446 height 28
type input "Jason(super) Harper"
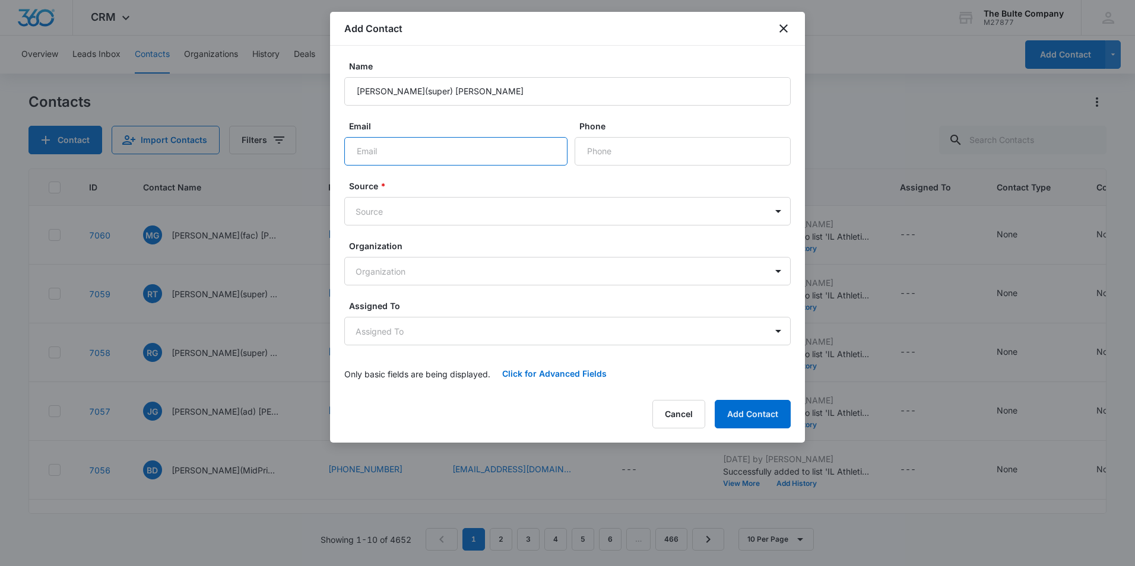
click at [449, 149] on input "Email" at bounding box center [455, 151] width 223 height 28
click at [601, 485] on div at bounding box center [567, 283] width 1135 height 566
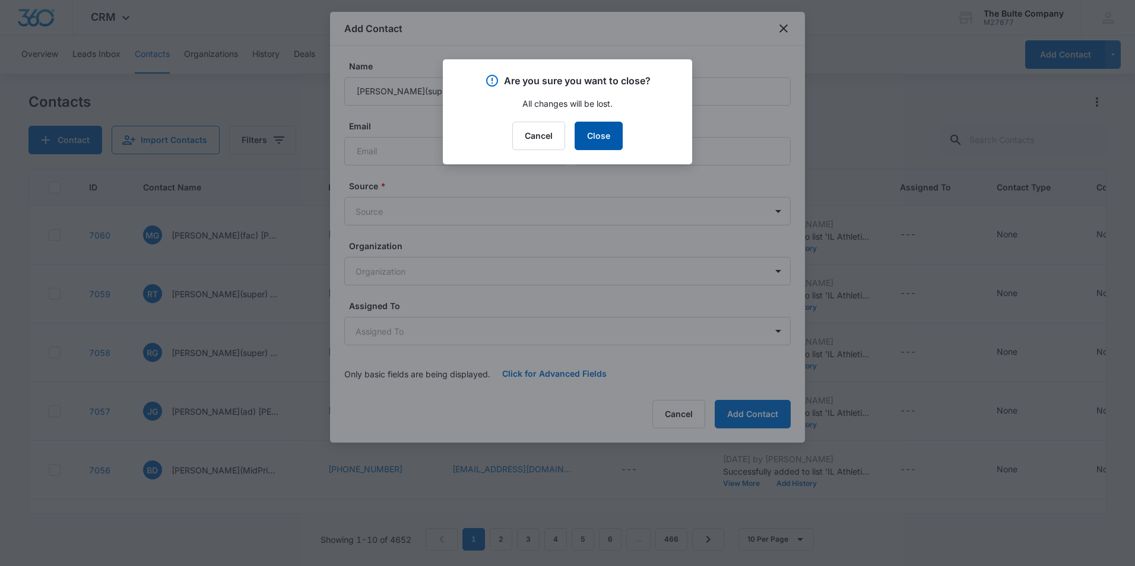
click at [606, 131] on button "Close" at bounding box center [599, 136] width 48 height 28
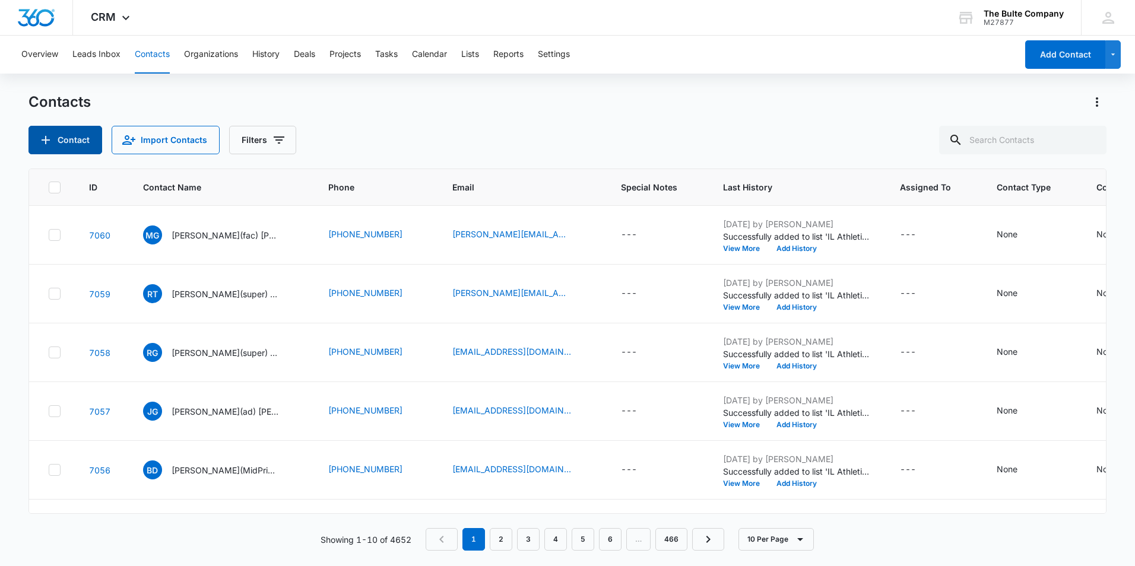
click at [79, 144] on button "Contact" at bounding box center [65, 140] width 74 height 28
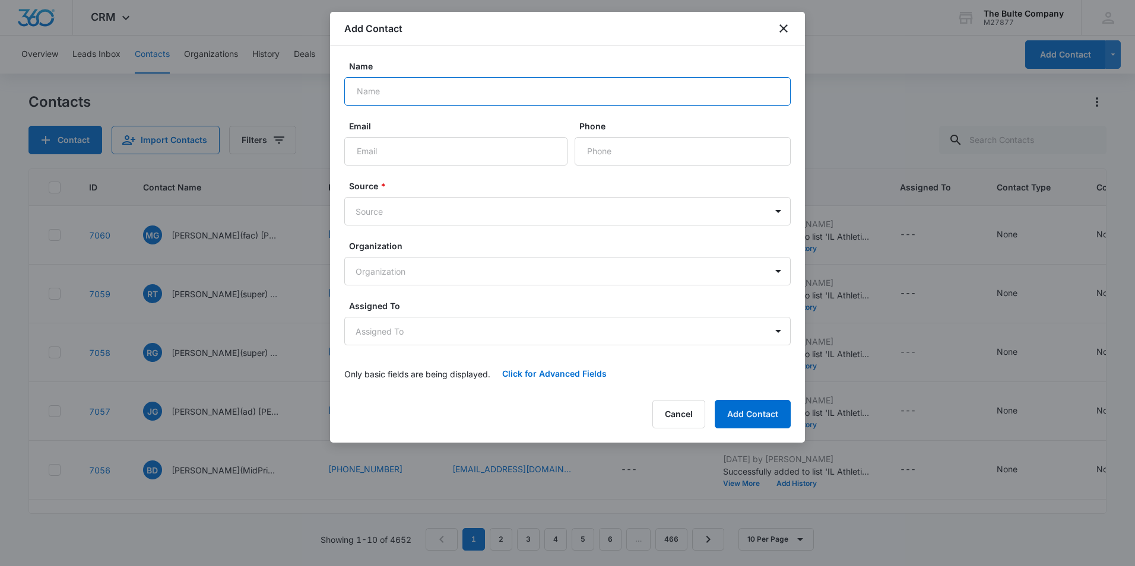
click at [449, 91] on input "Name" at bounding box center [567, 91] width 446 height 28
click at [455, 153] on input "Email" at bounding box center [455, 151] width 223 height 28
paste input "573-769-2066"
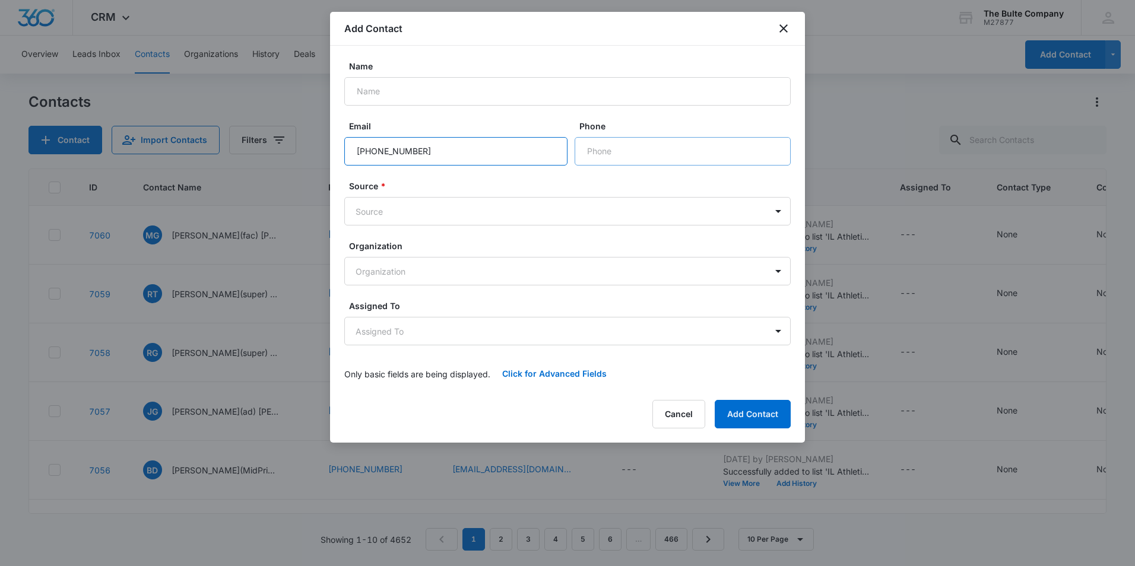
type input "573-769-2066"
paste input "(573) 769-2066"
type input "(573) 769-2066"
drag, startPoint x: 530, startPoint y: 156, endPoint x: 520, endPoint y: 150, distance: 11.2
click at [526, 156] on input "573-769-2066" at bounding box center [455, 151] width 223 height 28
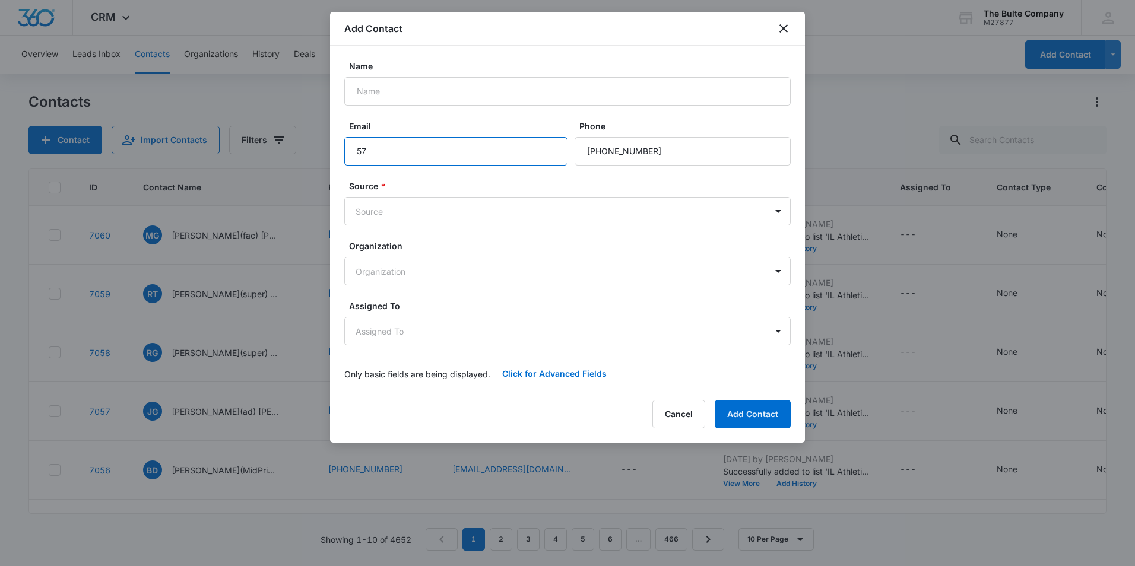
type input "5"
click at [484, 94] on input "Name" at bounding box center [567, 91] width 446 height 28
paste input "Jason Harper"
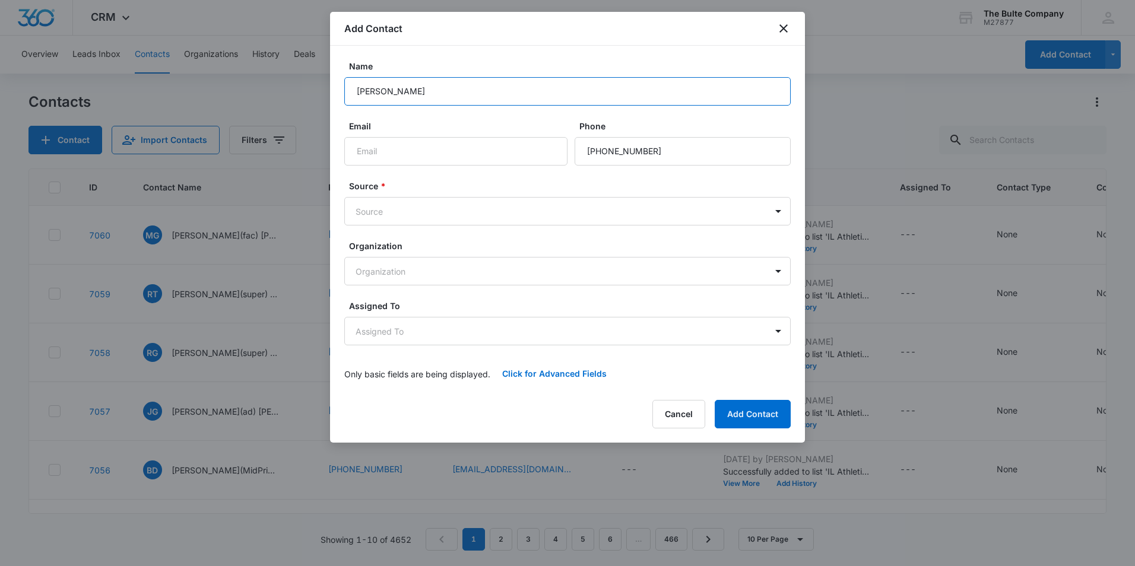
click at [380, 91] on input "Jason Harper" at bounding box center [567, 91] width 446 height 28
type input "Jason(super) Harper"
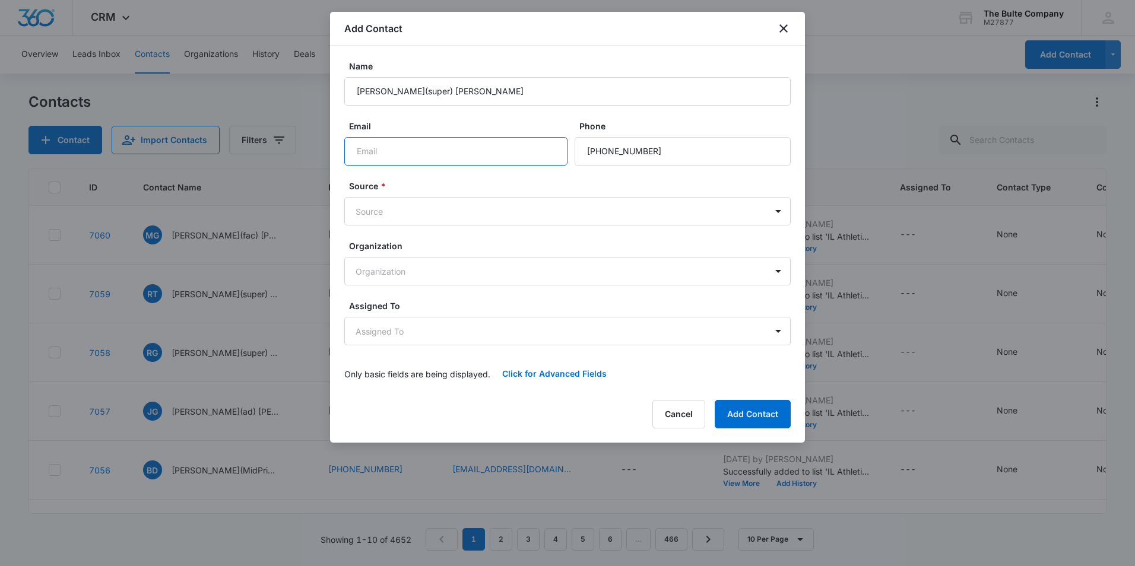
click at [497, 153] on input "Email" at bounding box center [455, 151] width 223 height 28
paste input "harperj@palmyra.k12.mo.us"
type input "harperj@palmyra.k12.mo.us"
click at [443, 207] on body "CRM Apps Reputation Websites Forms CRM Email Social Content Ads Intelligence Fi…" at bounding box center [567, 283] width 1135 height 566
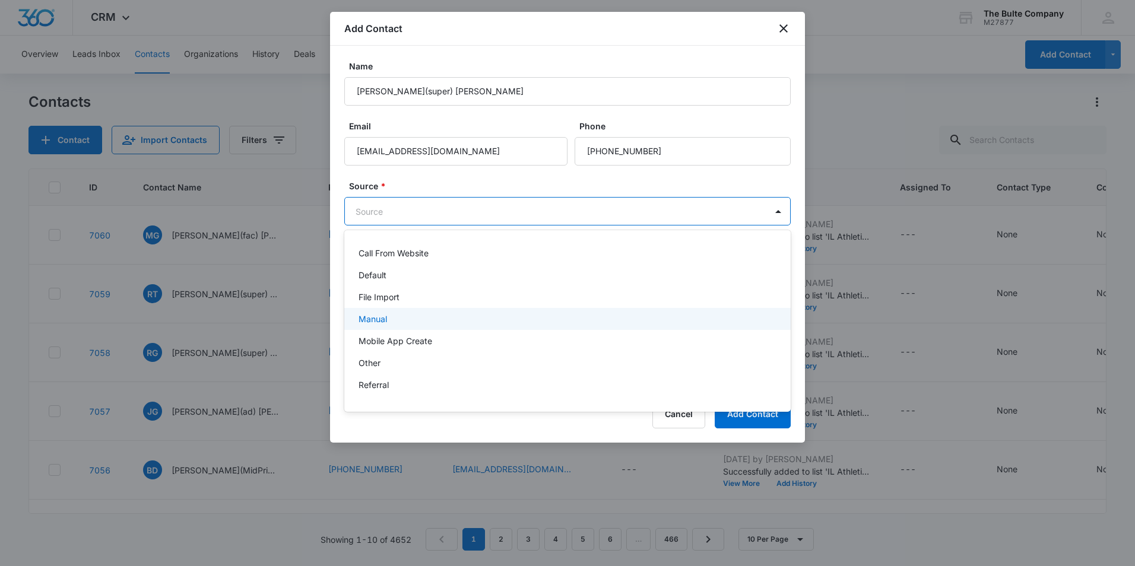
click at [423, 313] on div "Manual" at bounding box center [567, 319] width 416 height 12
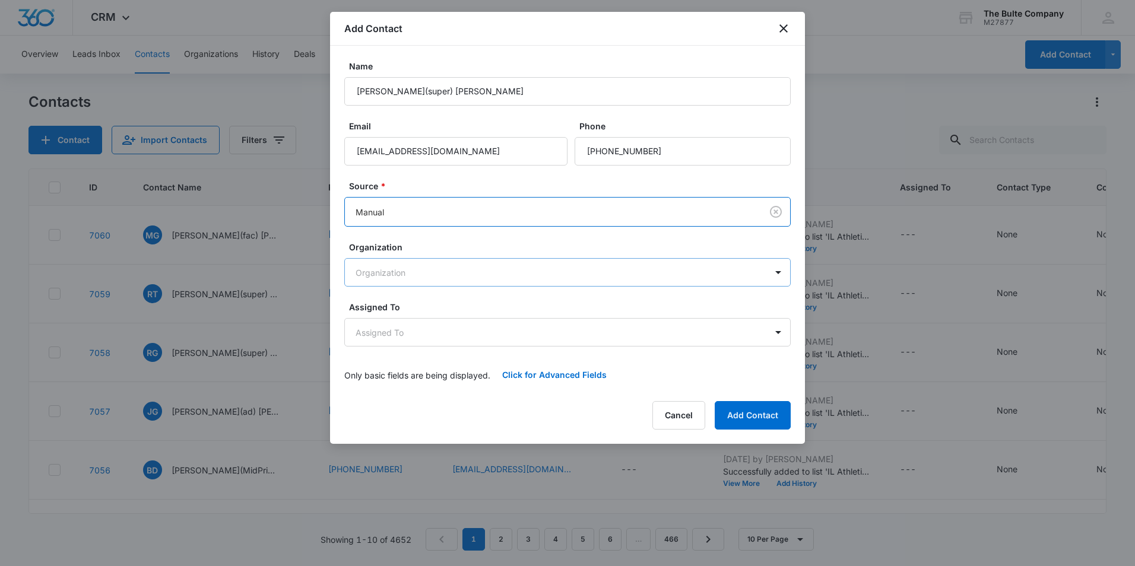
click at [443, 276] on body "CRM Apps Reputation Websites Forms CRM Email Social Content Ads Intelligence Fi…" at bounding box center [567, 283] width 1135 height 566
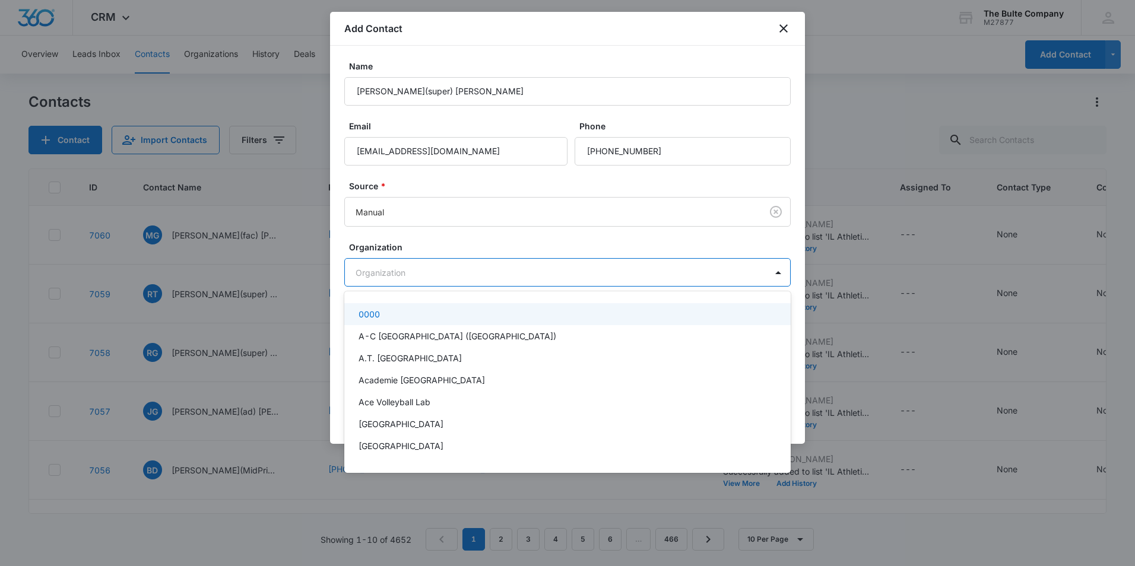
click at [443, 276] on div at bounding box center [567, 283] width 1135 height 566
click at [442, 275] on body "CRM Apps Reputation Websites Forms CRM Email Social Content Ads Intelligence Fi…" at bounding box center [567, 283] width 1135 height 566
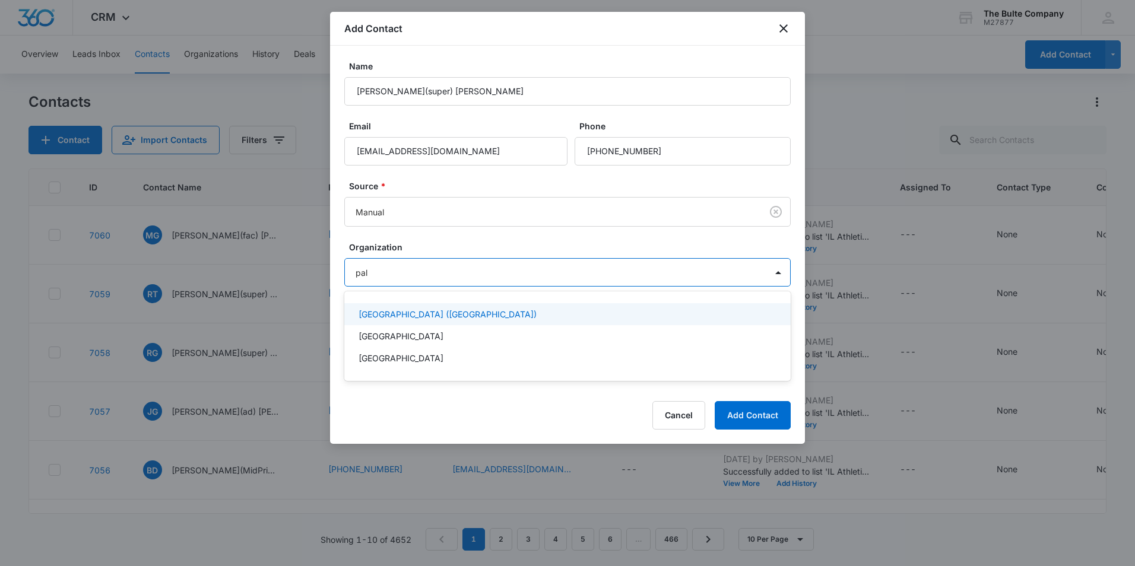
type input "palm"
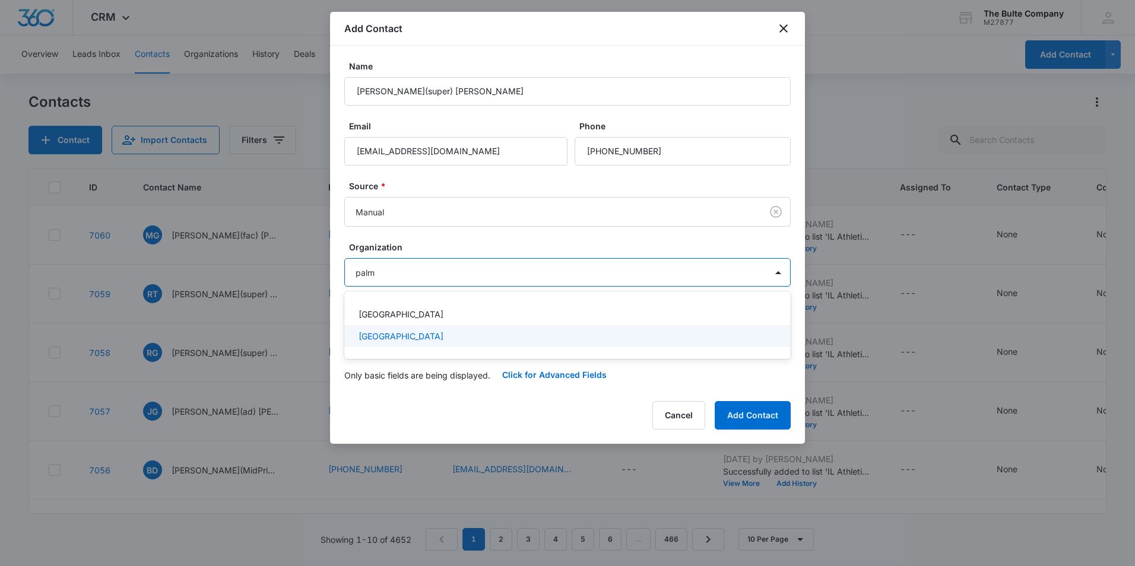
click at [448, 343] on div "Palmyra R-1 School District" at bounding box center [567, 336] width 446 height 22
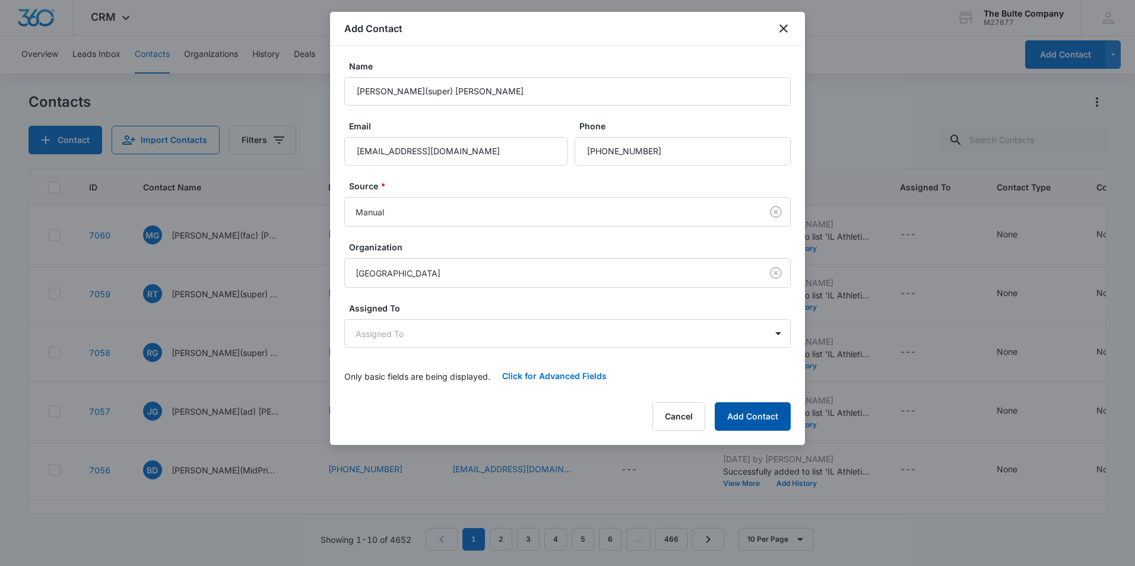
click at [753, 421] on button "Add Contact" at bounding box center [753, 416] width 76 height 28
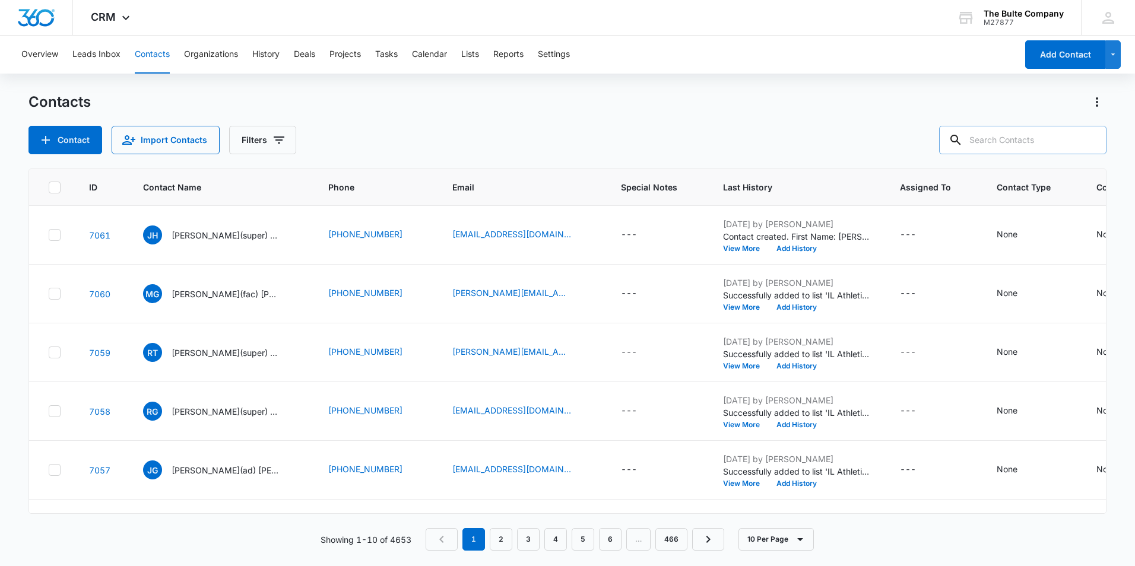
click at [1006, 137] on input "text" at bounding box center [1022, 140] width 167 height 28
type input "garrison"
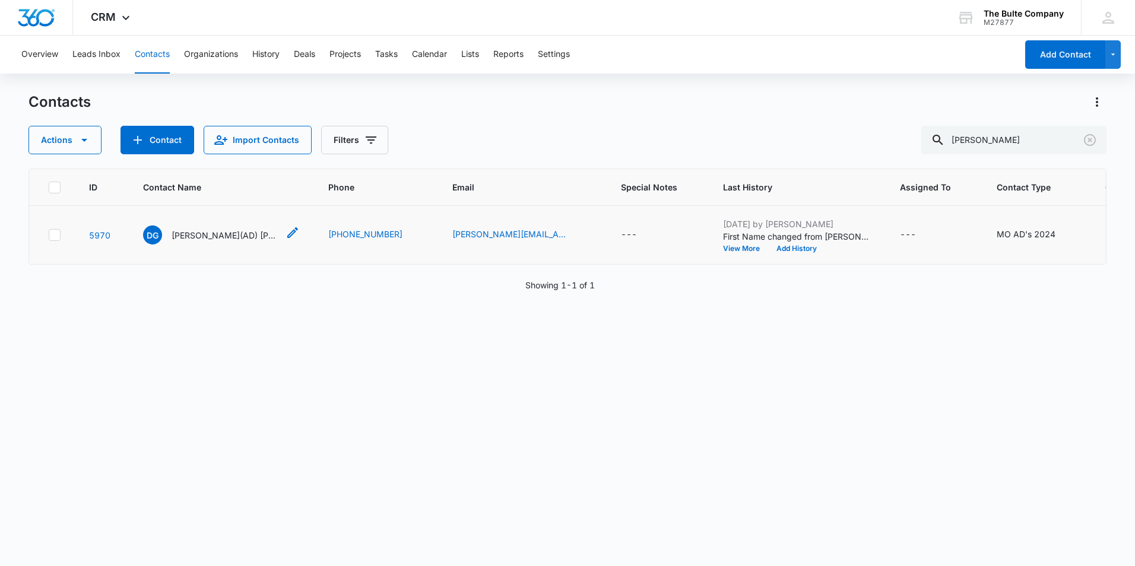
click at [195, 242] on p "David(AD) Garrison" at bounding box center [225, 235] width 107 height 12
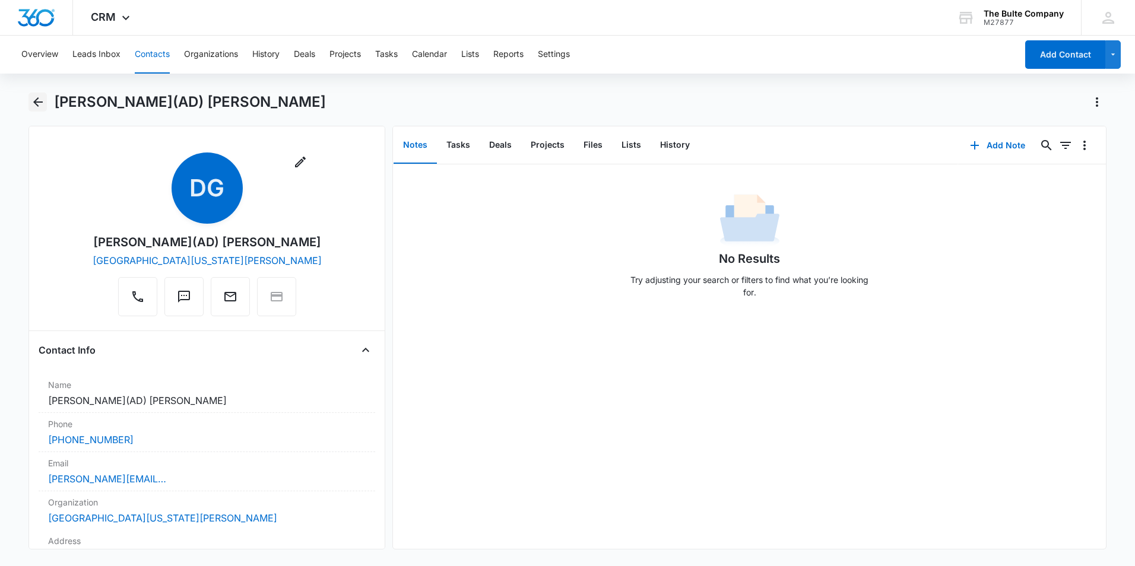
click at [42, 102] on icon "Back" at bounding box center [37, 101] width 9 height 9
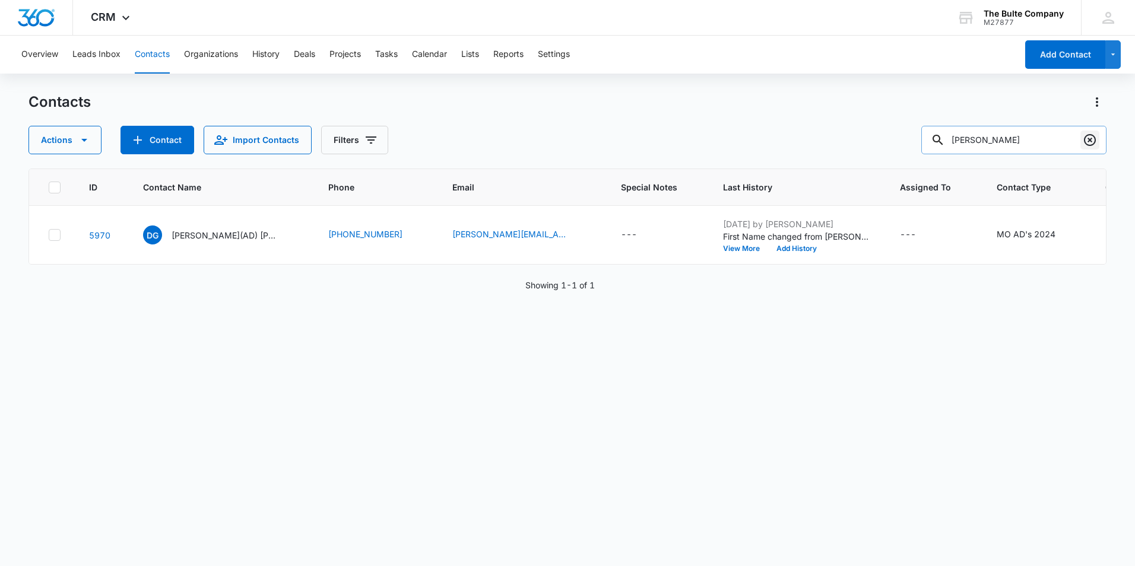
click at [1086, 142] on icon "Clear" at bounding box center [1090, 140] width 14 height 14
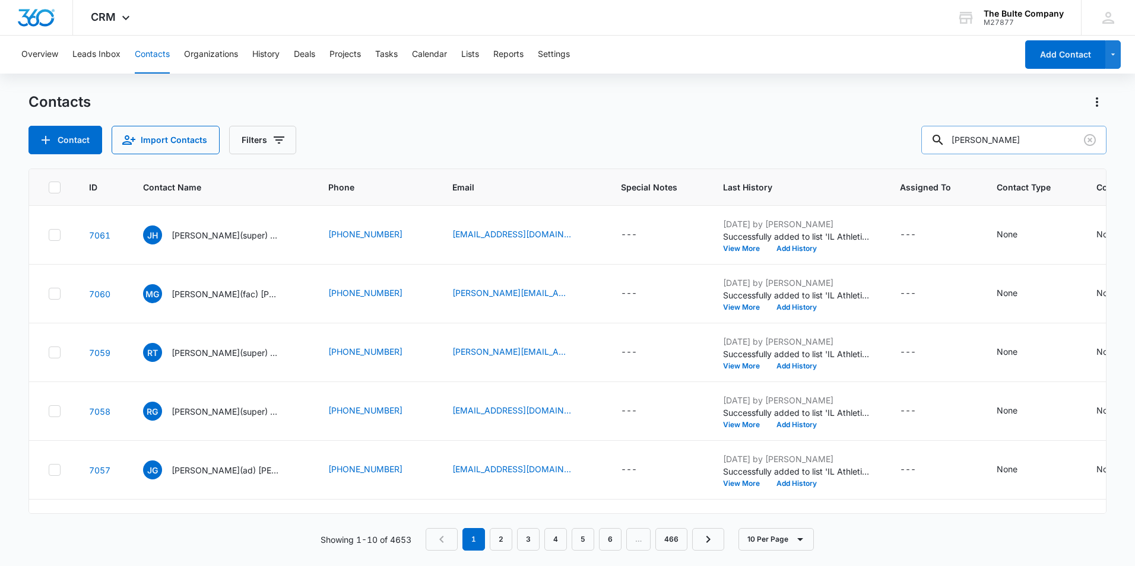
type input "gaines"
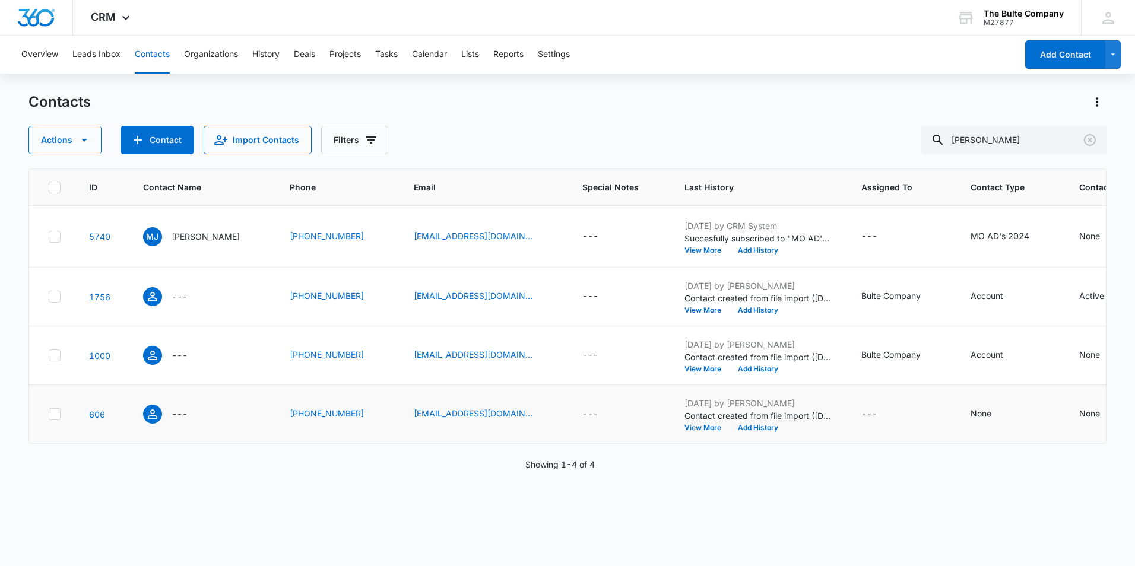
click at [52, 420] on icon at bounding box center [54, 414] width 11 height 11
click at [49, 415] on input "checkbox" at bounding box center [48, 414] width 1 height 1
checkbox input "true"
click at [49, 362] on div at bounding box center [55, 356] width 12 height 12
click at [48, 356] on input "checkbox" at bounding box center [48, 356] width 1 height 1
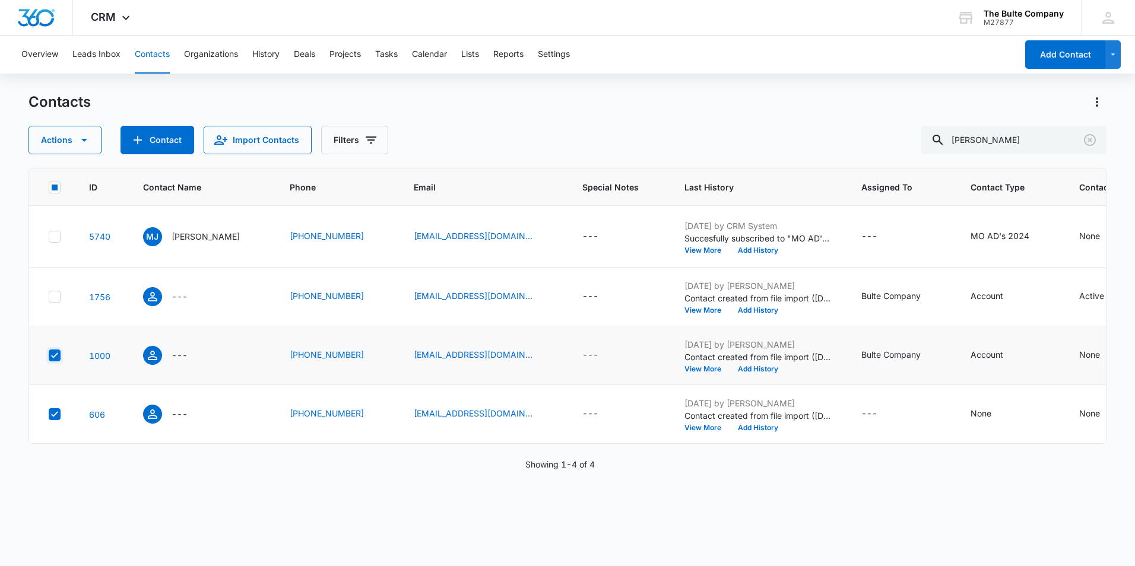
checkbox input "true"
click at [51, 327] on td at bounding box center [52, 297] width 46 height 59
click at [53, 302] on icon at bounding box center [54, 296] width 11 height 11
click at [49, 297] on input "checkbox" at bounding box center [48, 297] width 1 height 1
checkbox input "true"
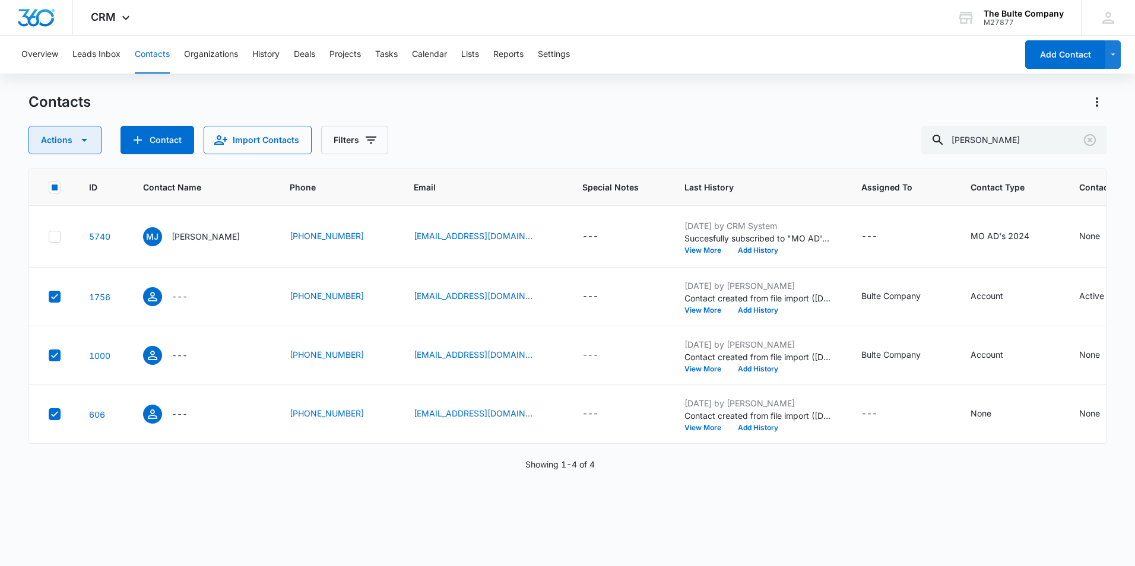
click at [82, 131] on button "Actions" at bounding box center [64, 140] width 73 height 28
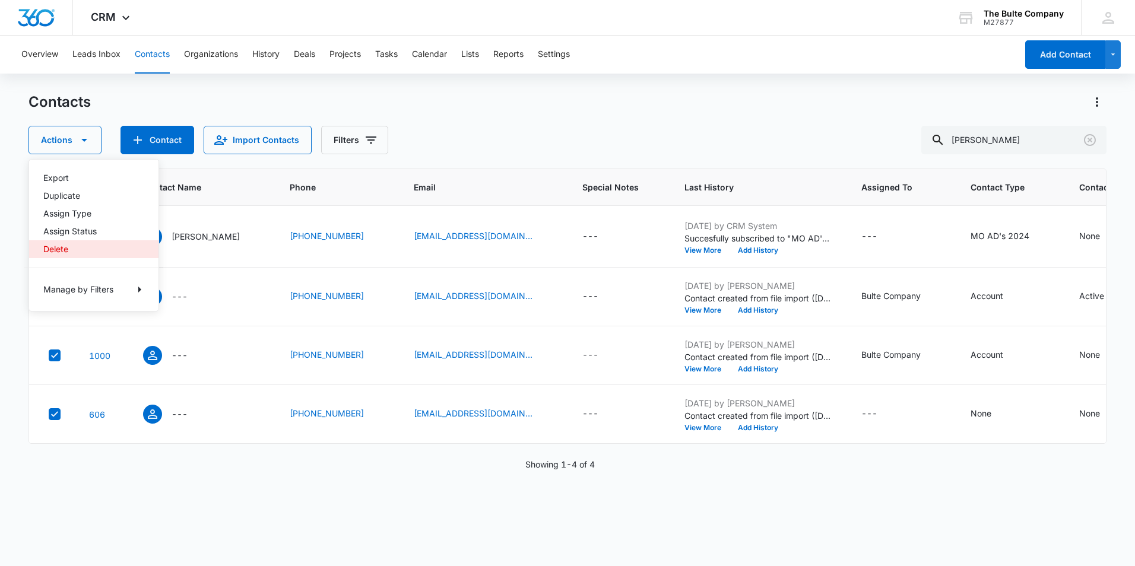
click at [68, 248] on div "Delete" at bounding box center [86, 249] width 87 height 8
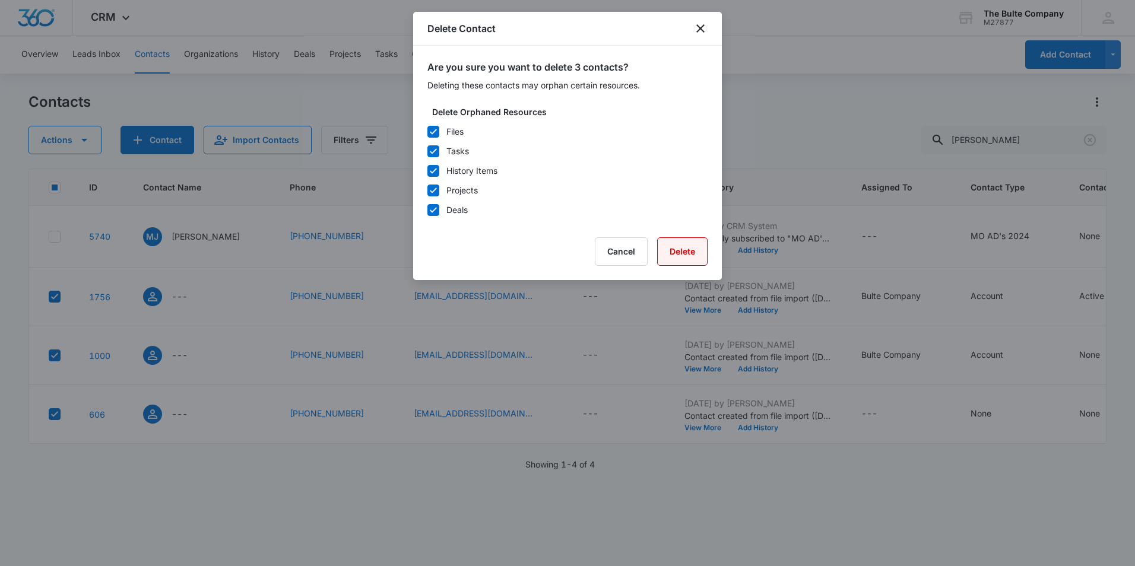
click at [696, 248] on button "Delete" at bounding box center [682, 251] width 50 height 28
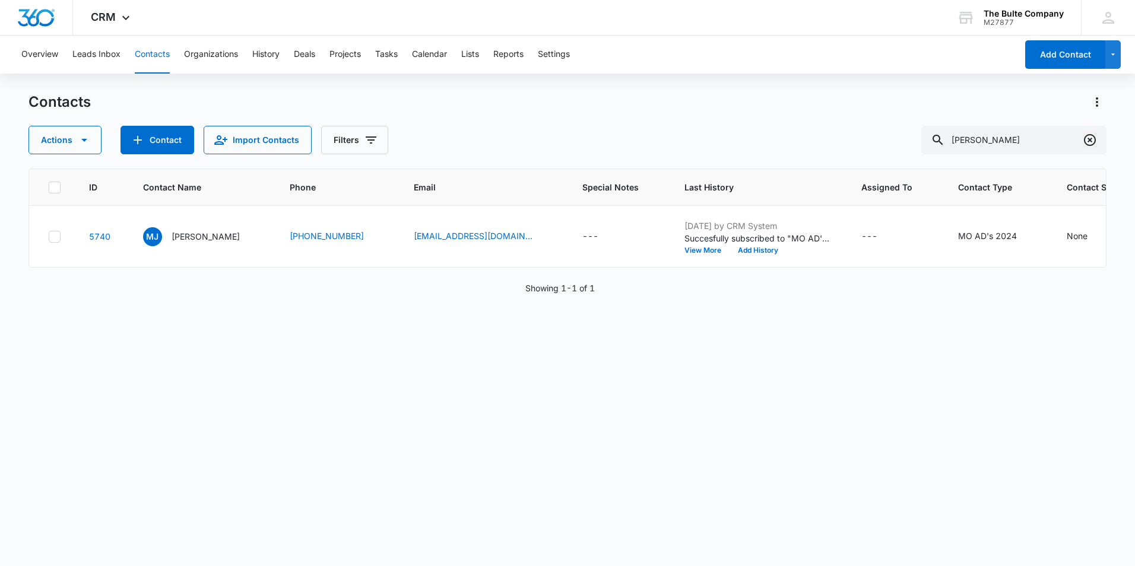
click at [1094, 142] on icon "Clear" at bounding box center [1090, 140] width 14 height 14
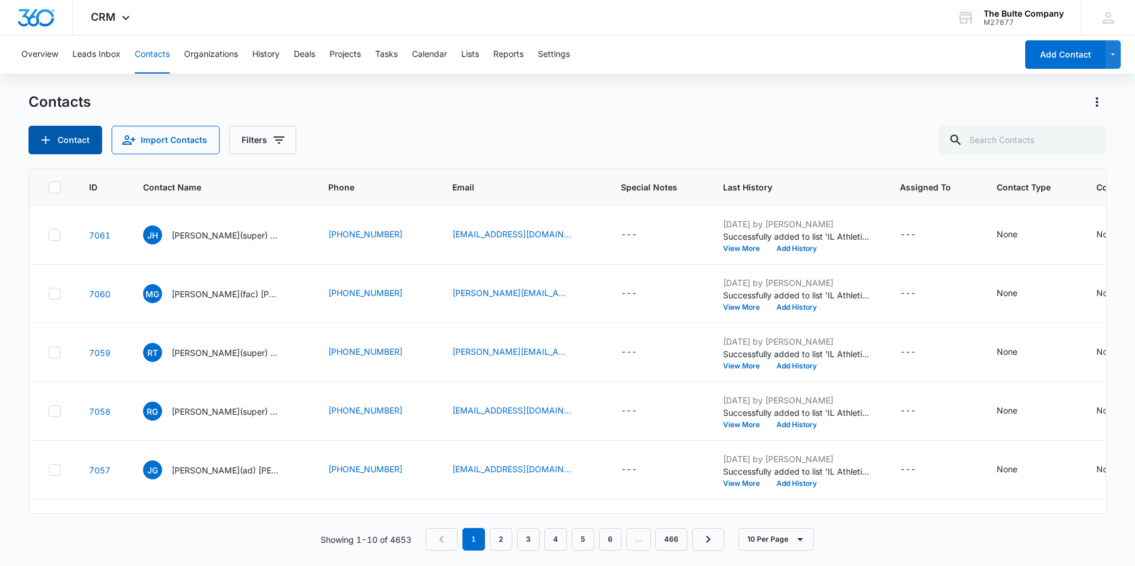
click at [46, 143] on icon "Add Contact" at bounding box center [46, 140] width 14 height 14
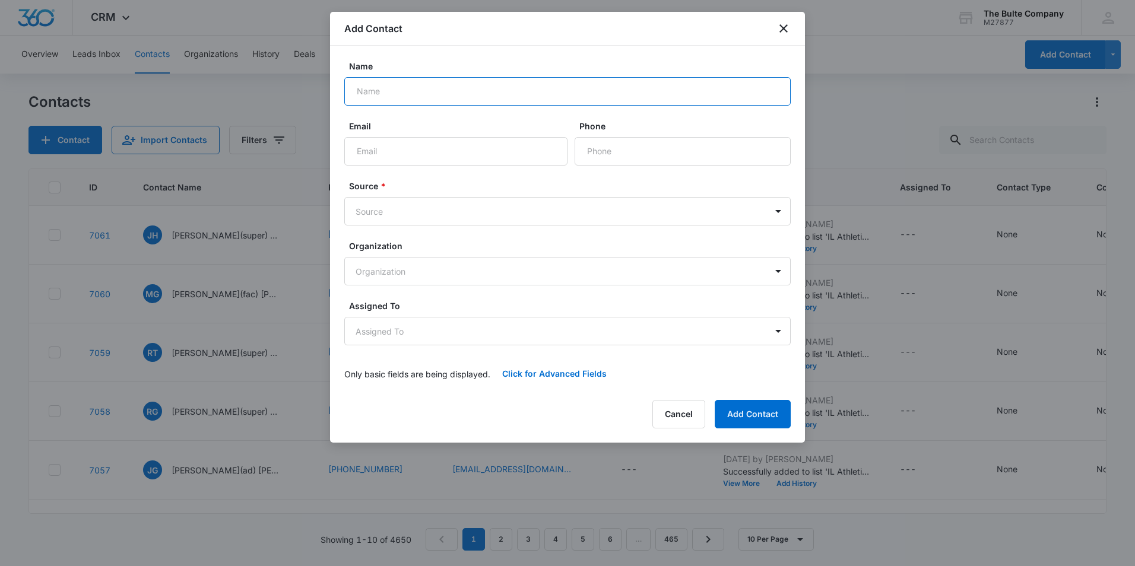
click at [469, 88] on input "Name" at bounding box center [567, 91] width 446 height 28
paste input "Scott Gaines"
click at [379, 91] on input "Scott Gaines" at bounding box center [567, 91] width 446 height 28
type input "Scott(AD) Gaines"
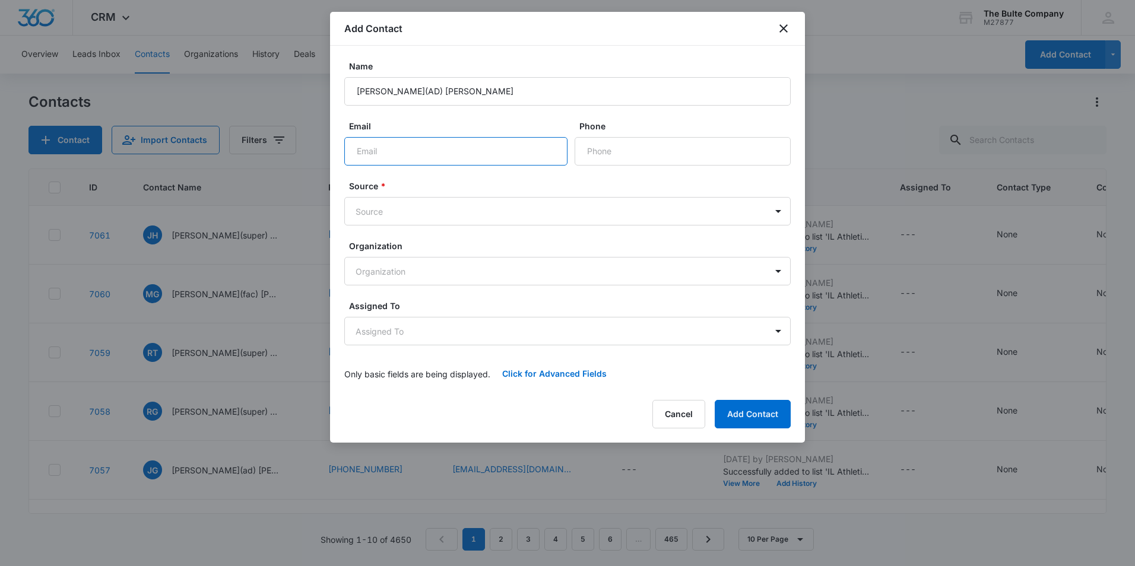
click at [385, 151] on input "Email" at bounding box center [455, 151] width 223 height 28
paste input "scottg@nshelby.k12.mpo.us"
type input "scottg@nshelby.k12.mpo.us"
paste input "(573) 633-2410"
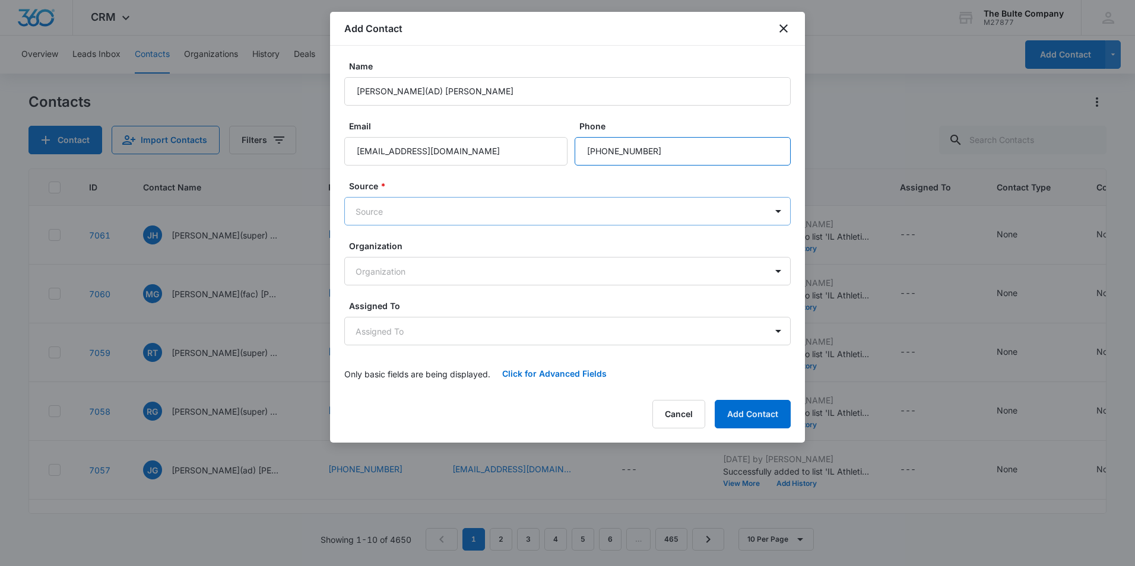
type input "(573) 633-2410"
click at [529, 209] on body "CRM Apps Reputation Websites Forms CRM Email Social Content Ads Intelligence Fi…" at bounding box center [567, 283] width 1135 height 566
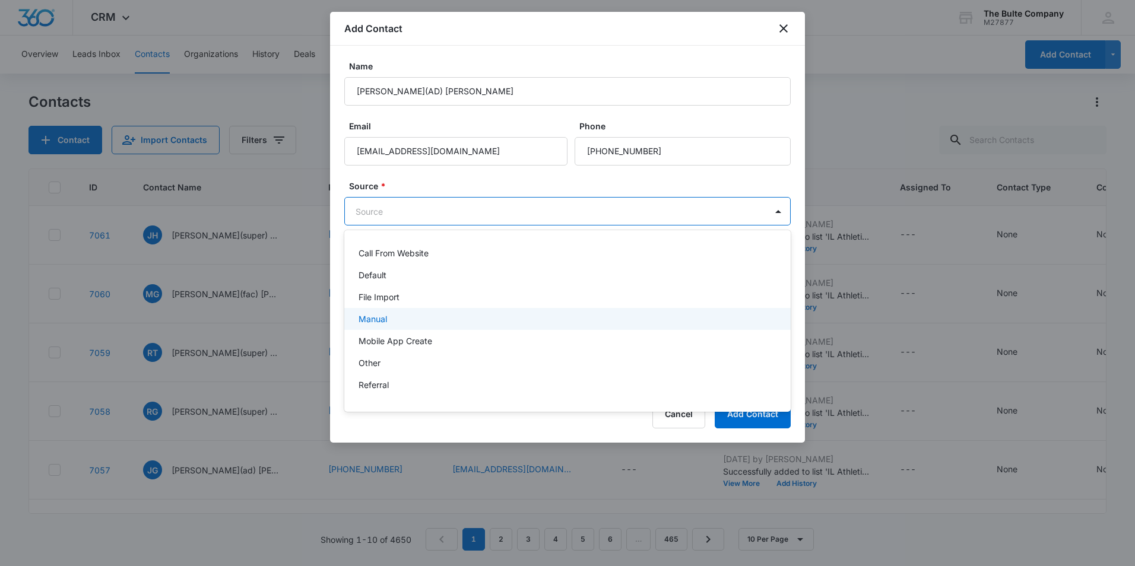
click at [489, 318] on div "Manual" at bounding box center [567, 319] width 416 height 12
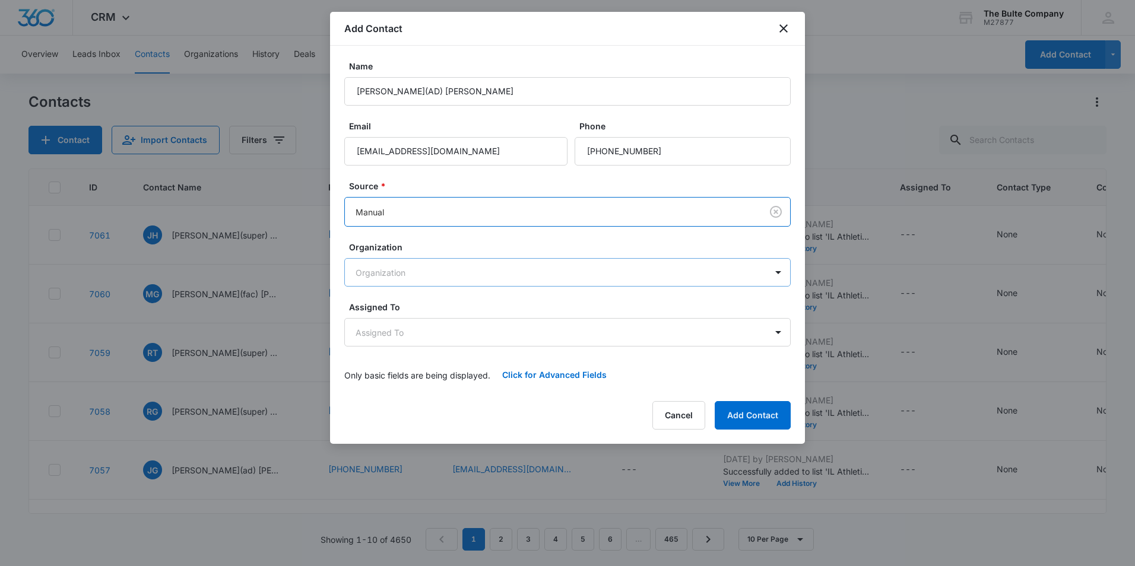
click at [500, 270] on body "CRM Apps Reputation Websites Forms CRM Email Social Content Ads Intelligence Fi…" at bounding box center [567, 283] width 1135 height 566
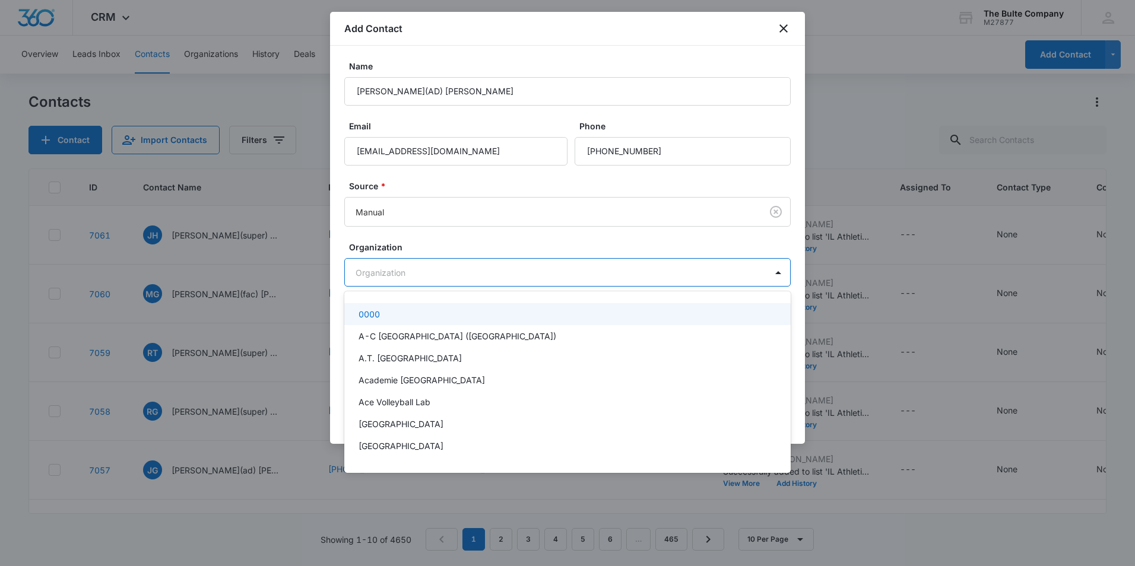
click at [497, 267] on div at bounding box center [567, 283] width 1135 height 566
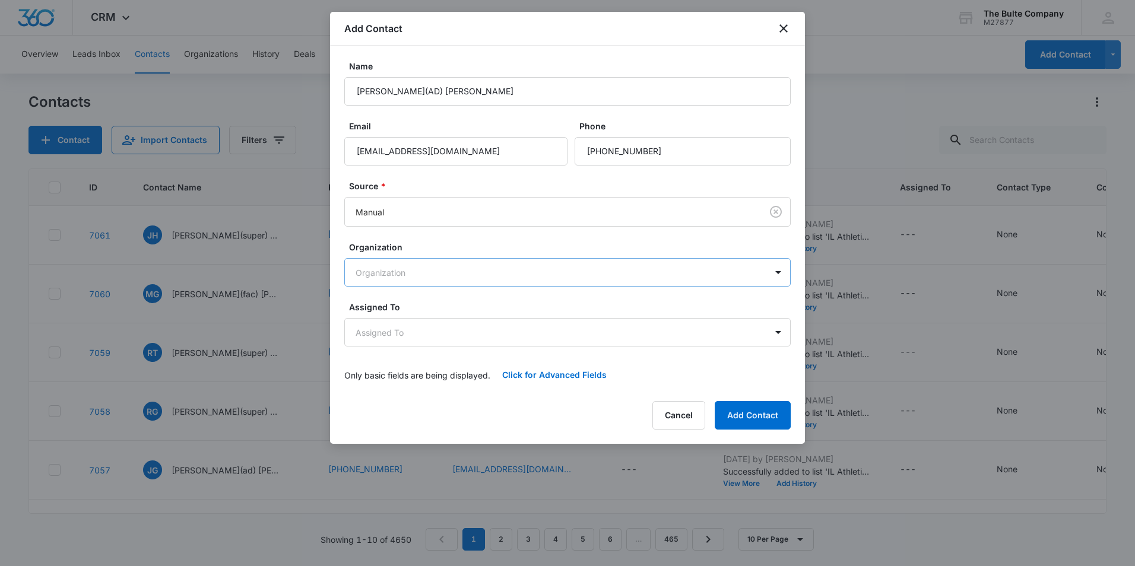
click at [497, 266] on body "CRM Apps Reputation Websites Forms CRM Email Social Content Ads Intelligence Fi…" at bounding box center [567, 283] width 1135 height 566
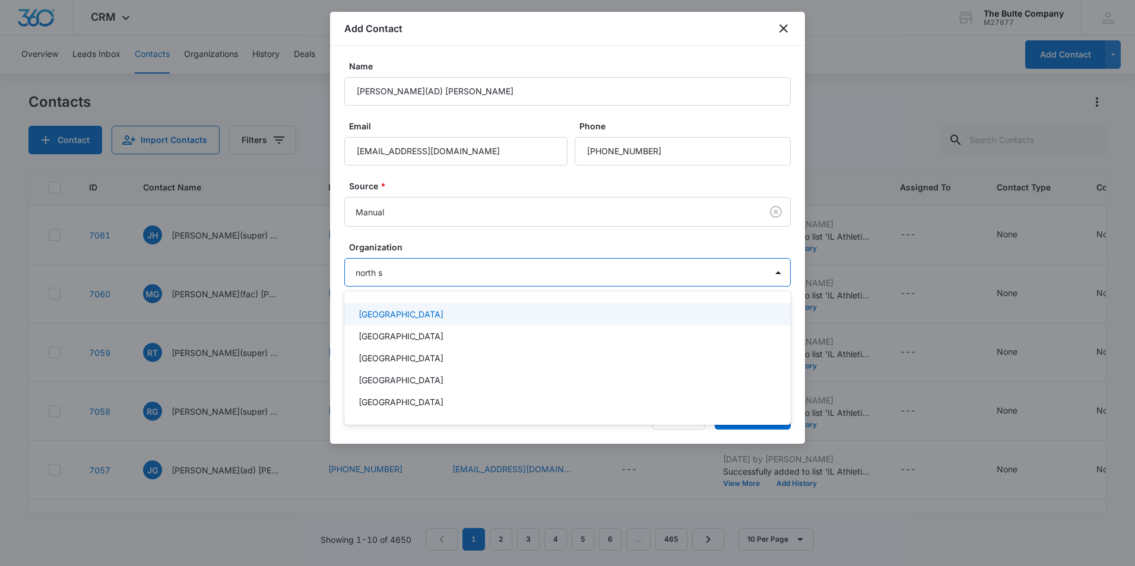
type input "north sh"
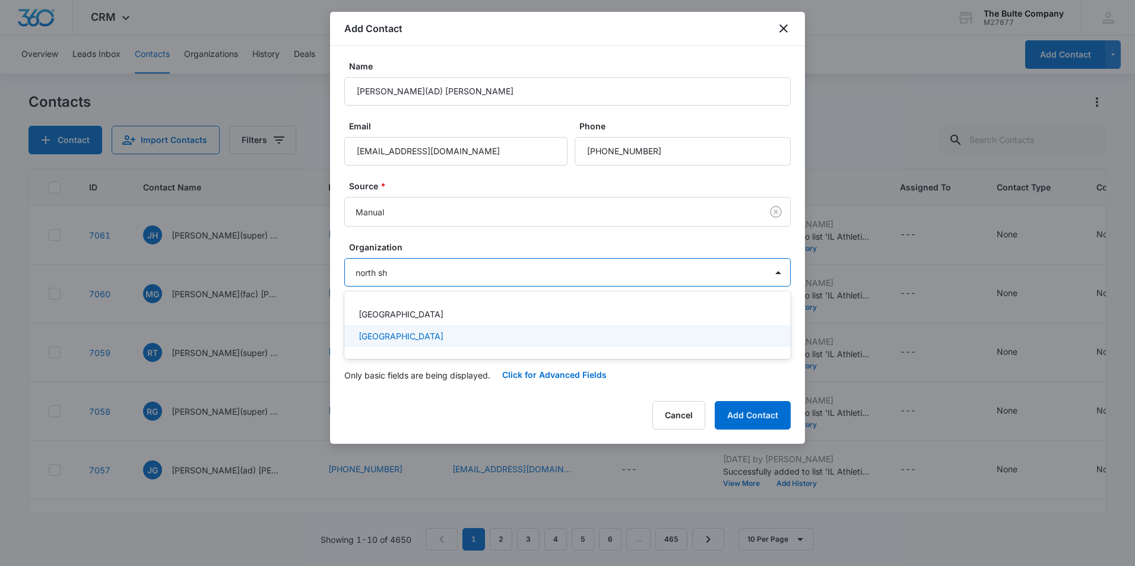
click at [492, 339] on div "North Shelby School District" at bounding box center [567, 336] width 416 height 12
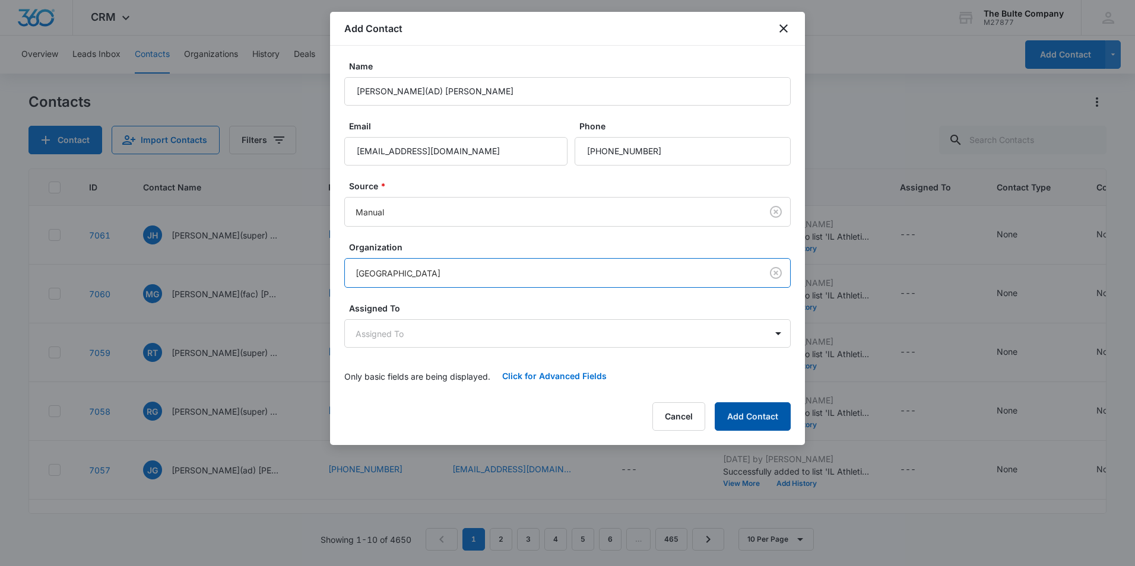
click at [756, 411] on button "Add Contact" at bounding box center [753, 416] width 76 height 28
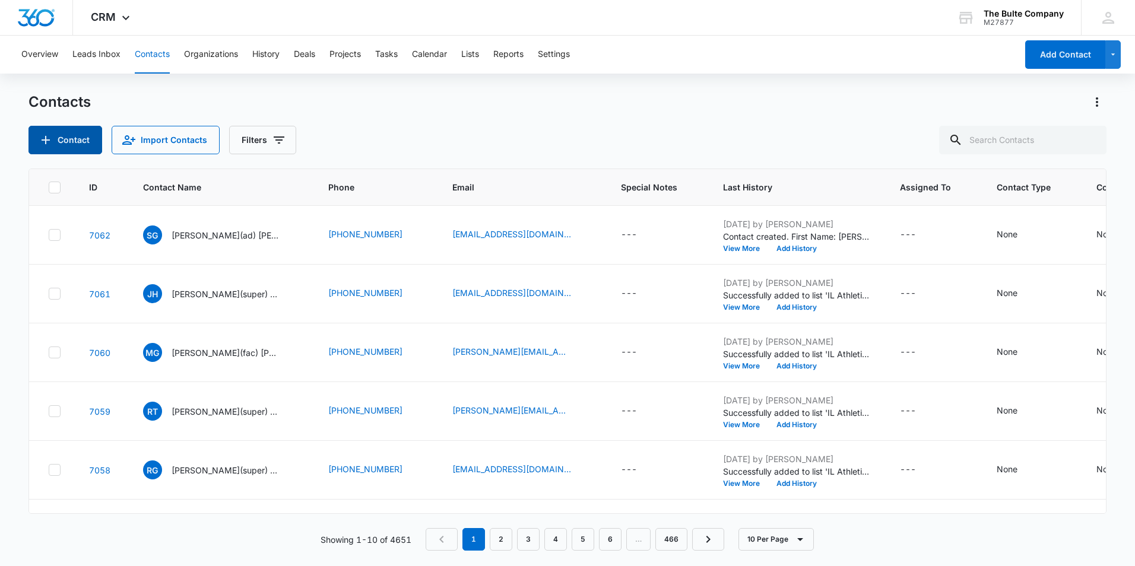
click at [55, 139] on button "Contact" at bounding box center [65, 140] width 74 height 28
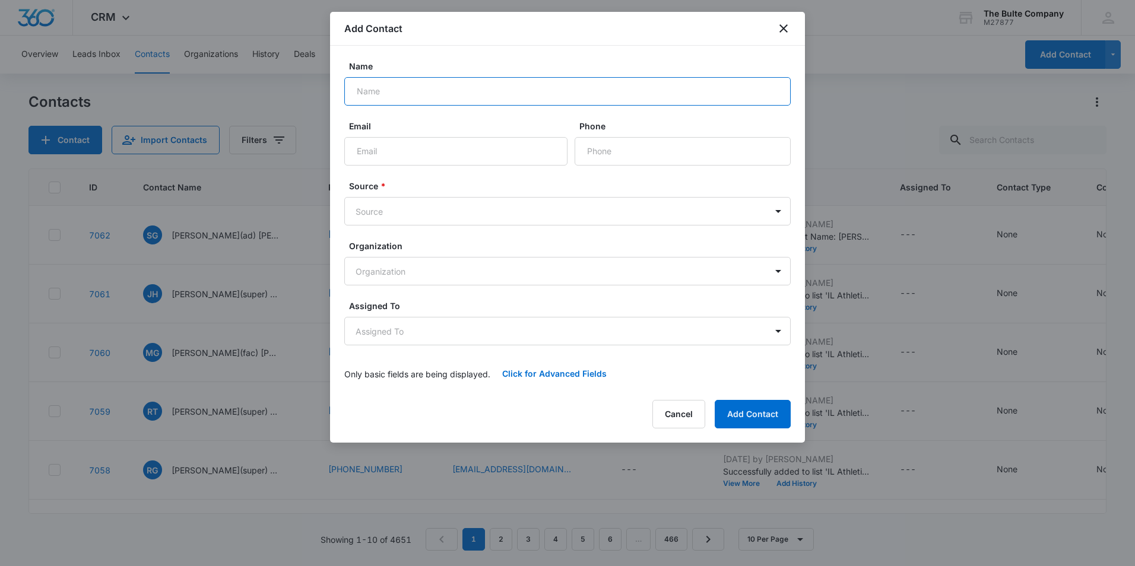
click at [440, 88] on input "Name" at bounding box center [567, 91] width 446 height 28
paste input "David Francka"
click at [379, 87] on input "David Francka" at bounding box center [567, 91] width 446 height 28
type input "David(ad) Francka"
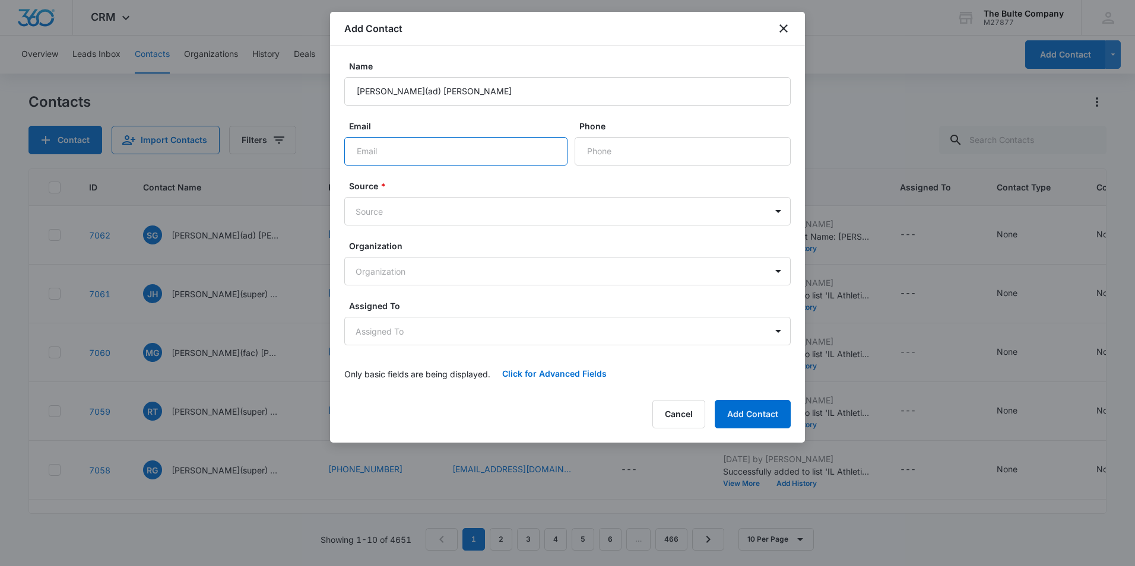
click at [492, 158] on input "Email" at bounding box center [455, 151] width 223 height 28
paste input "dfrancka@mcestaff.com"
type input "dfrancka@mcestaff.com"
click at [636, 137] on input "Phone" at bounding box center [683, 151] width 216 height 28
paste input "(417) 376-2216"
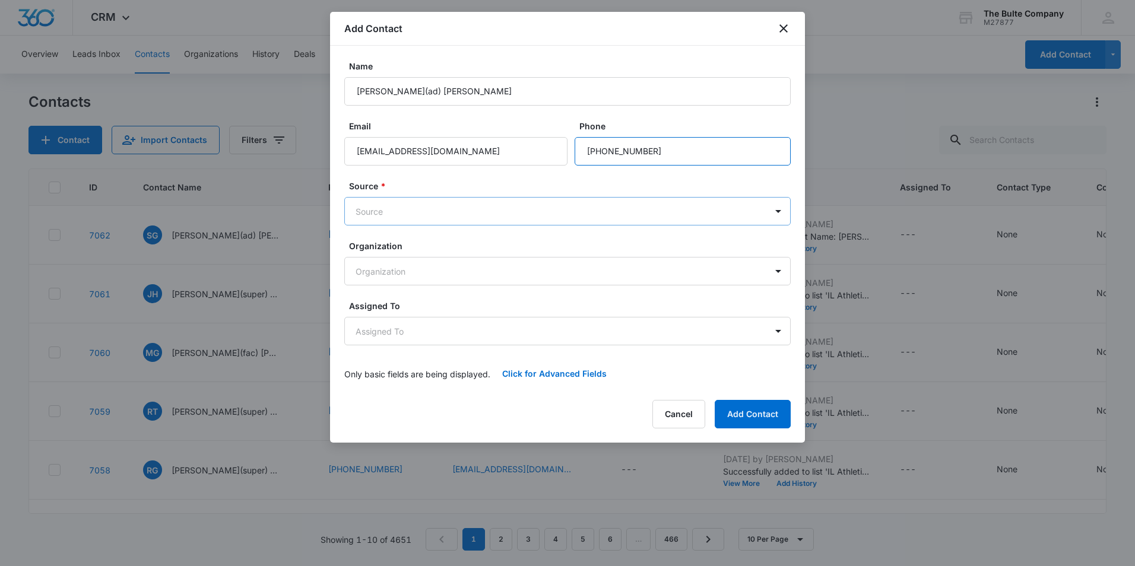
type input "(417) 376-2216"
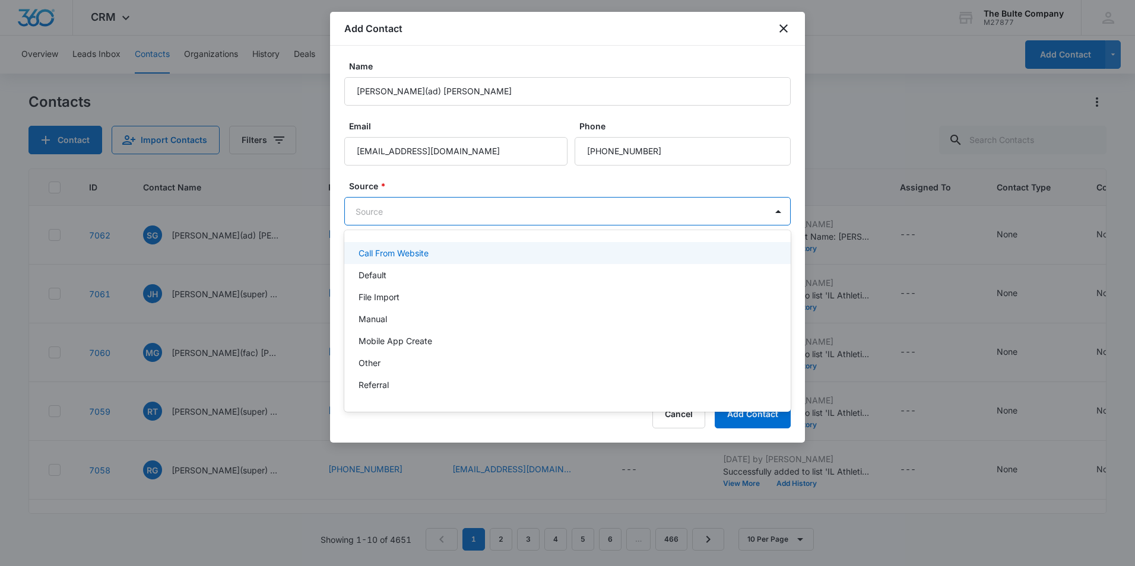
click at [424, 209] on body "CRM Apps Reputation Websites Forms CRM Email Social Content Ads Intelligence Fi…" at bounding box center [567, 283] width 1135 height 566
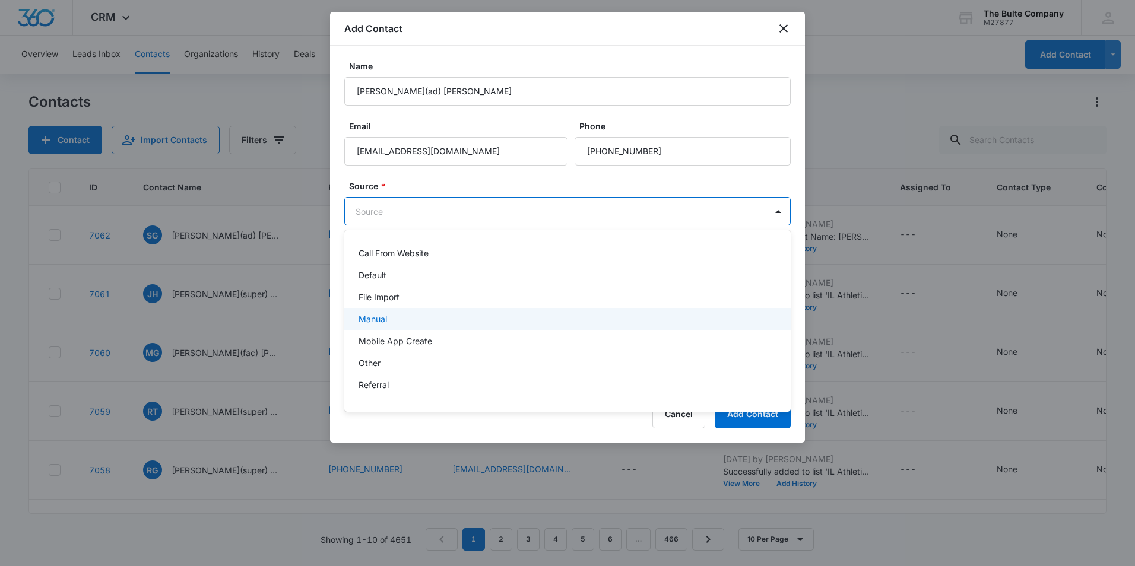
click at [420, 312] on div "Manual" at bounding box center [567, 319] width 446 height 22
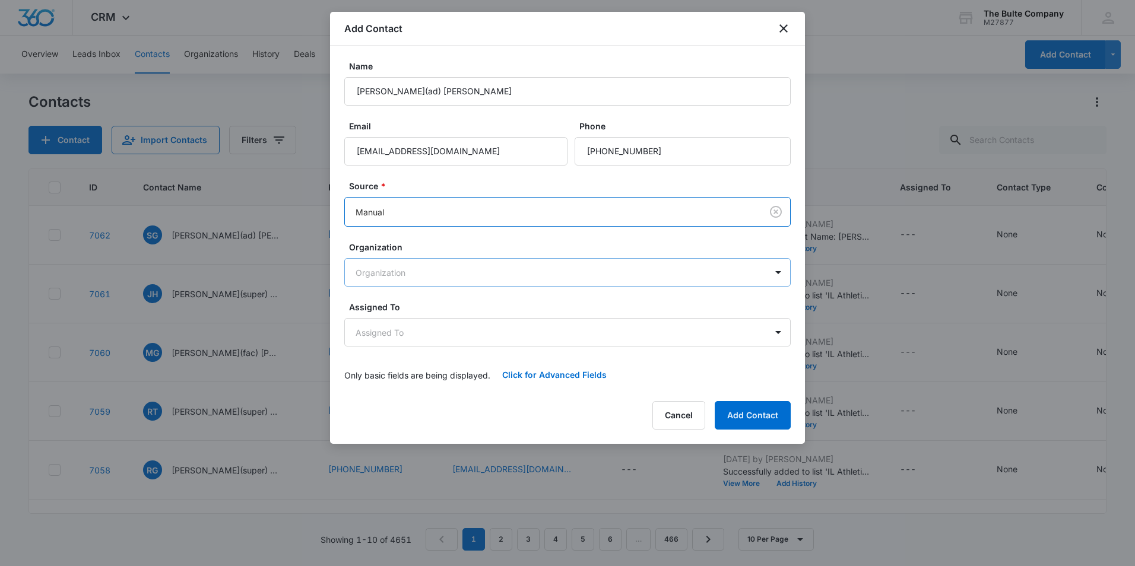
click at [428, 265] on body "CRM Apps Reputation Websites Forms CRM Email Social Content Ads Intelligence Fi…" at bounding box center [567, 283] width 1135 height 566
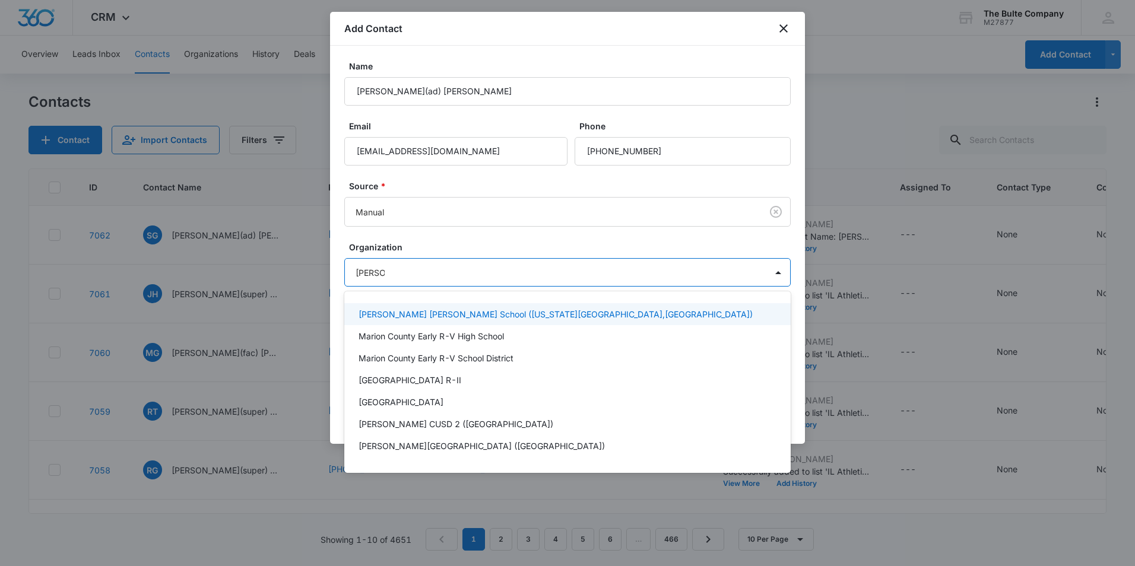
type input "Marion"
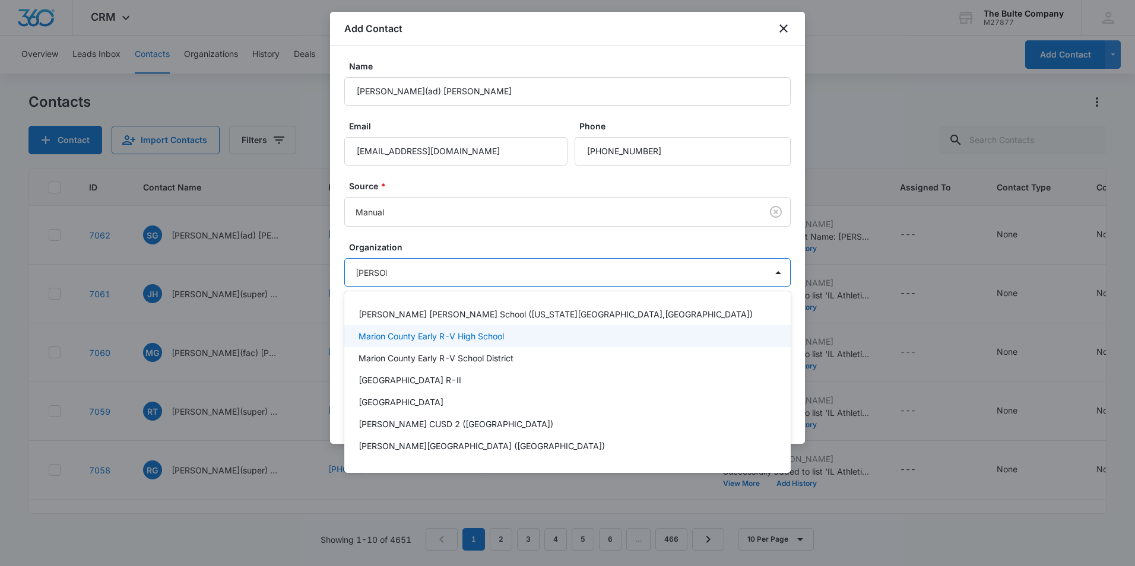
click at [432, 343] on div "Marion County Early R-V High School" at bounding box center [567, 336] width 446 height 22
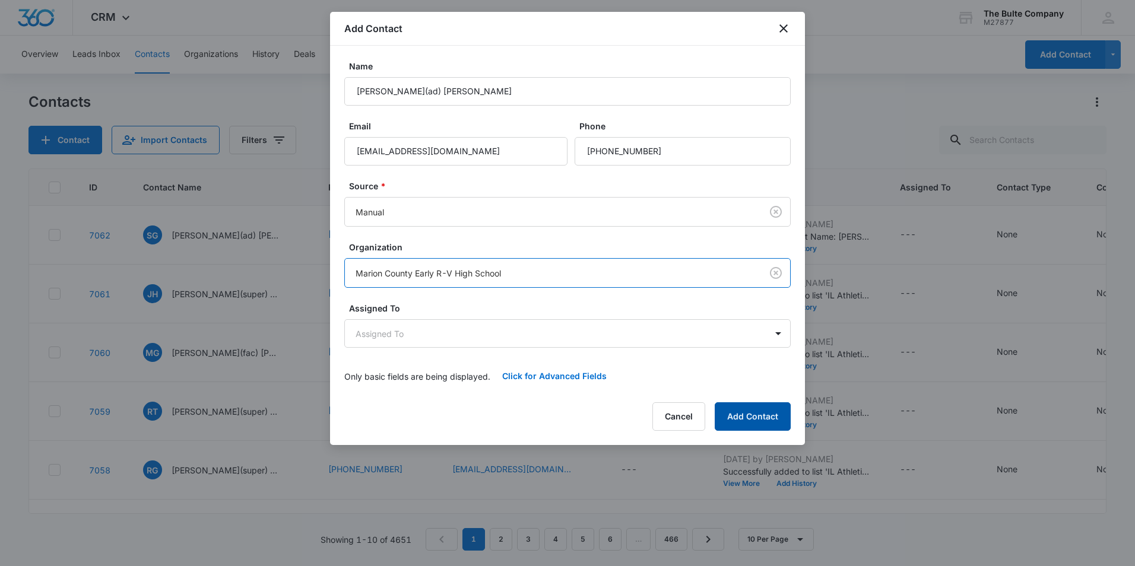
click at [765, 419] on button "Add Contact" at bounding box center [753, 416] width 76 height 28
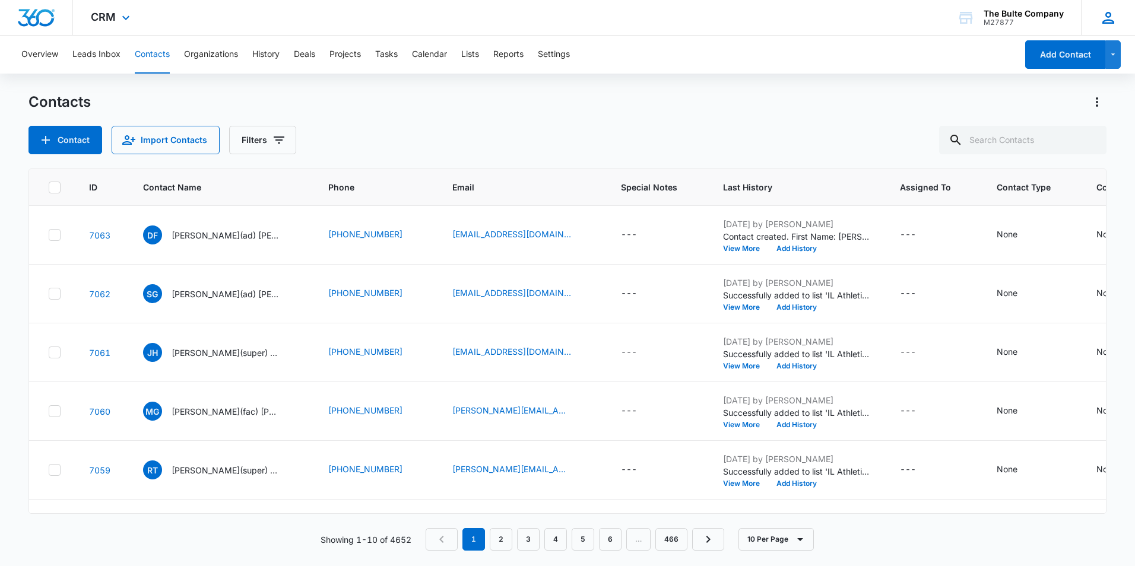
click at [1112, 16] on icon at bounding box center [1108, 18] width 18 height 18
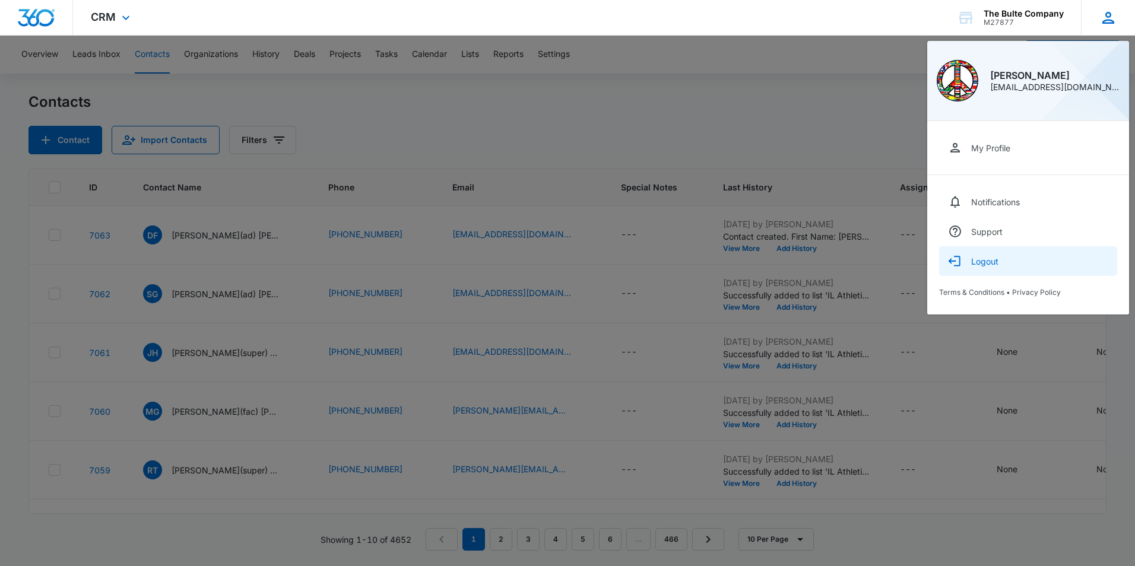
click at [992, 268] on button "Logout" at bounding box center [1028, 261] width 178 height 30
